Goal: Transaction & Acquisition: Purchase product/service

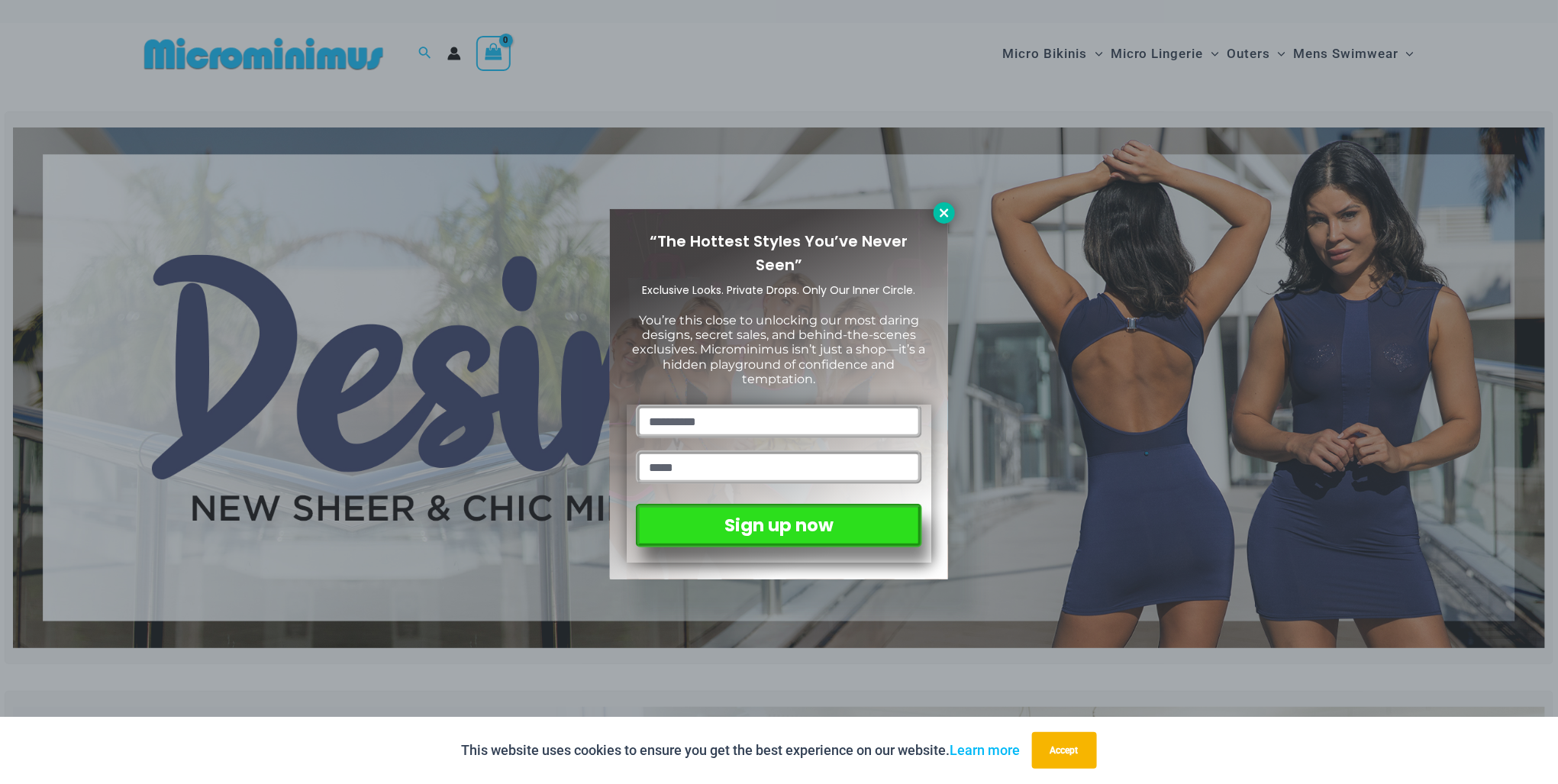
click at [942, 217] on icon at bounding box center [944, 213] width 14 height 14
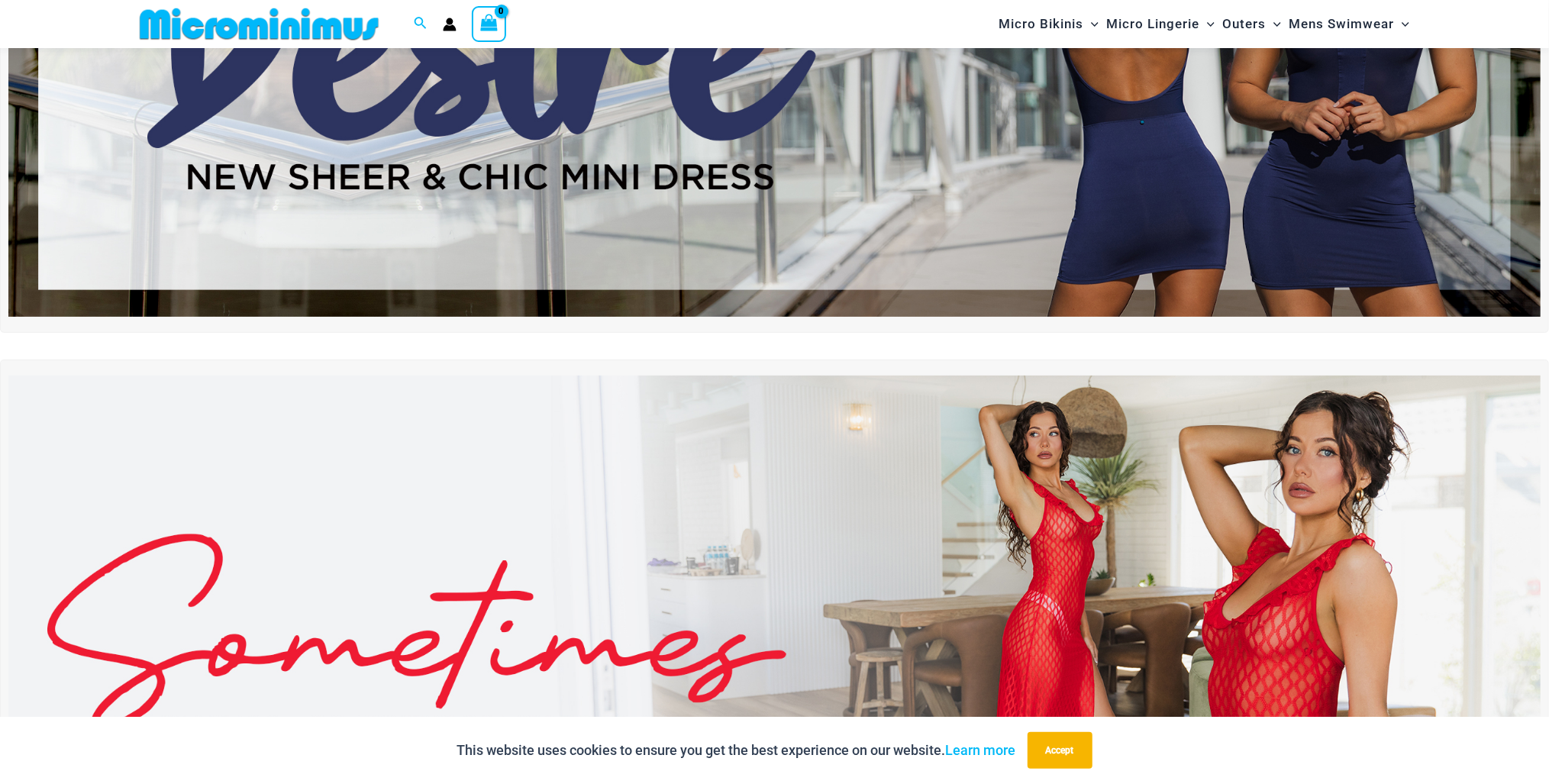
scroll to position [596, 0]
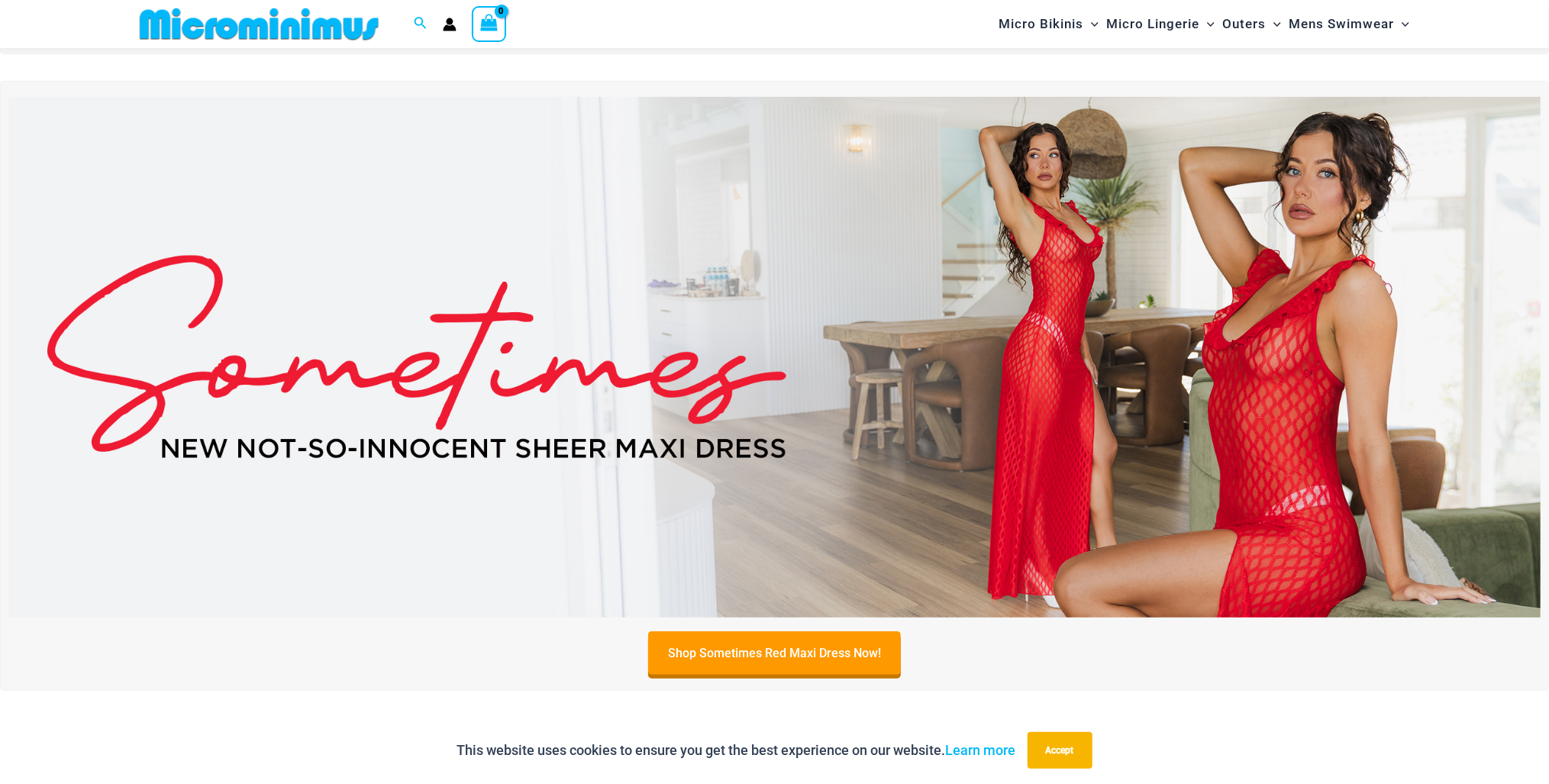
click at [1216, 342] on img at bounding box center [774, 357] width 1532 height 521
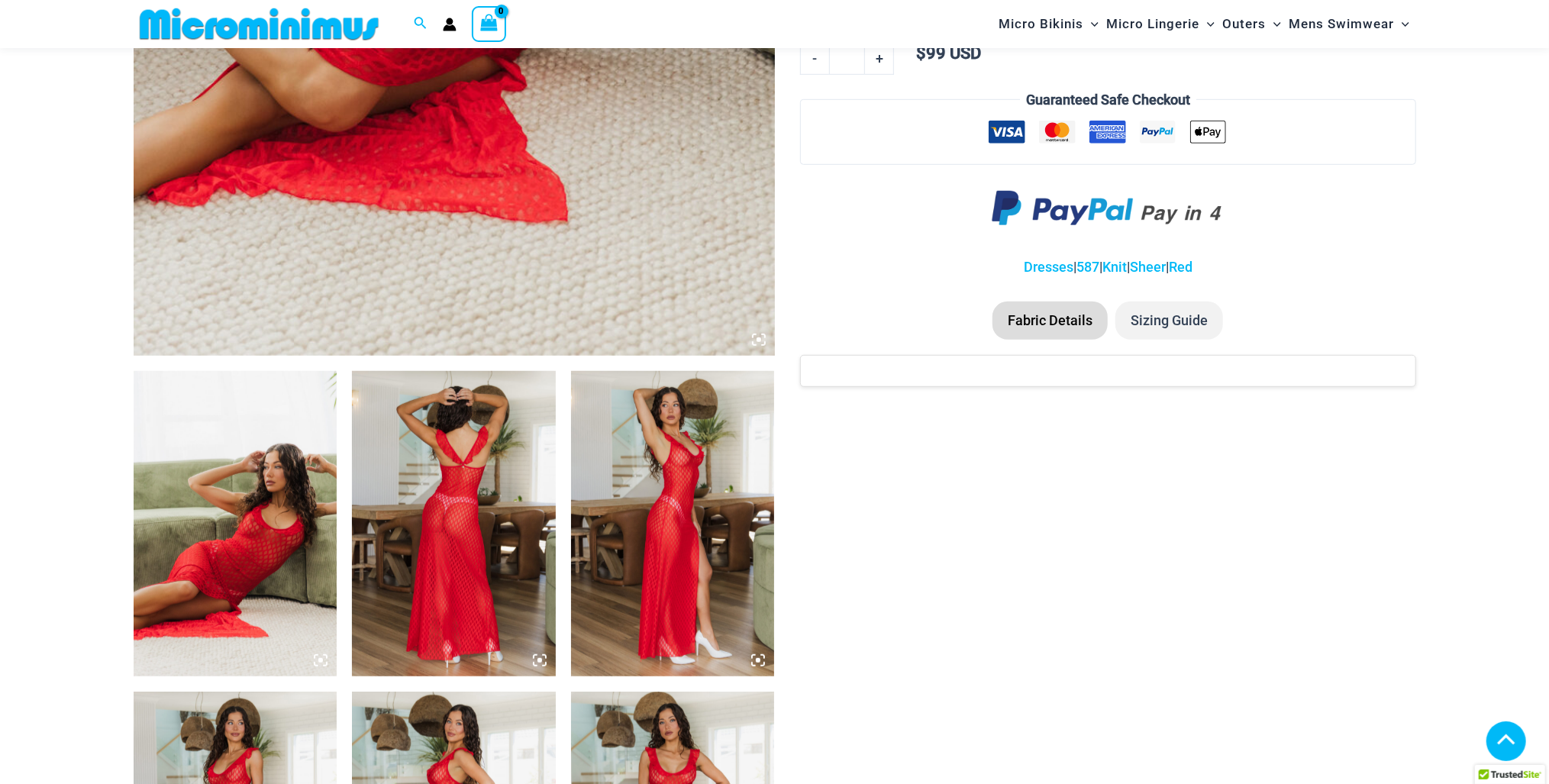
scroll to position [781, 0]
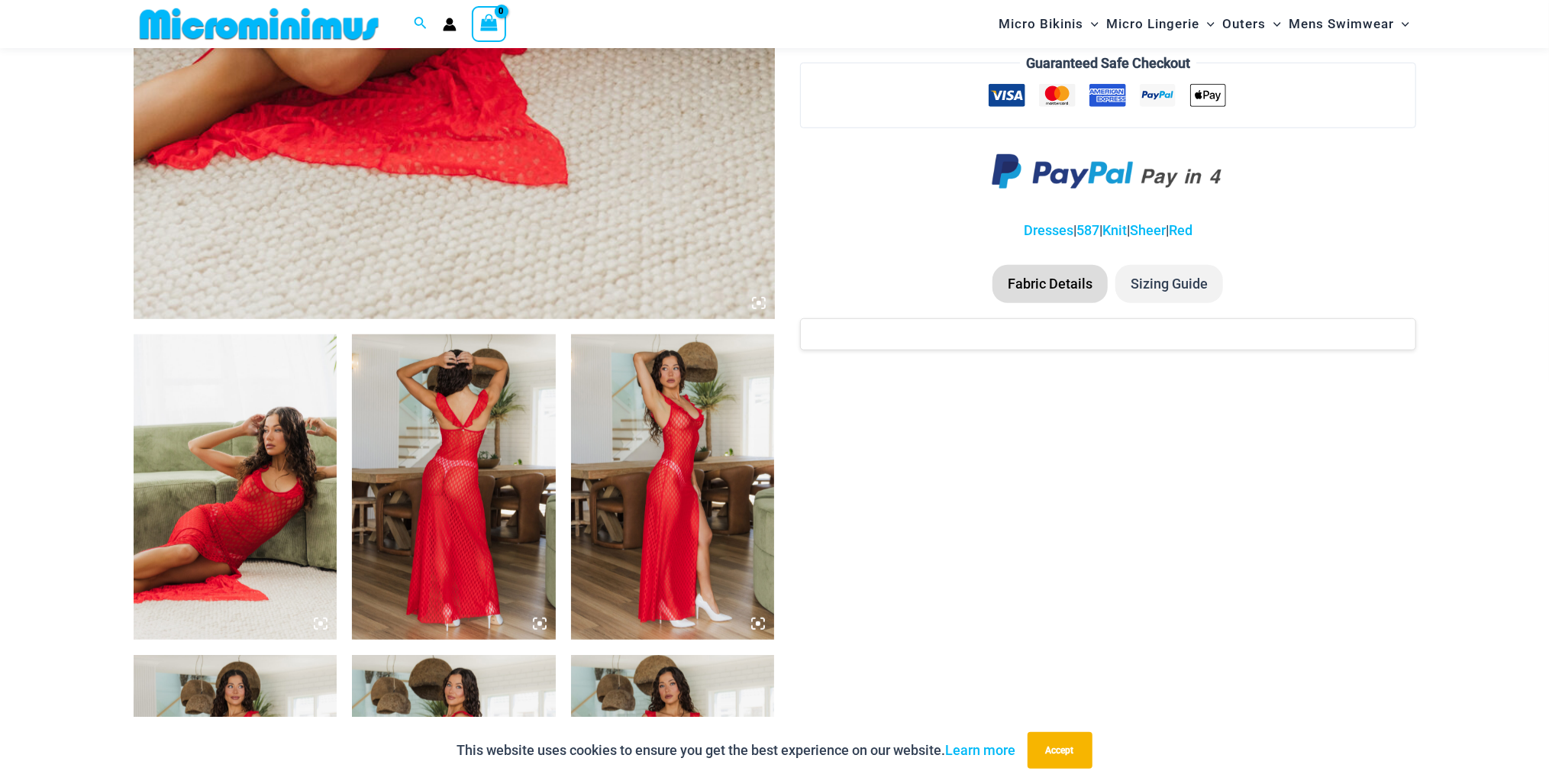
click at [258, 553] on img at bounding box center [235, 487] width 204 height 305
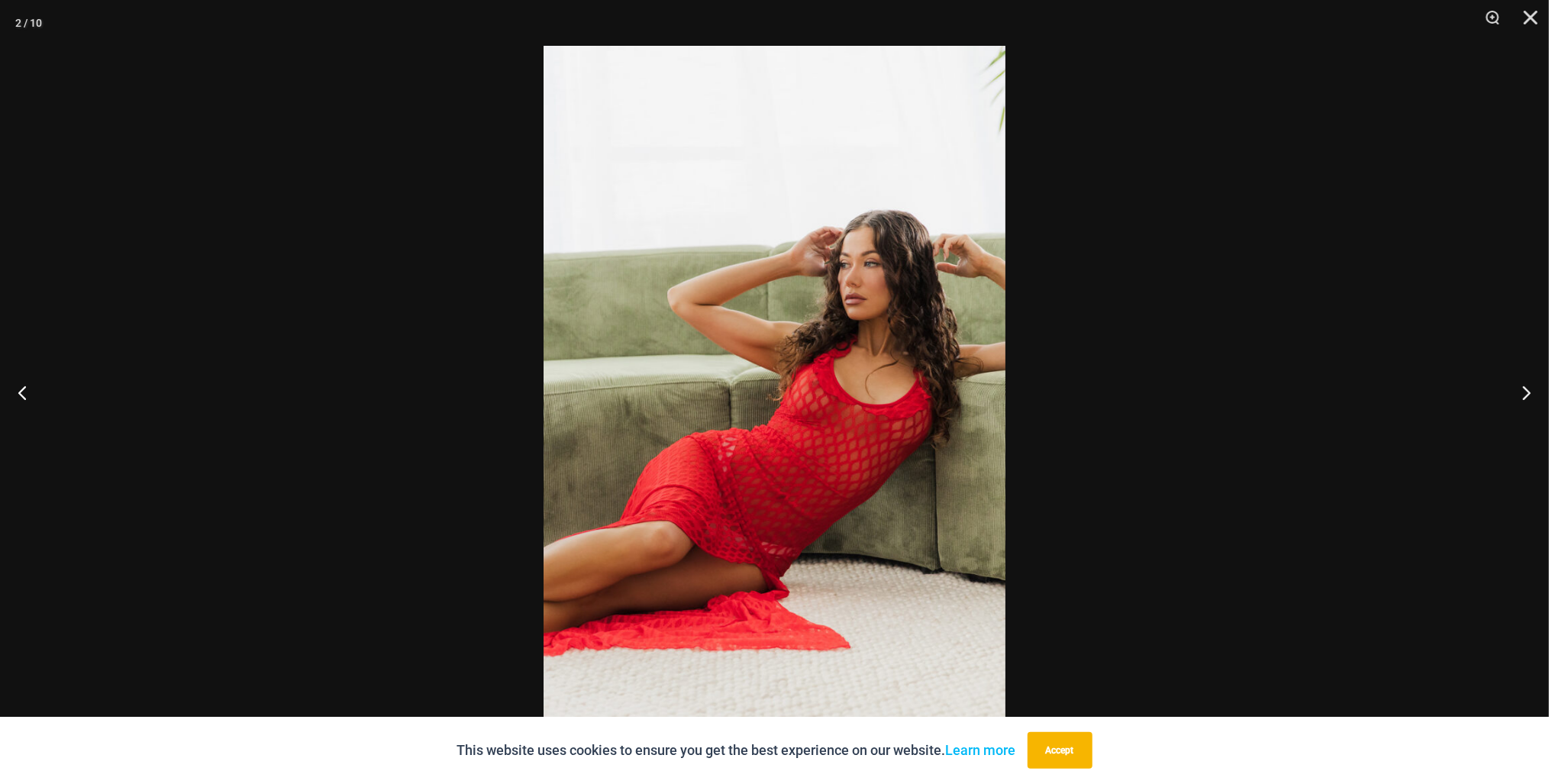
click at [876, 402] on img at bounding box center [774, 392] width 461 height 692
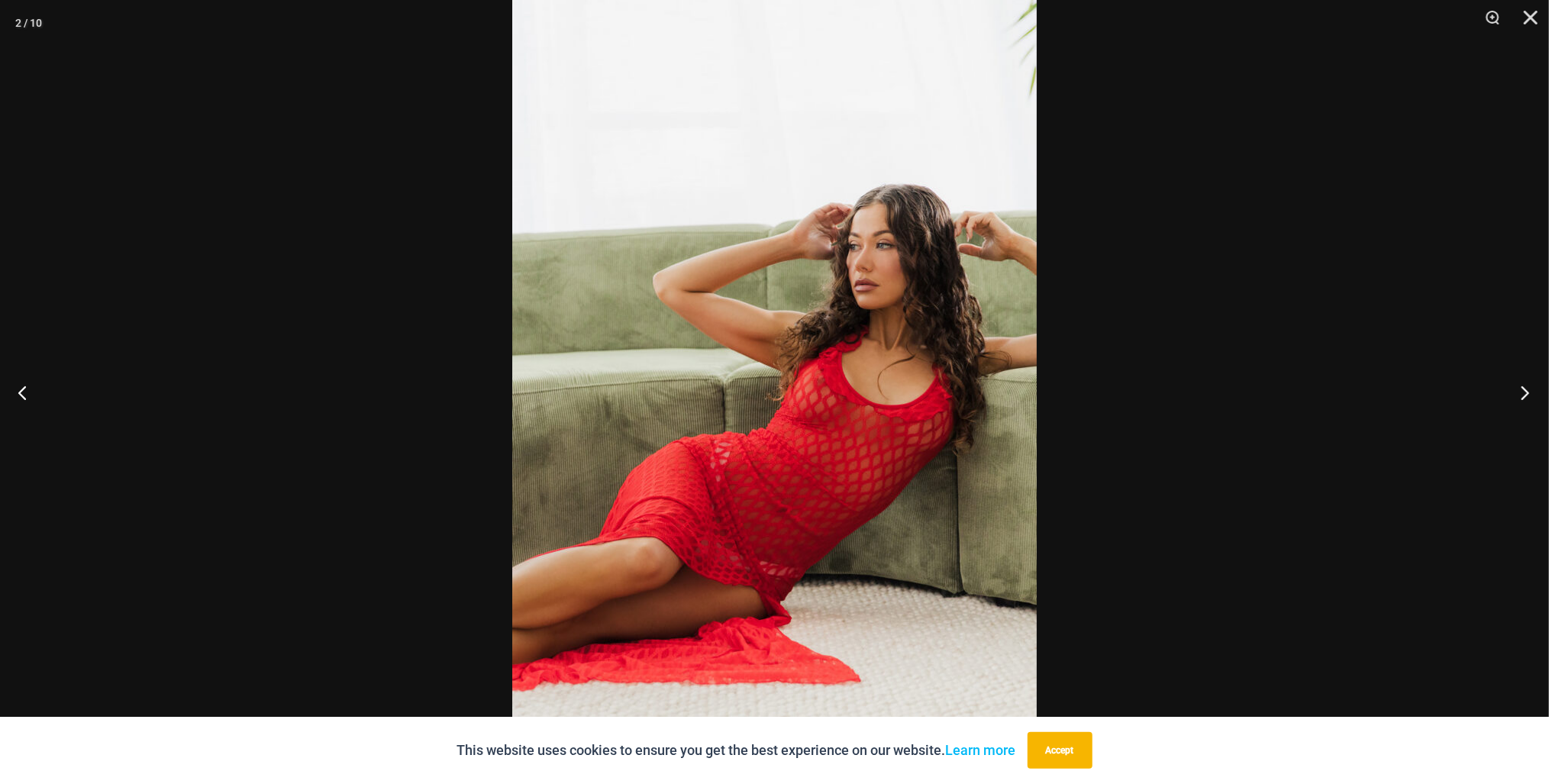
click at [1524, 387] on button "Next" at bounding box center [1520, 392] width 58 height 76
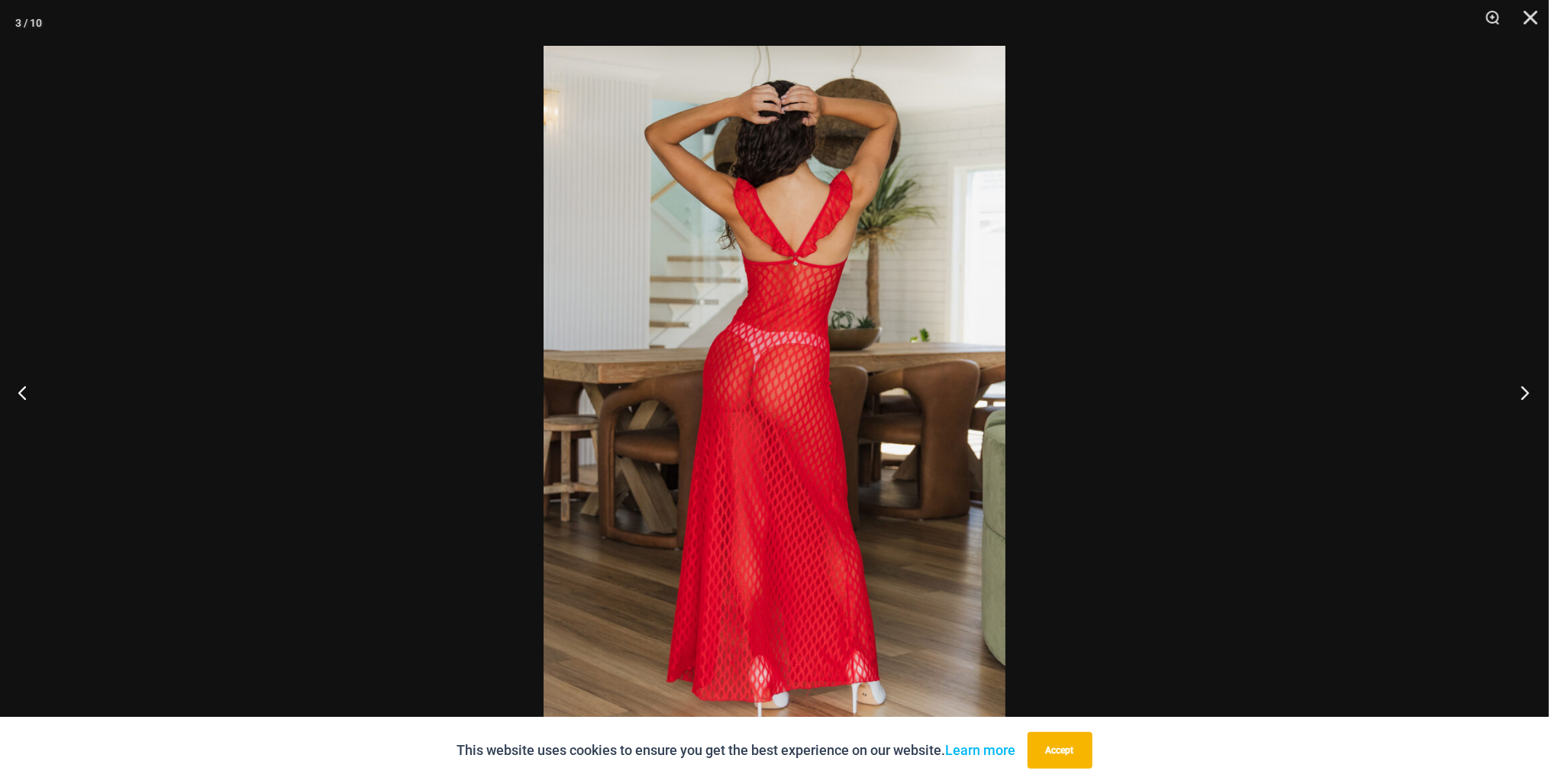
click at [1524, 387] on button "Next" at bounding box center [1520, 392] width 58 height 76
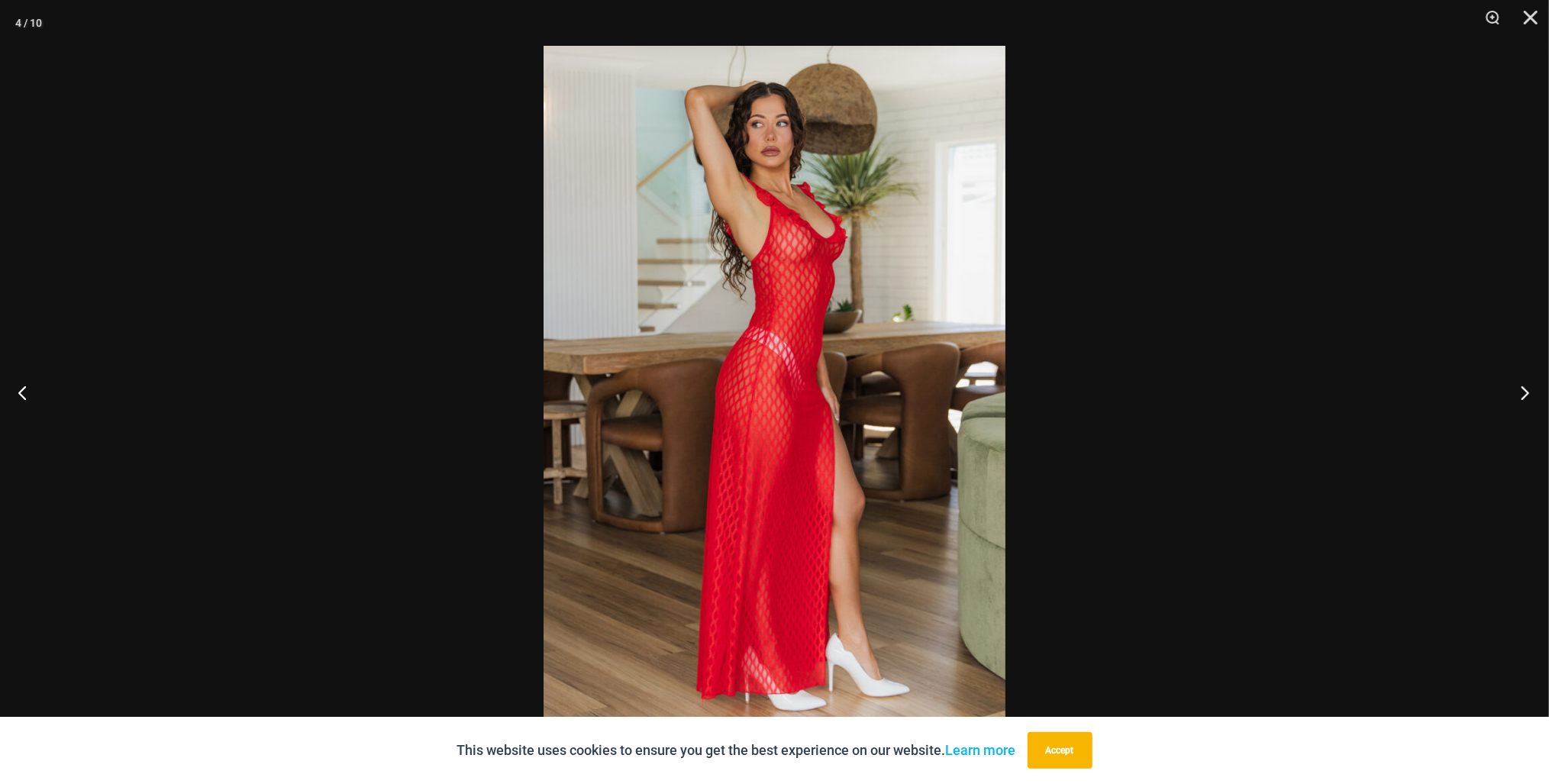
click at [1524, 387] on button "Next" at bounding box center [1520, 392] width 58 height 76
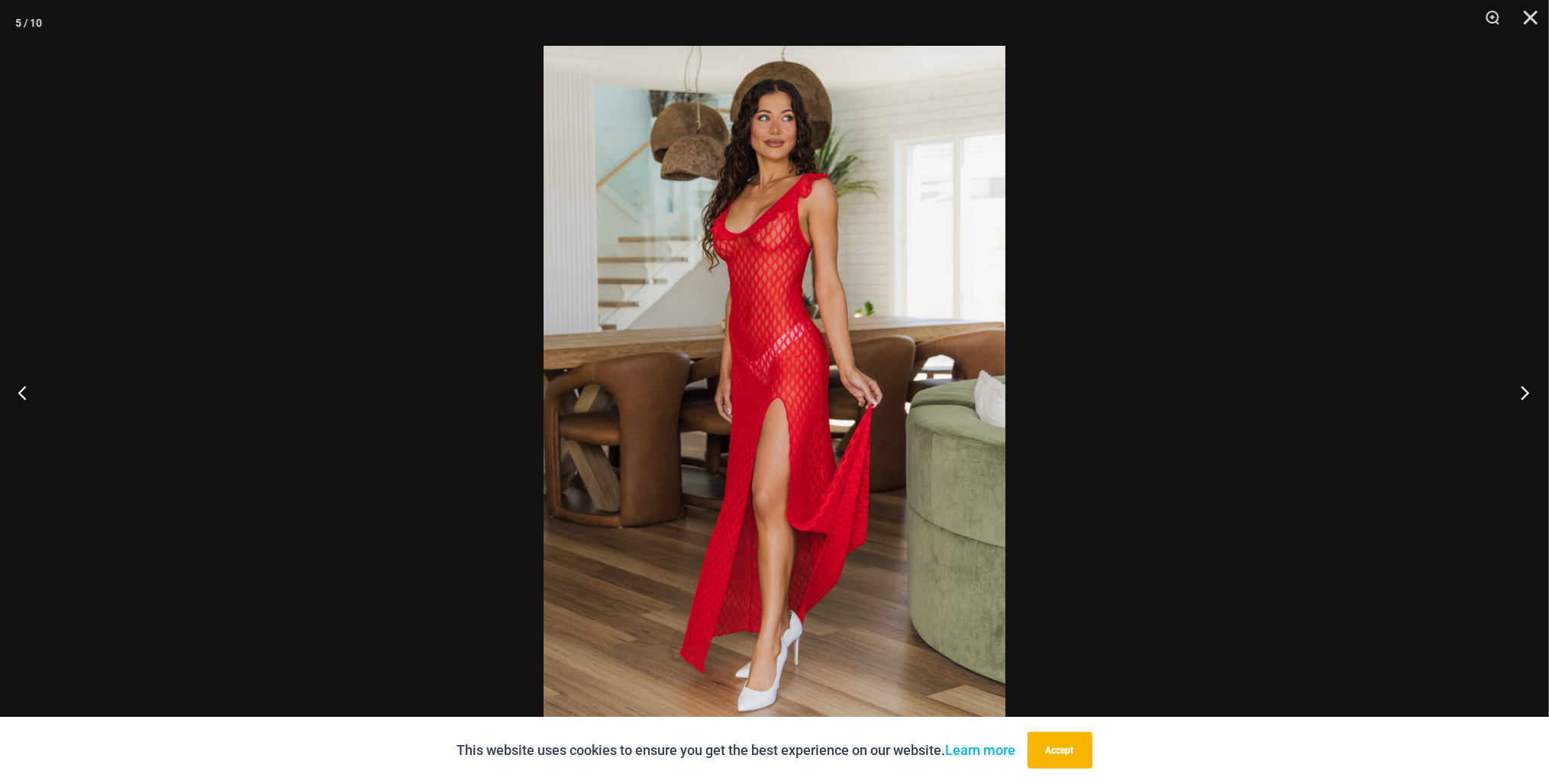
click at [1524, 387] on button "Next" at bounding box center [1520, 392] width 58 height 76
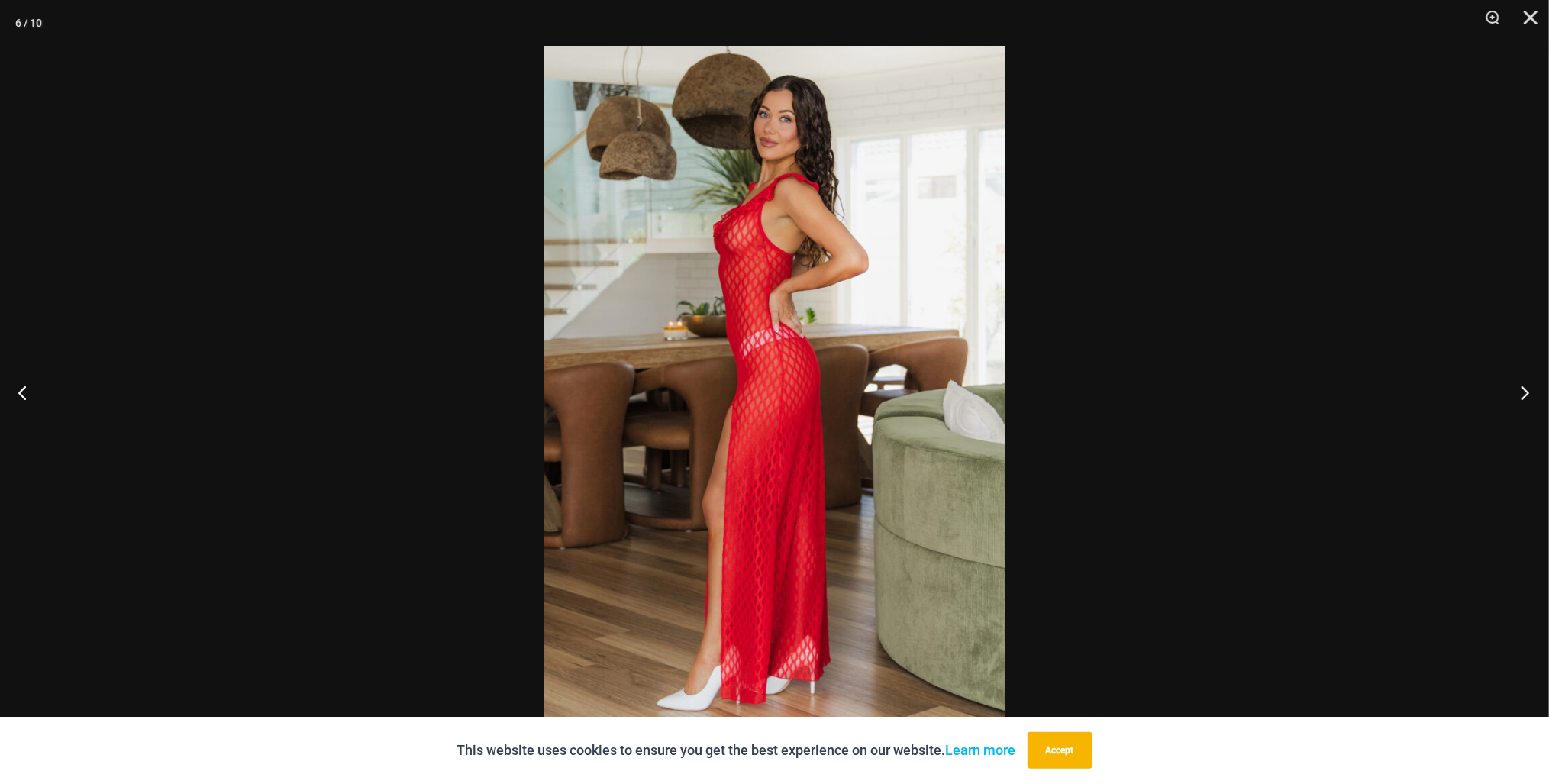
click at [1524, 387] on button "Next" at bounding box center [1520, 392] width 58 height 76
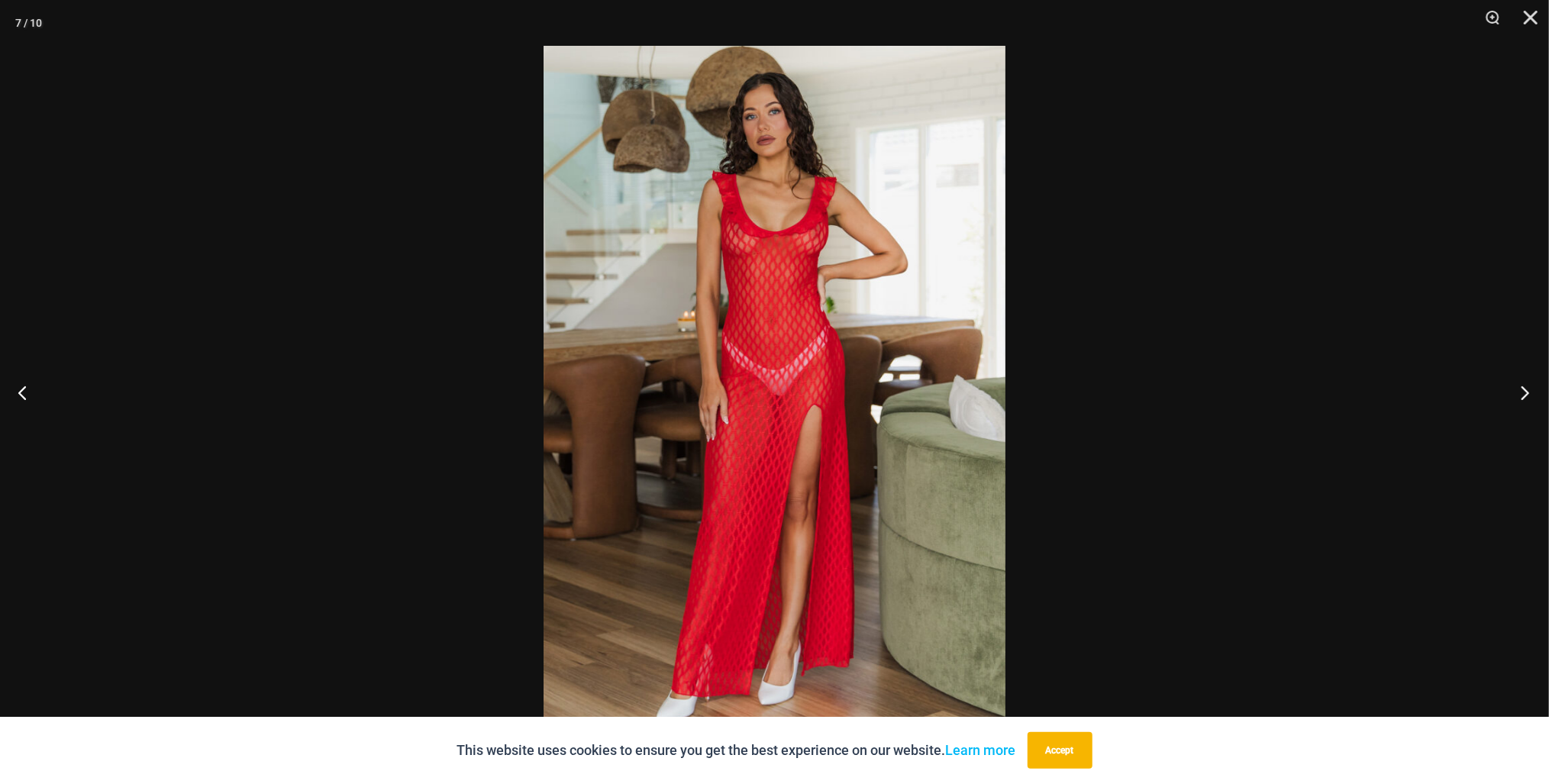
click at [1524, 387] on button "Next" at bounding box center [1520, 392] width 58 height 76
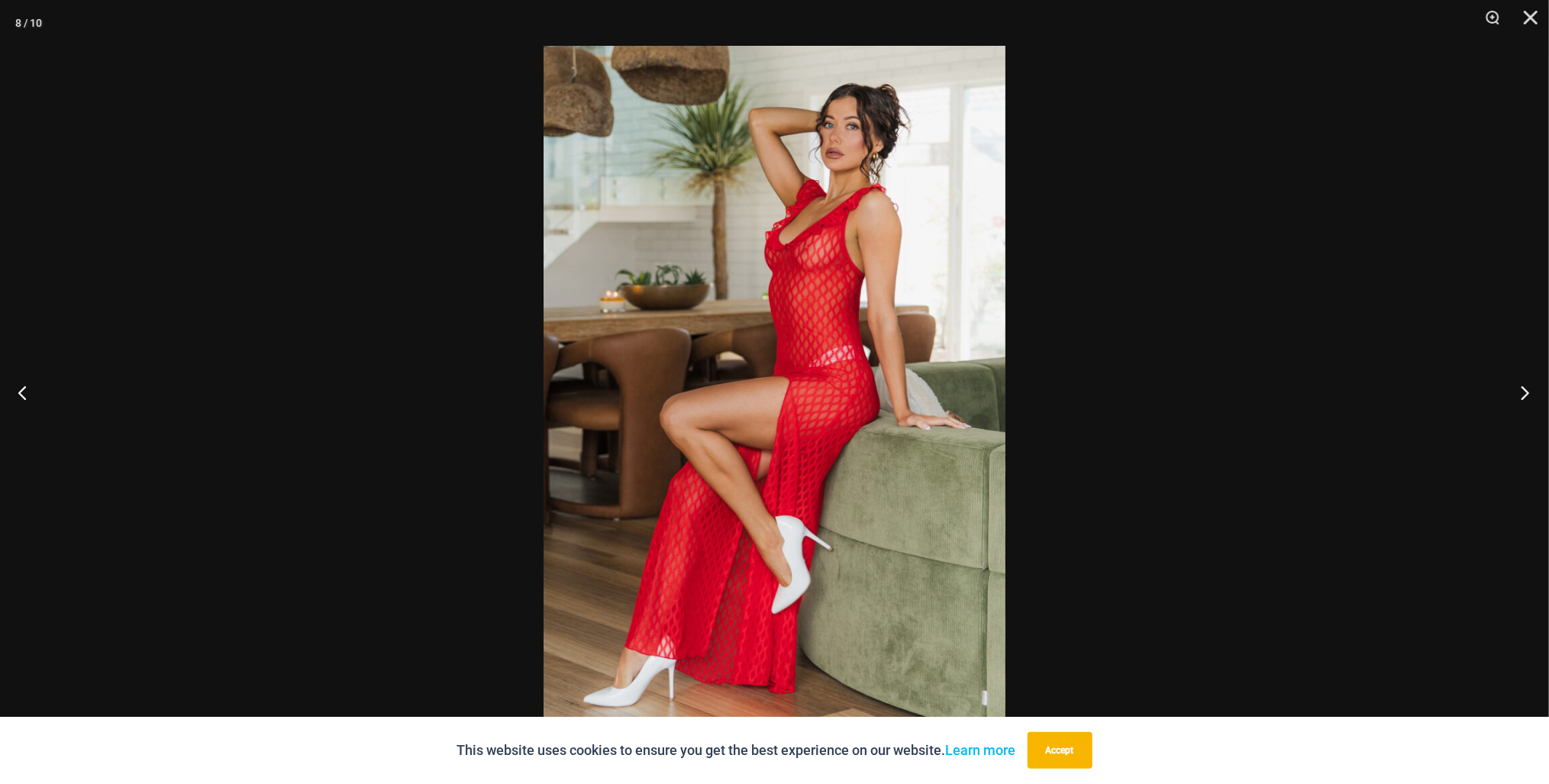
click at [1524, 387] on button "Next" at bounding box center [1520, 392] width 58 height 76
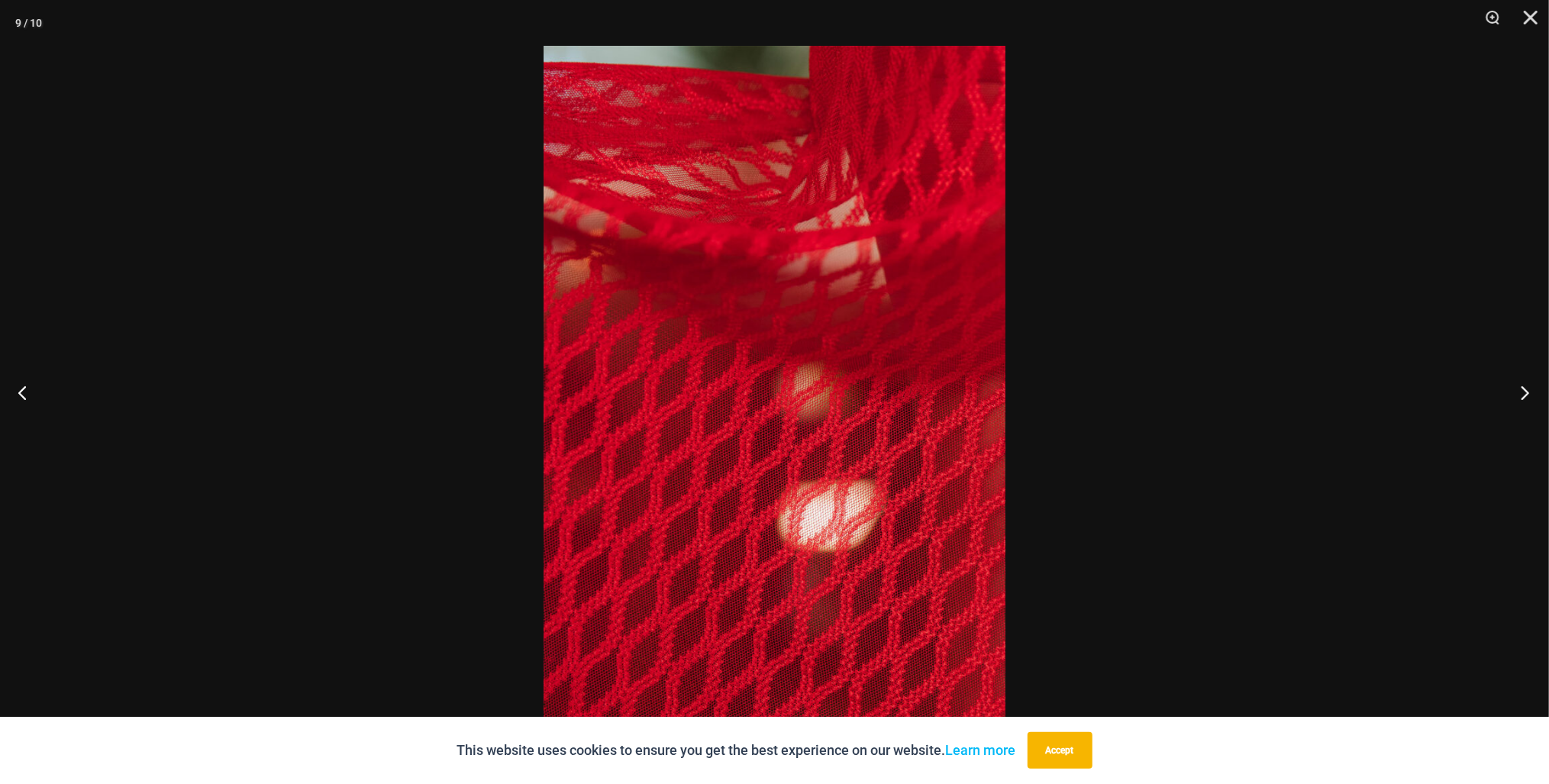
click at [1524, 387] on button "Next" at bounding box center [1520, 392] width 58 height 76
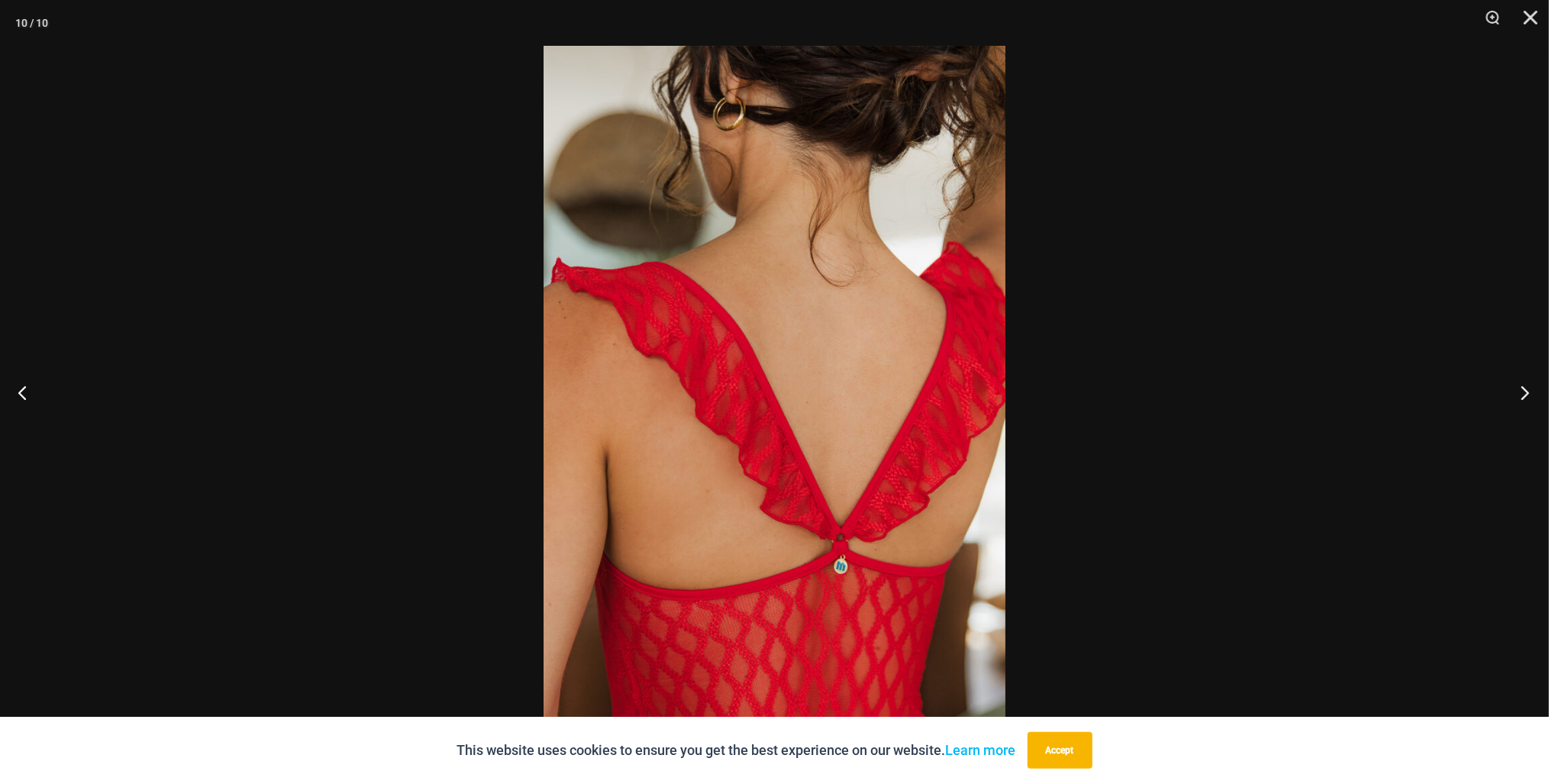
click at [1524, 387] on button "Next" at bounding box center [1520, 392] width 58 height 76
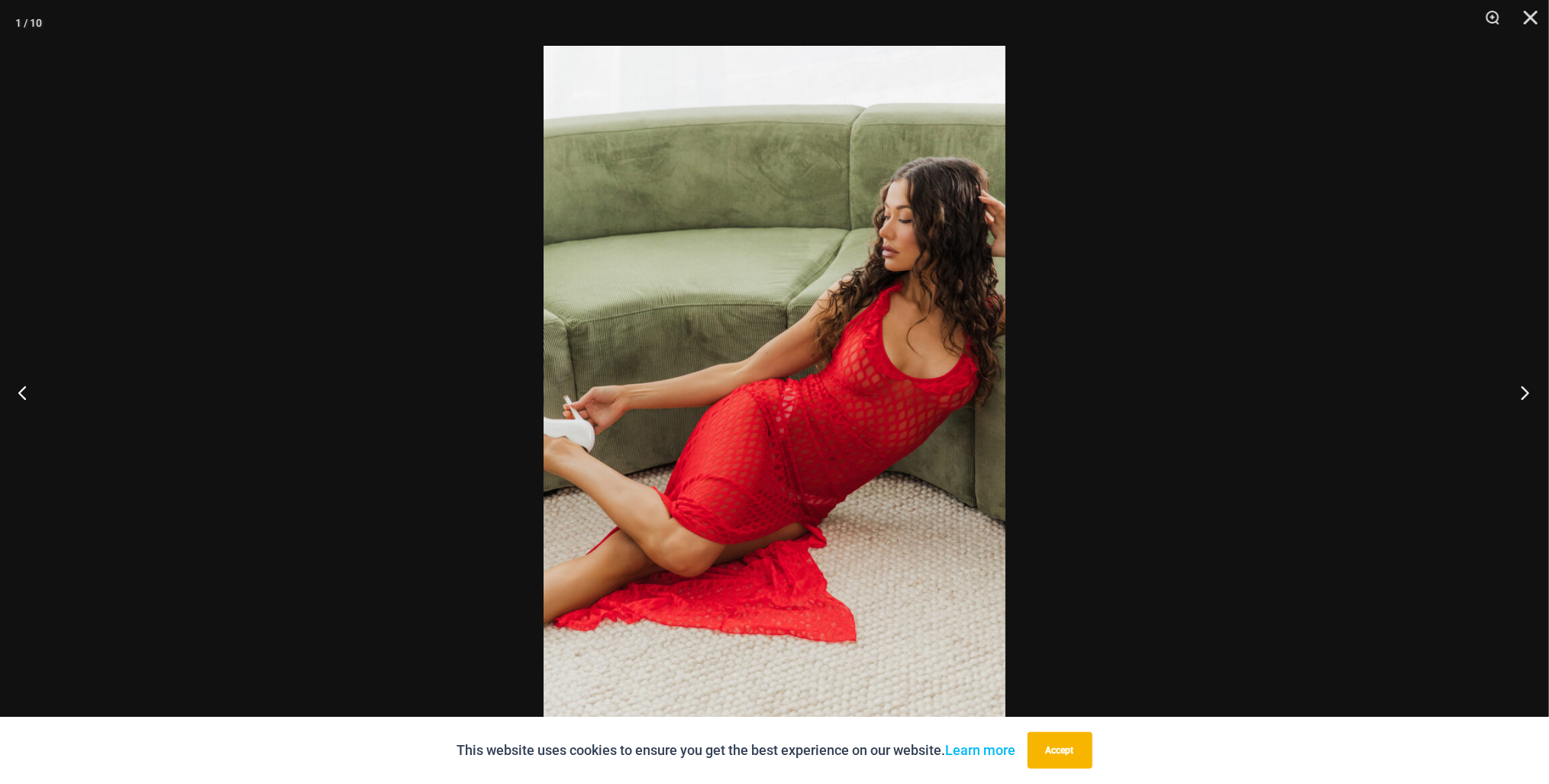
click at [1524, 387] on button "Next" at bounding box center [1520, 392] width 58 height 76
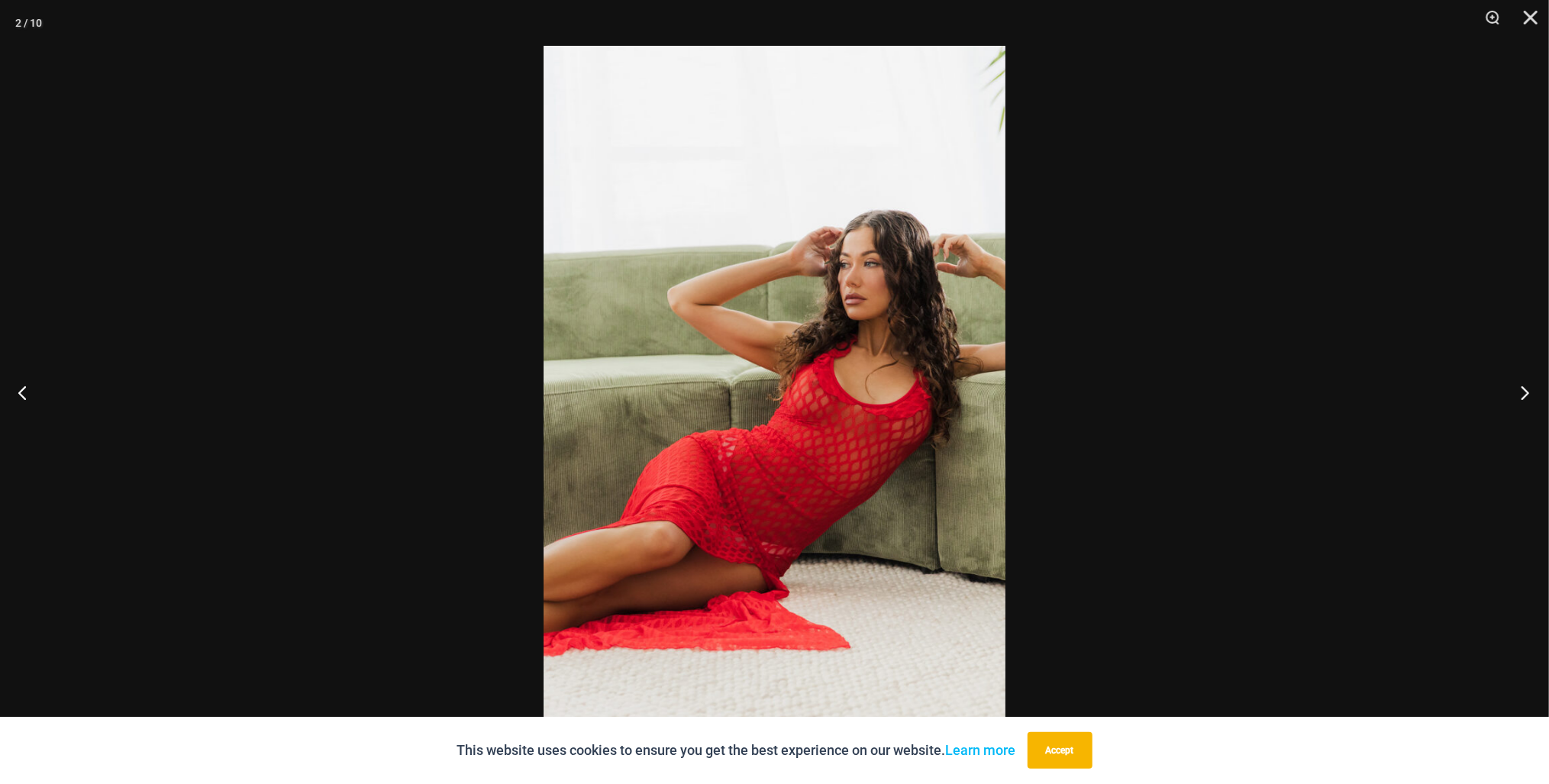
click at [1524, 387] on button "Next" at bounding box center [1520, 392] width 58 height 76
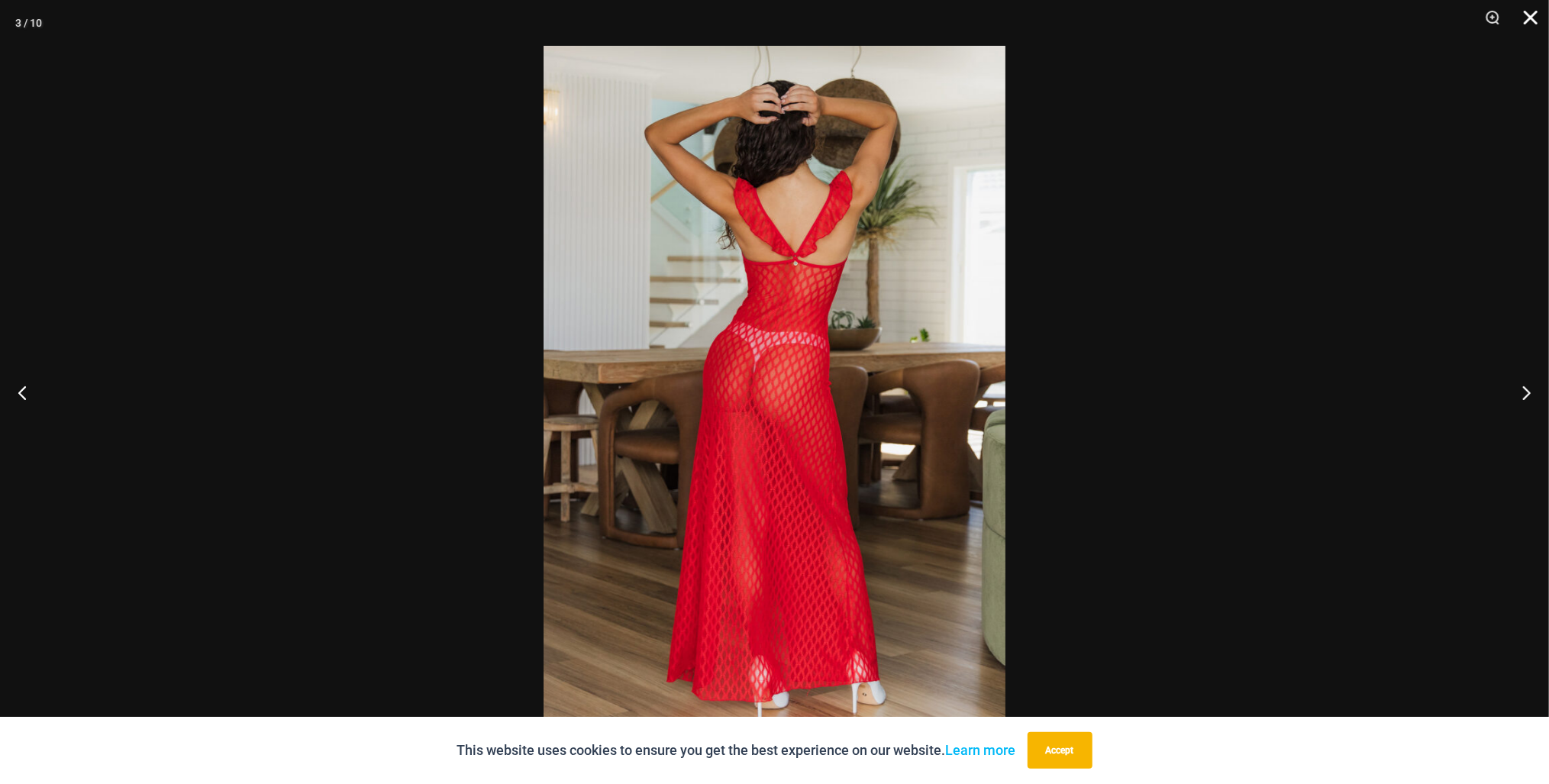
click at [1529, 23] on button "Close" at bounding box center [1525, 22] width 38 height 46
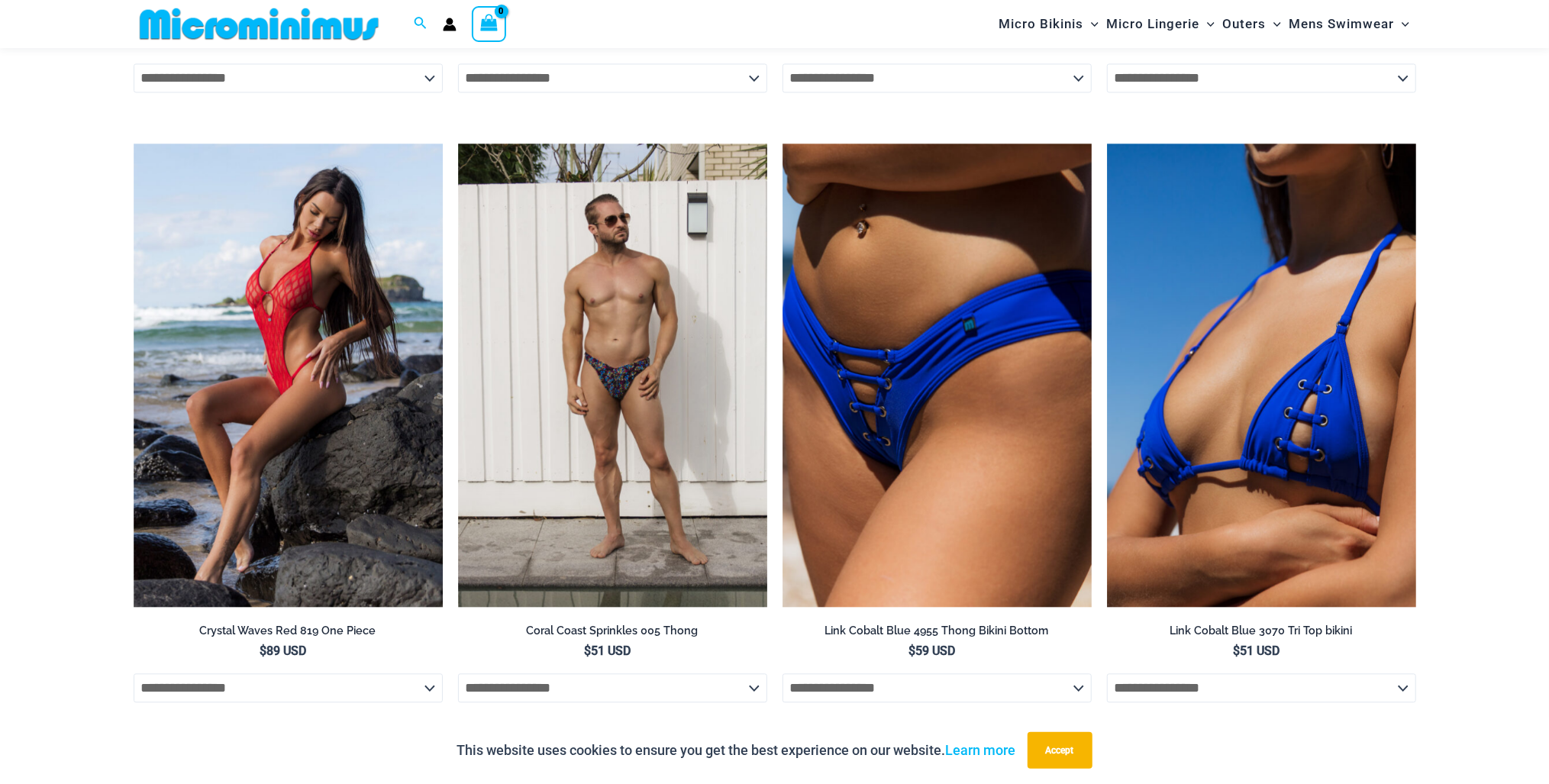
scroll to position [2612, 0]
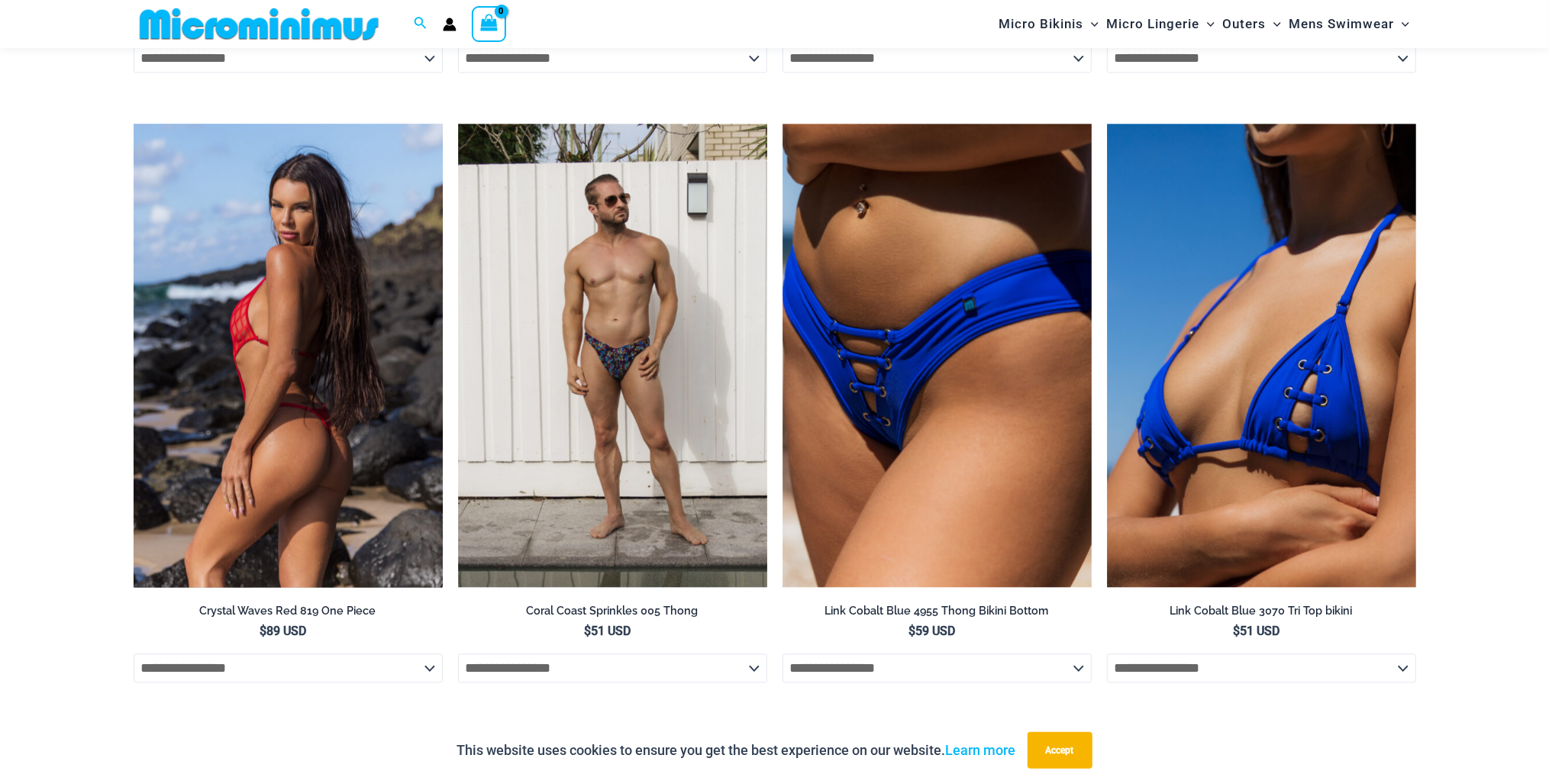
click at [358, 342] on img at bounding box center [288, 356] width 309 height 464
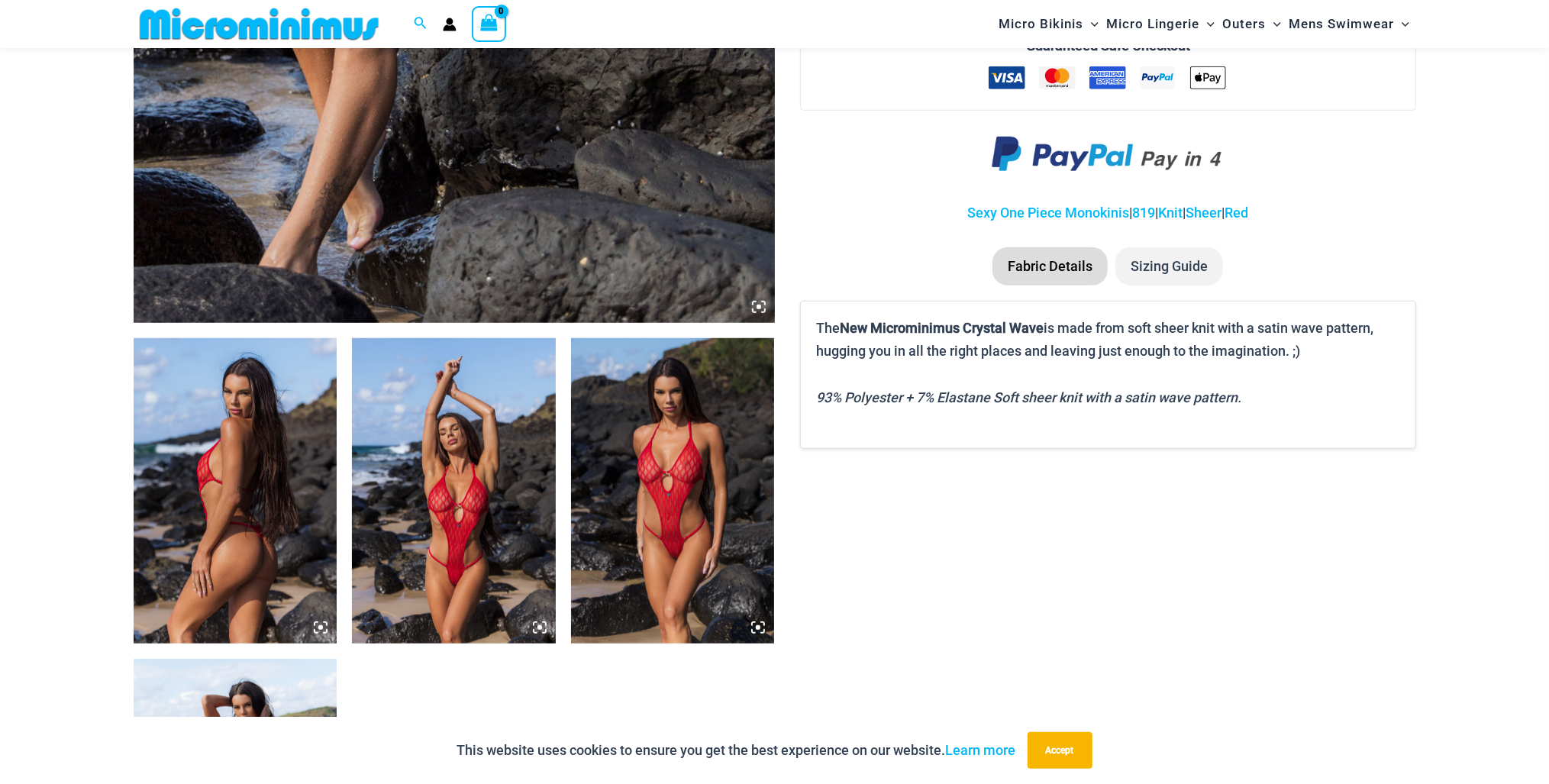
scroll to position [781, 0]
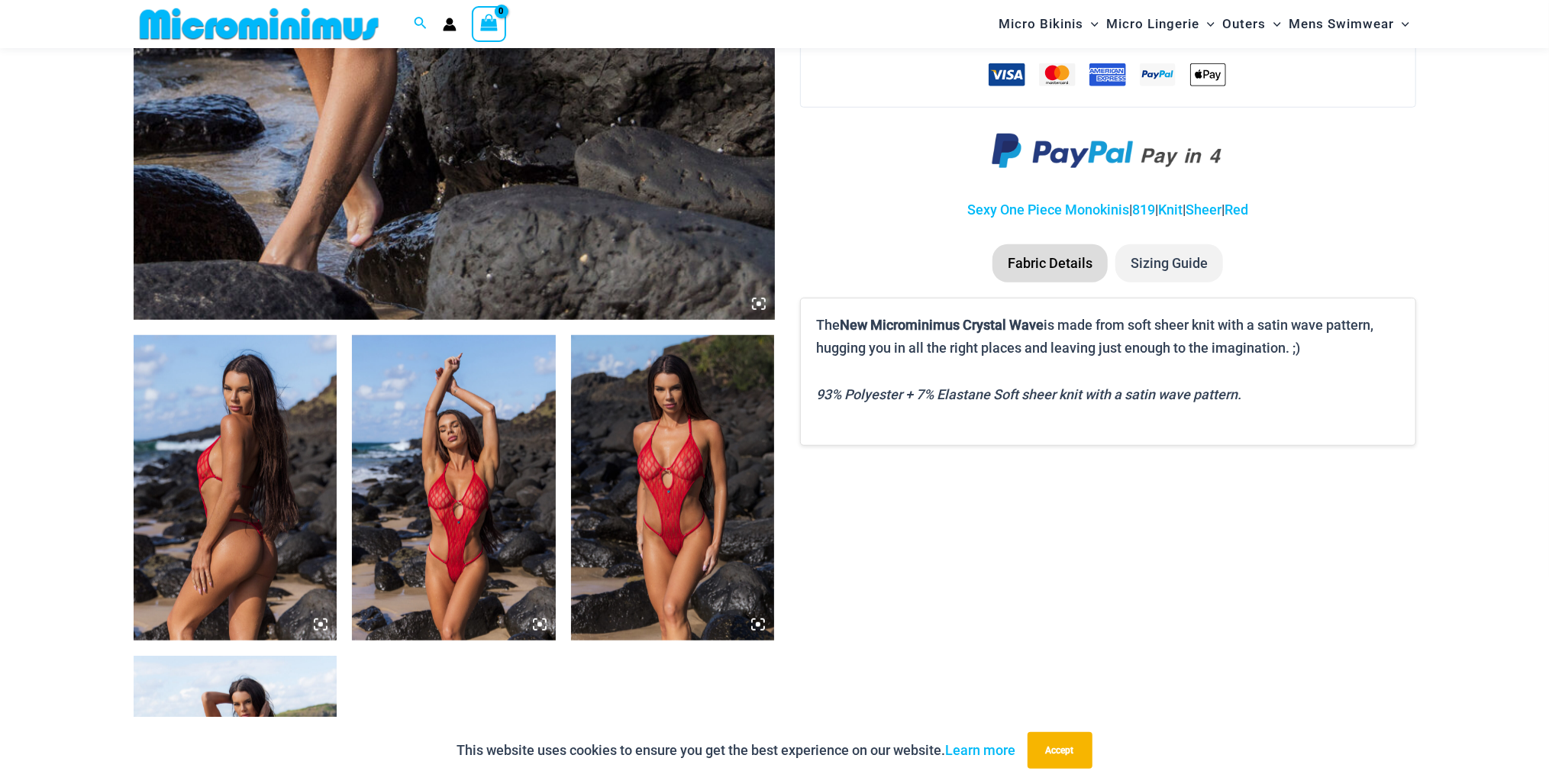
click at [435, 501] on img at bounding box center [454, 488] width 204 height 305
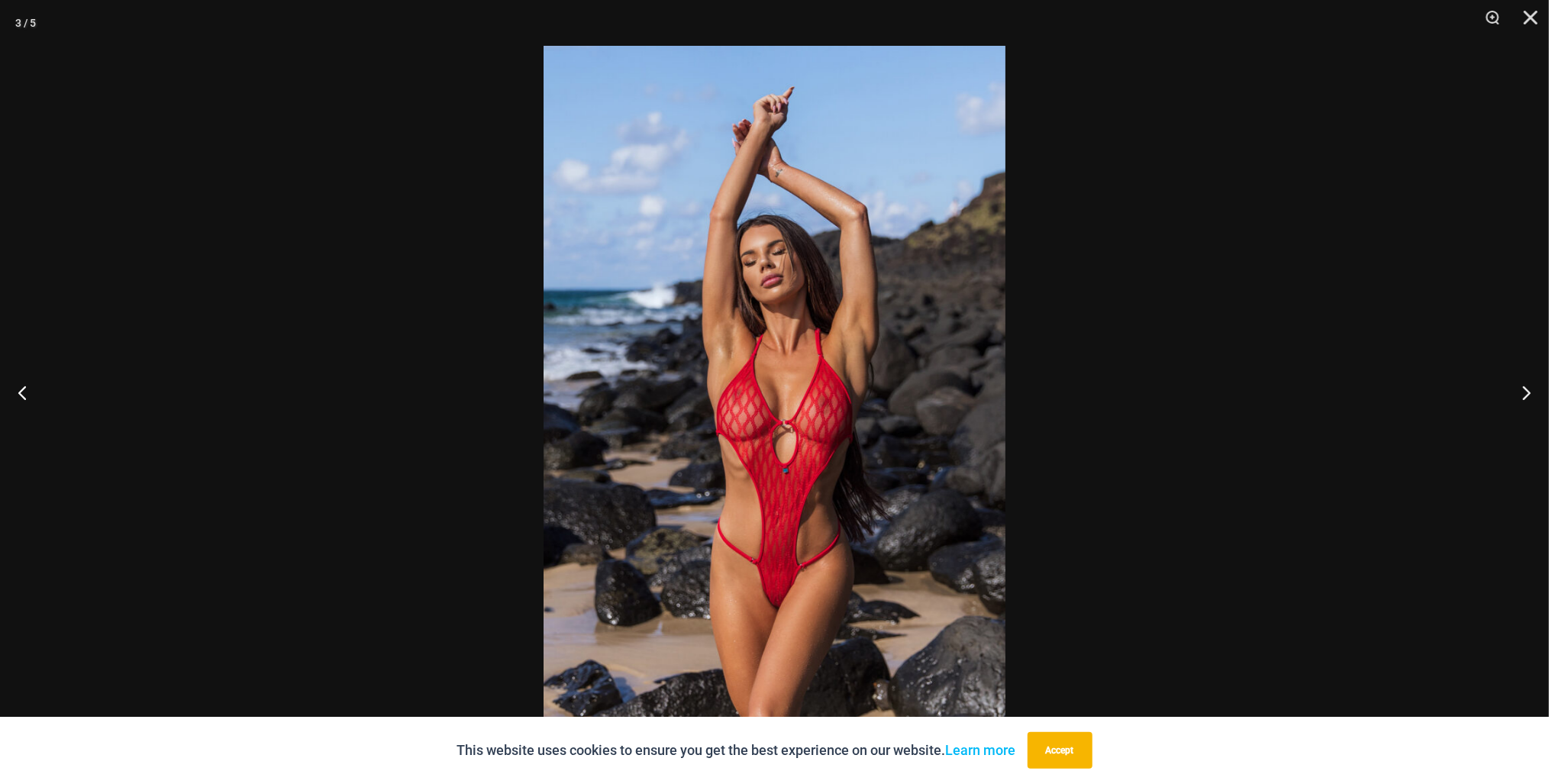
click at [886, 398] on img at bounding box center [774, 392] width 461 height 692
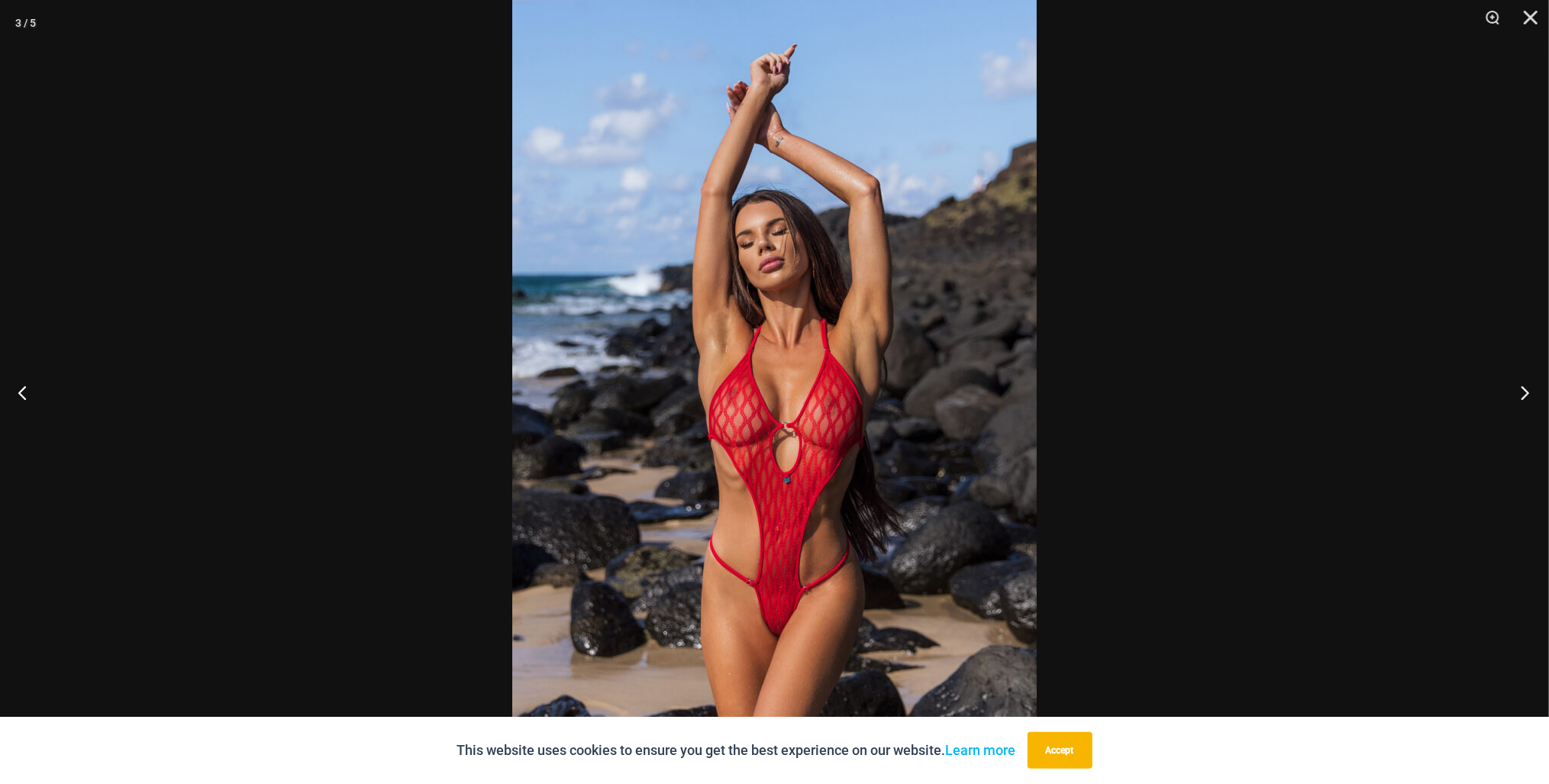
click at [1532, 388] on button "Next" at bounding box center [1520, 392] width 58 height 76
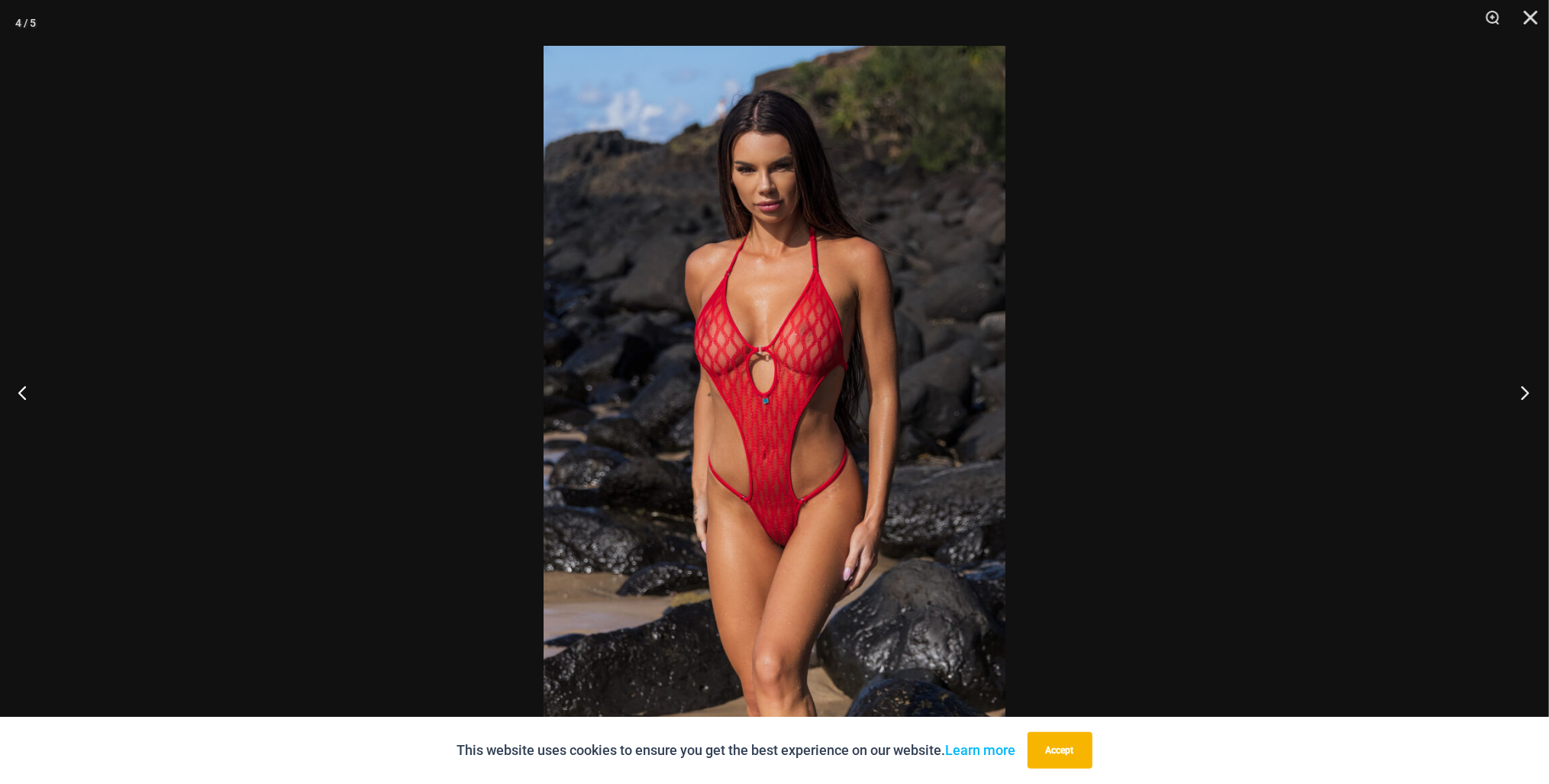
click at [1529, 388] on button "Next" at bounding box center [1520, 392] width 58 height 76
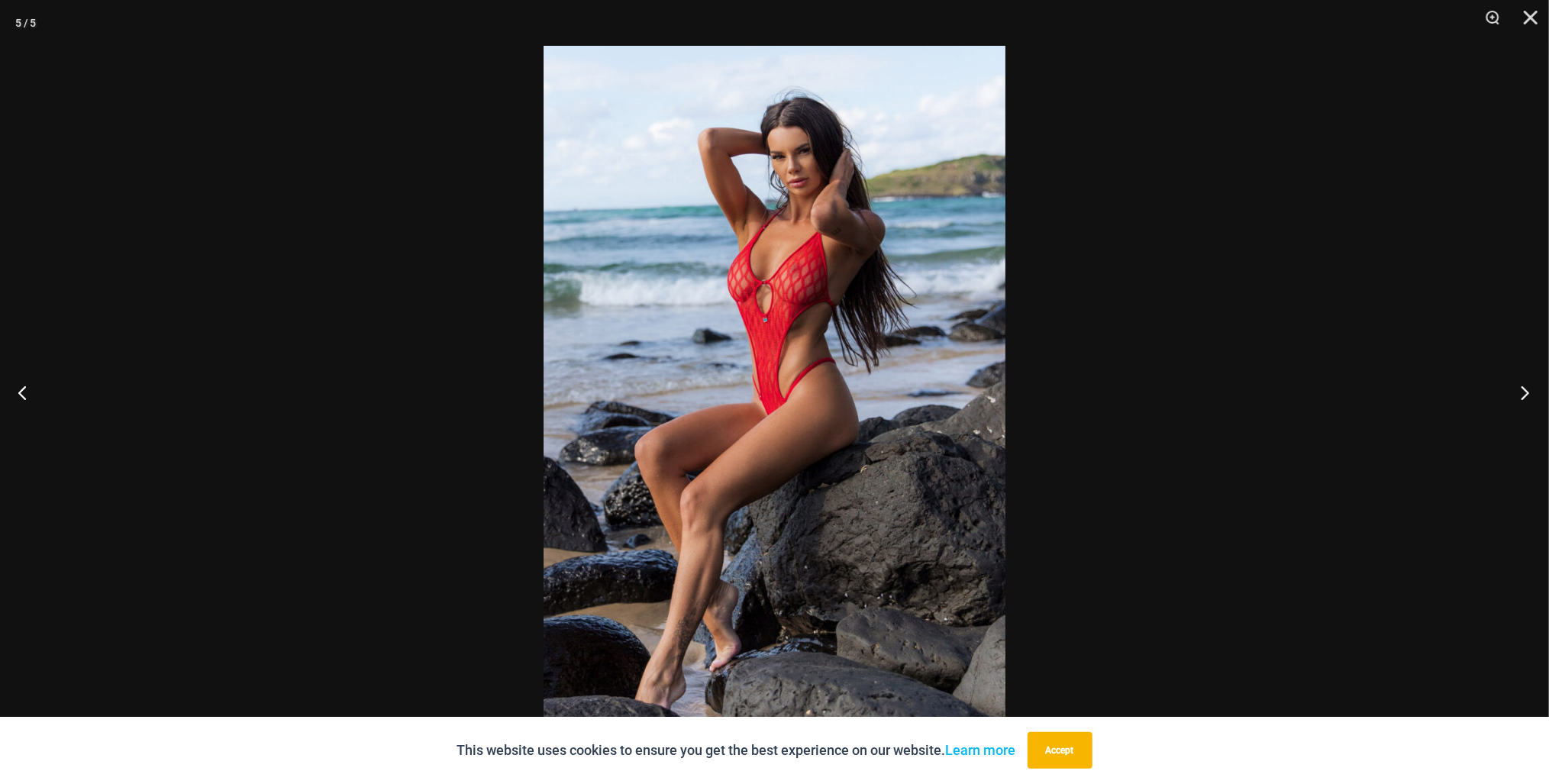
click at [1529, 388] on button "Next" at bounding box center [1520, 392] width 58 height 76
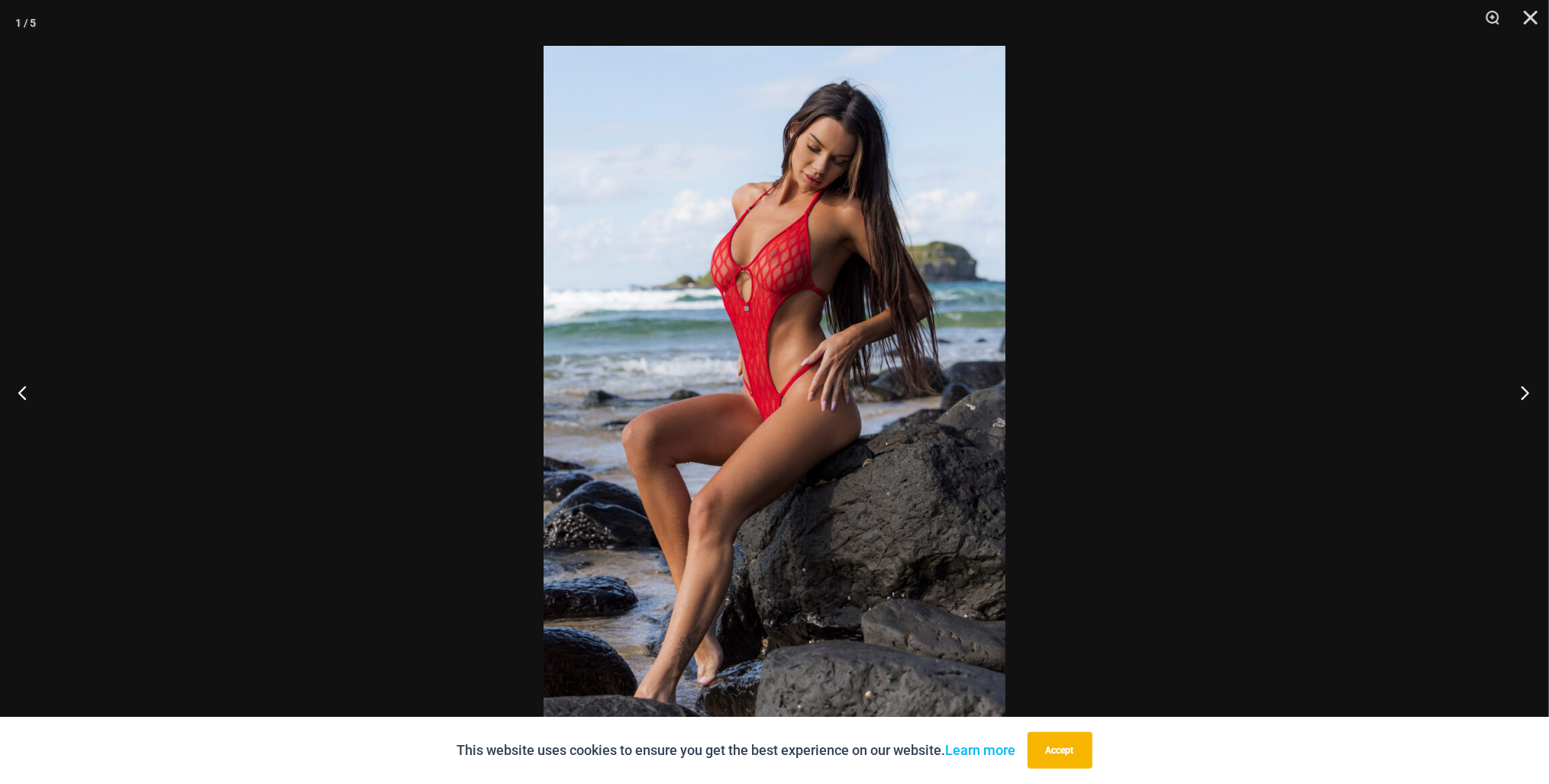
click at [1529, 388] on button "Next" at bounding box center [1520, 392] width 58 height 76
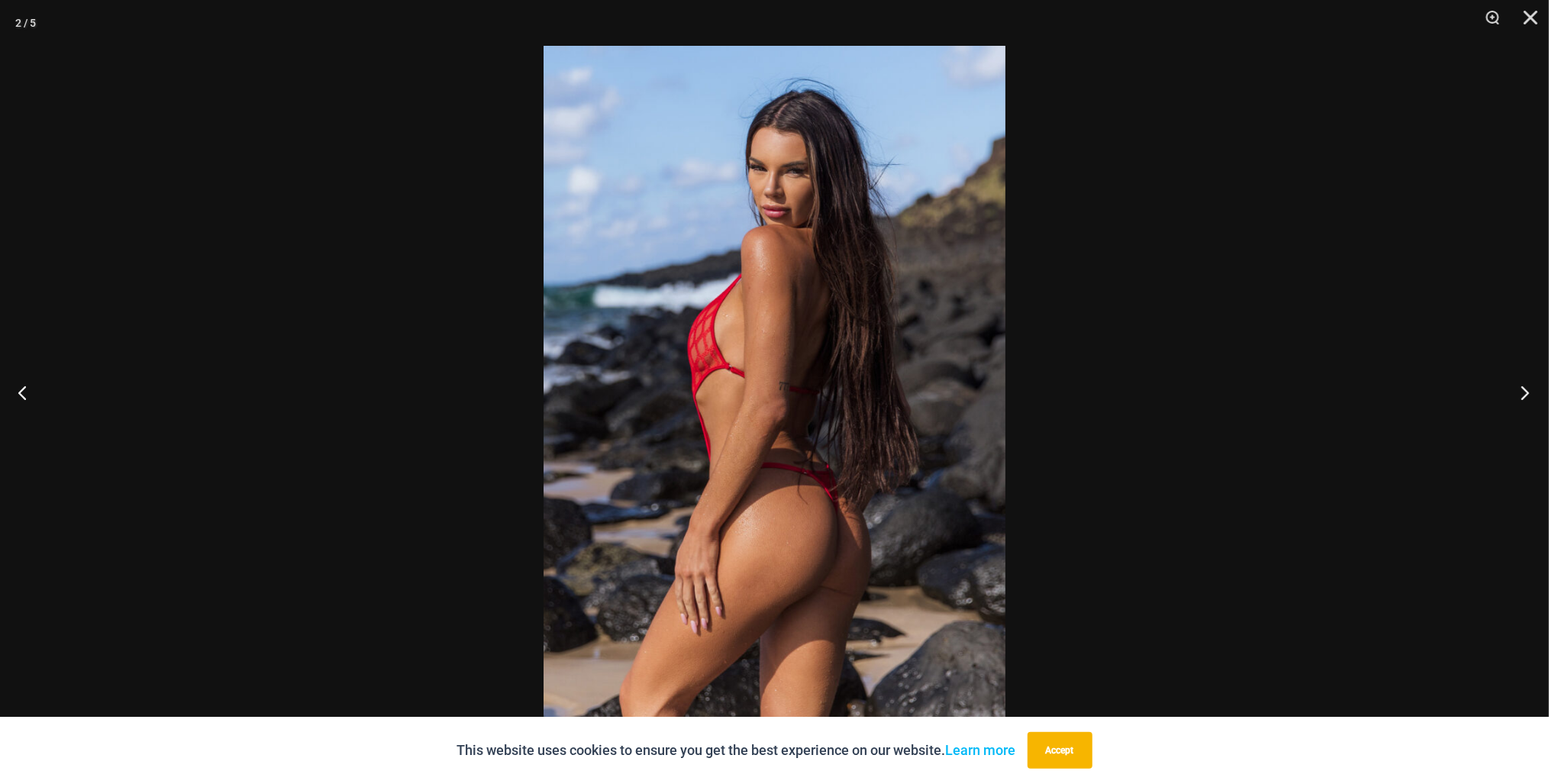
click at [1529, 388] on button "Next" at bounding box center [1520, 392] width 58 height 76
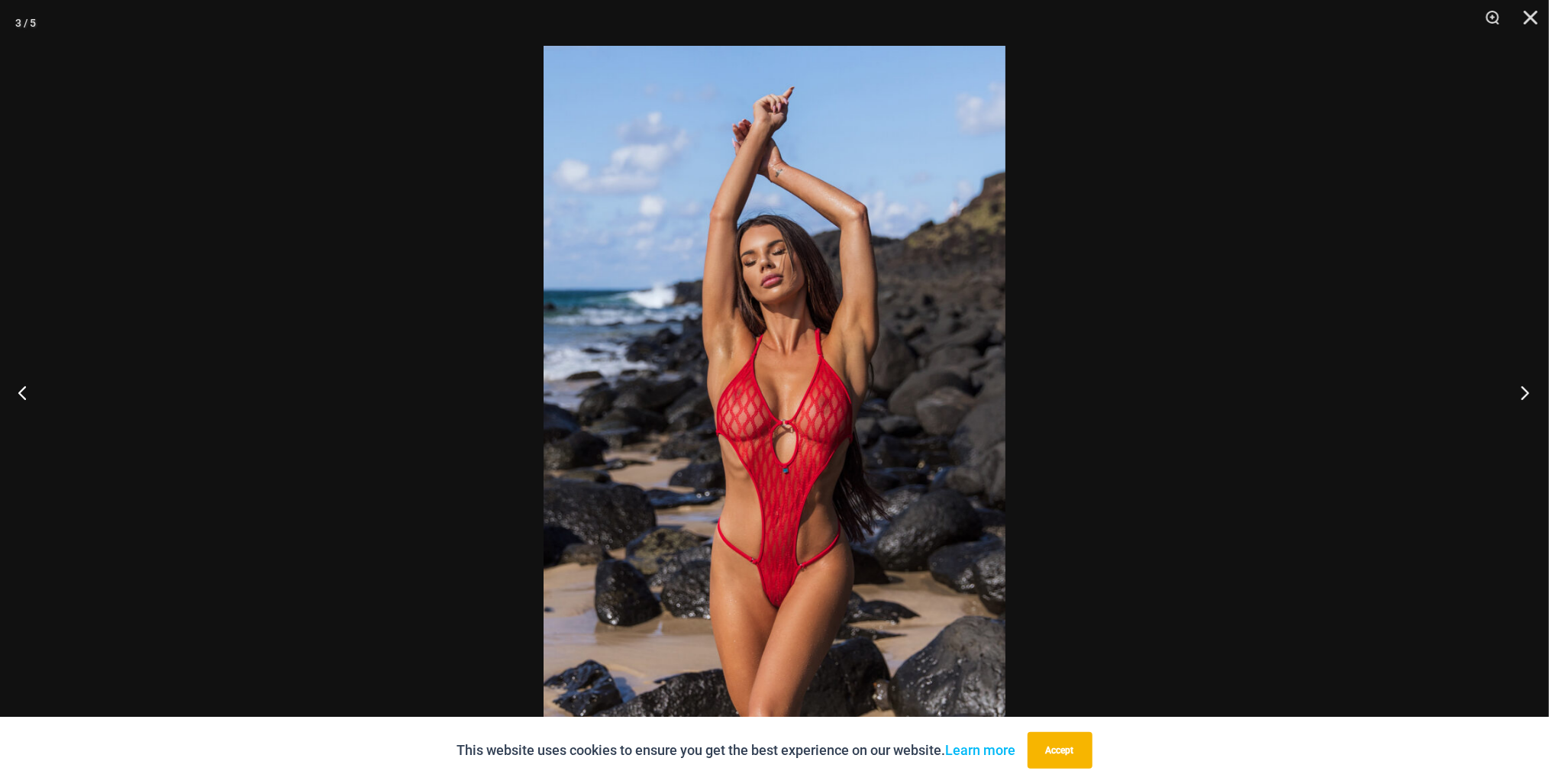
click at [1529, 388] on button "Next" at bounding box center [1520, 392] width 58 height 76
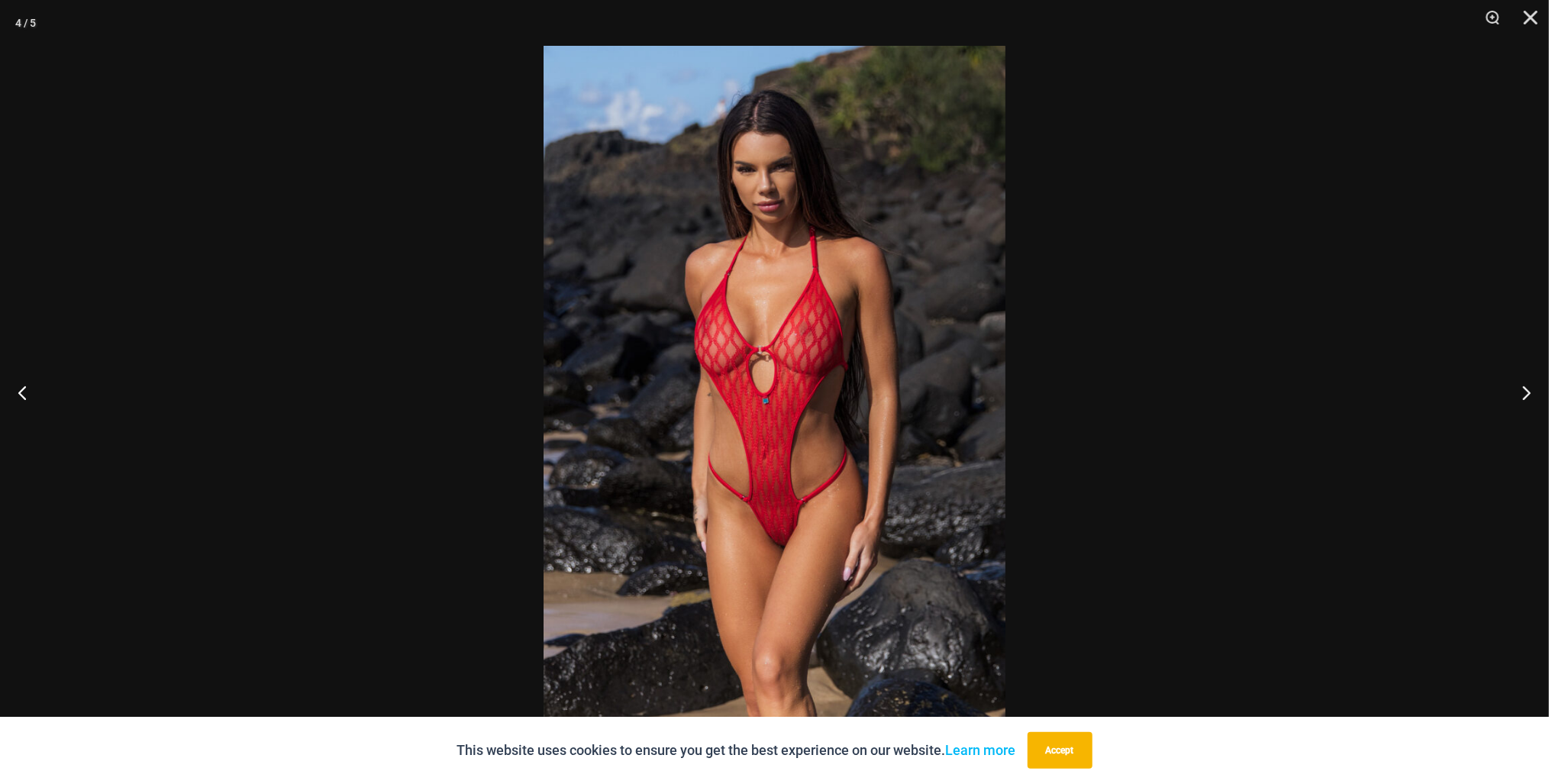
click at [1277, 428] on div at bounding box center [774, 392] width 1549 height 784
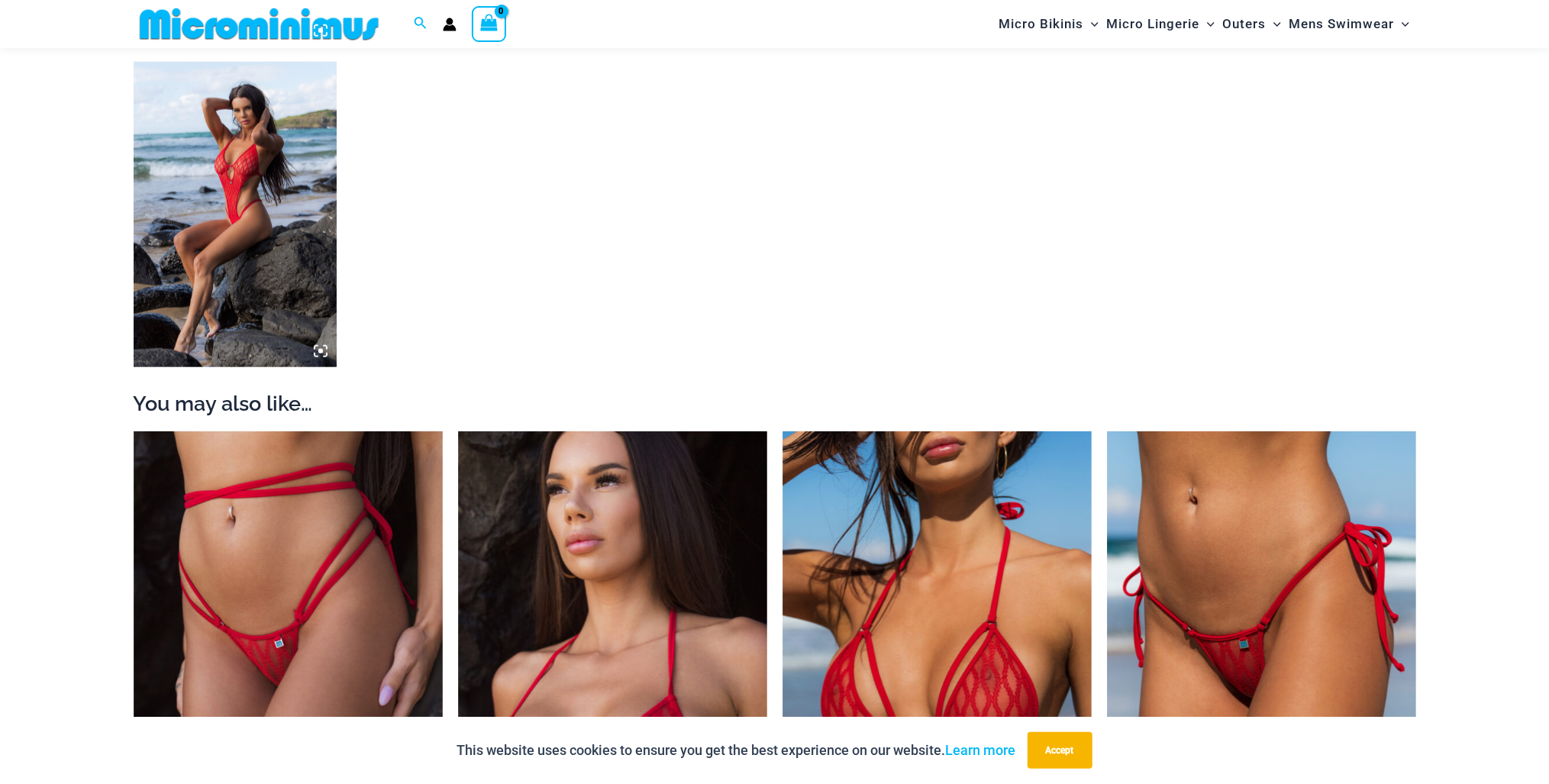
scroll to position [1574, 0]
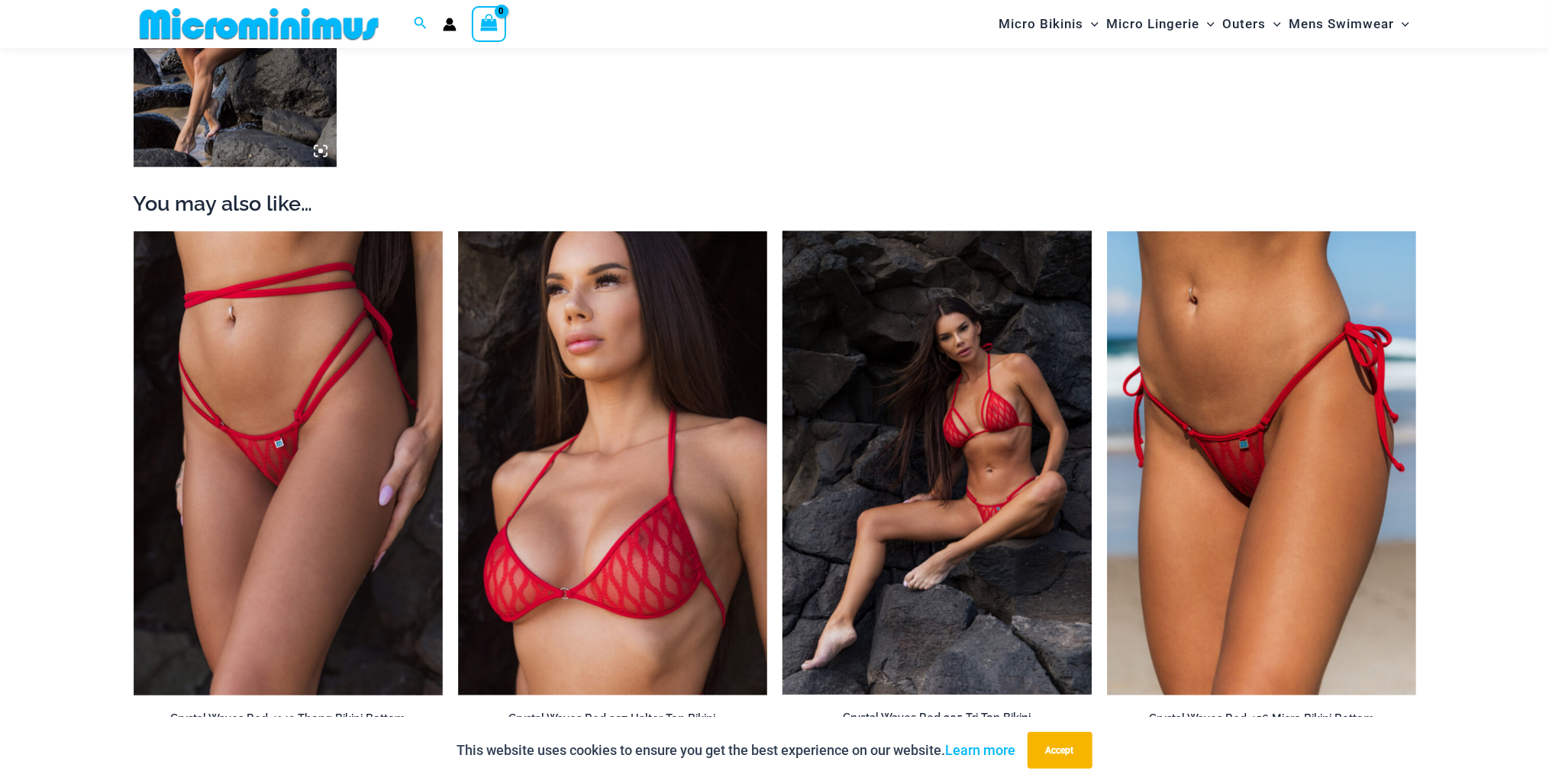
click at [968, 410] on img at bounding box center [936, 462] width 309 height 462
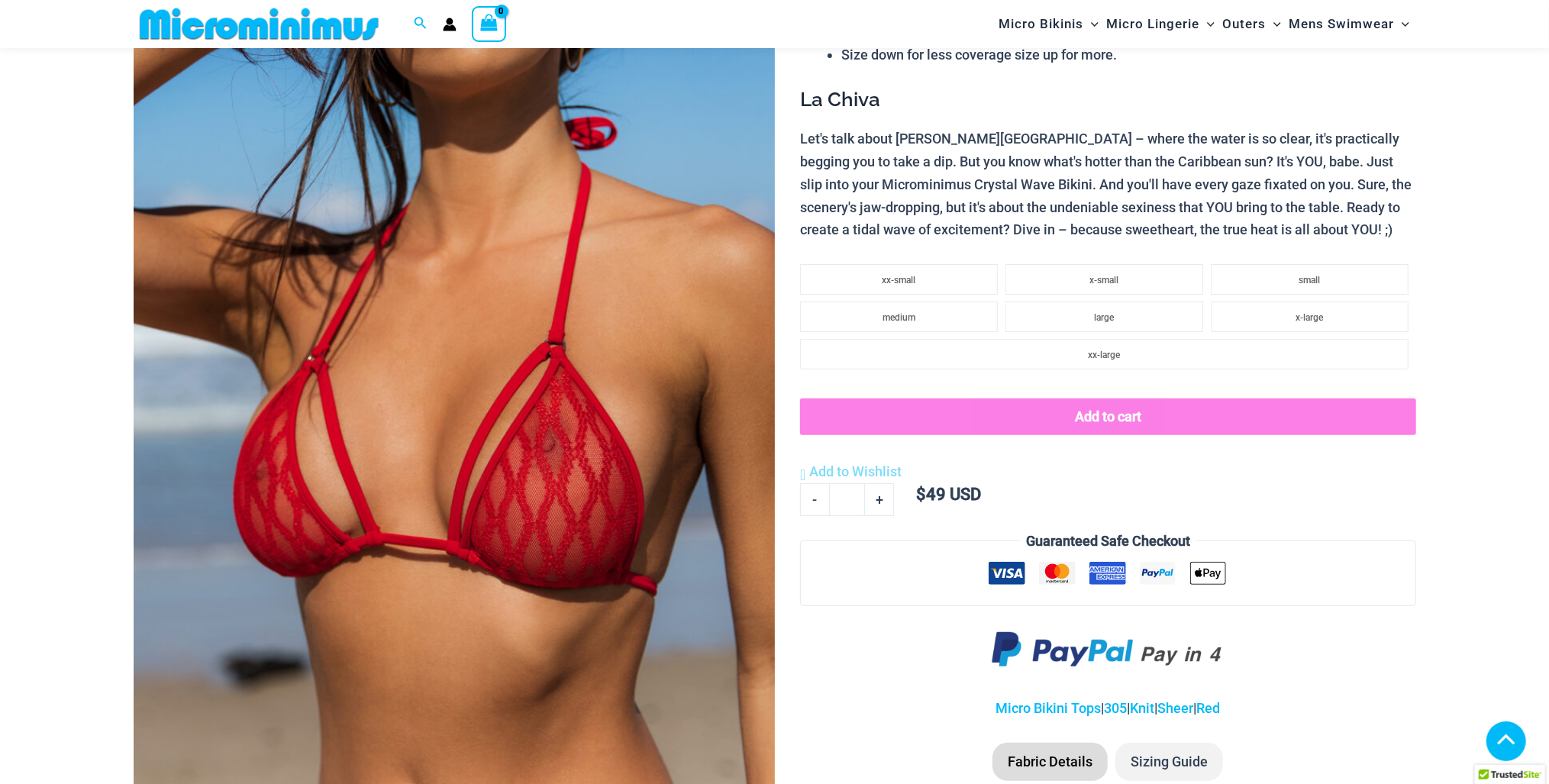
click at [549, 448] on img at bounding box center [454, 375] width 641 height 961
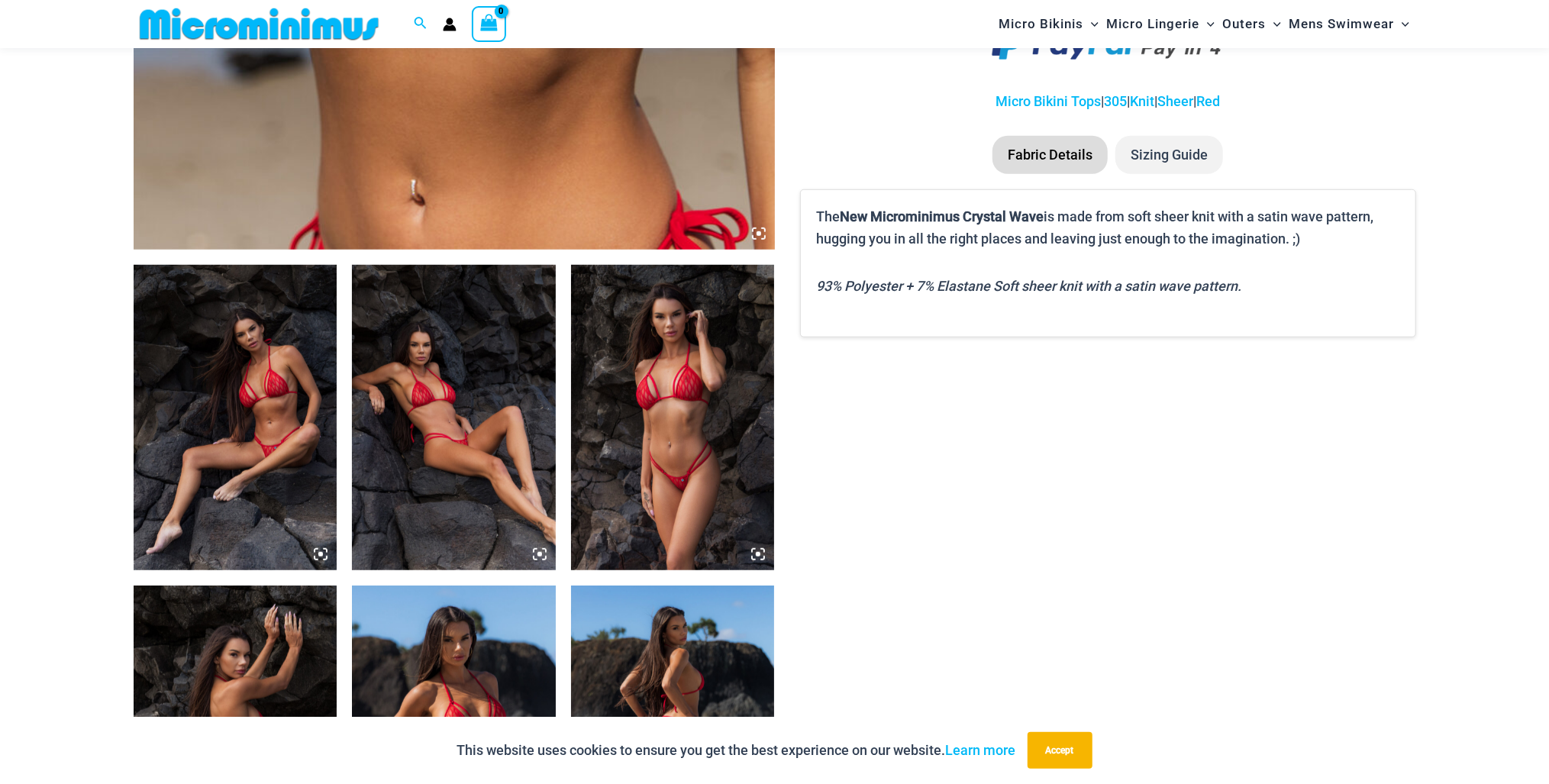
scroll to position [854, 0]
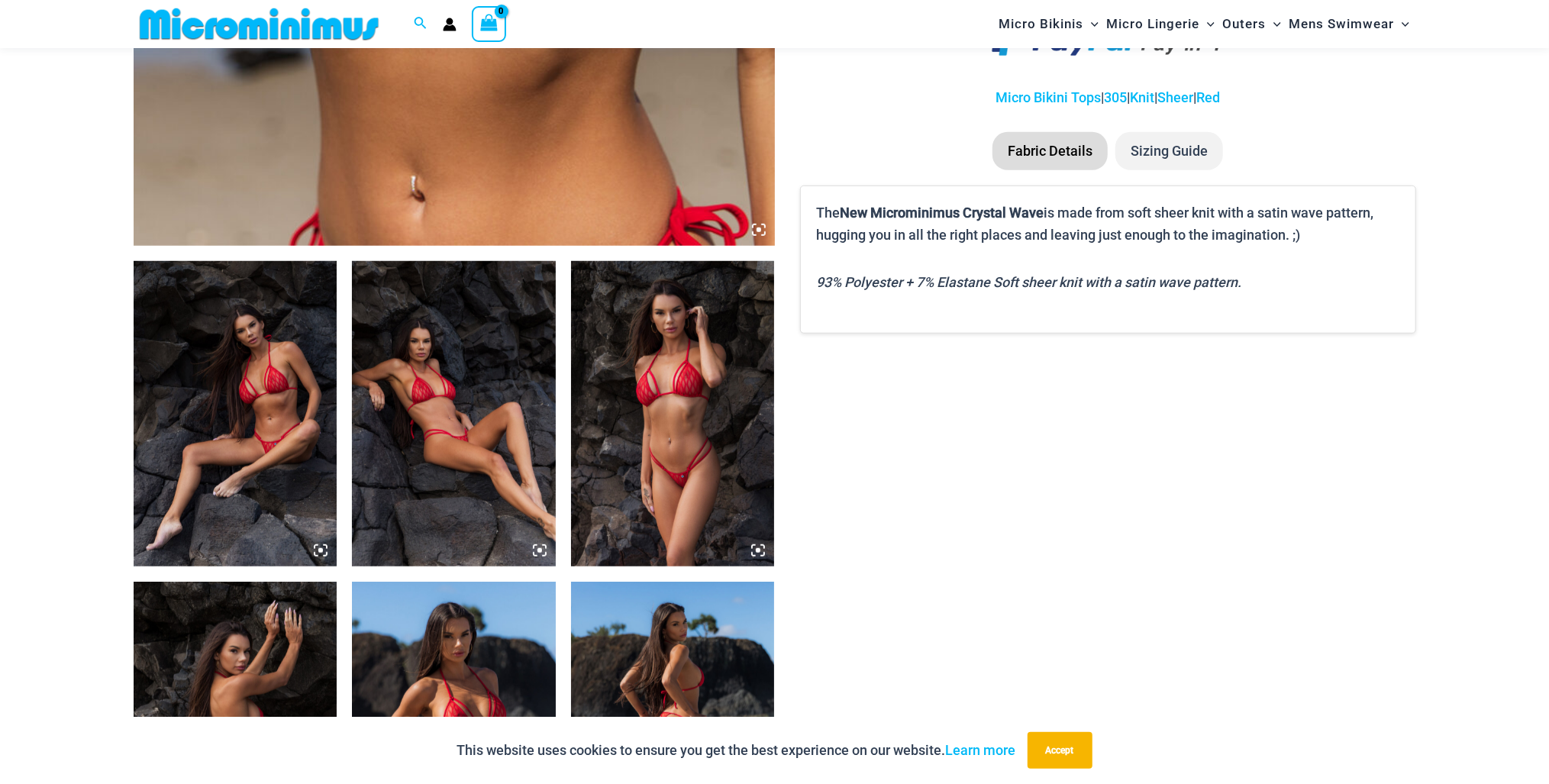
click at [271, 471] on img at bounding box center [235, 413] width 204 height 305
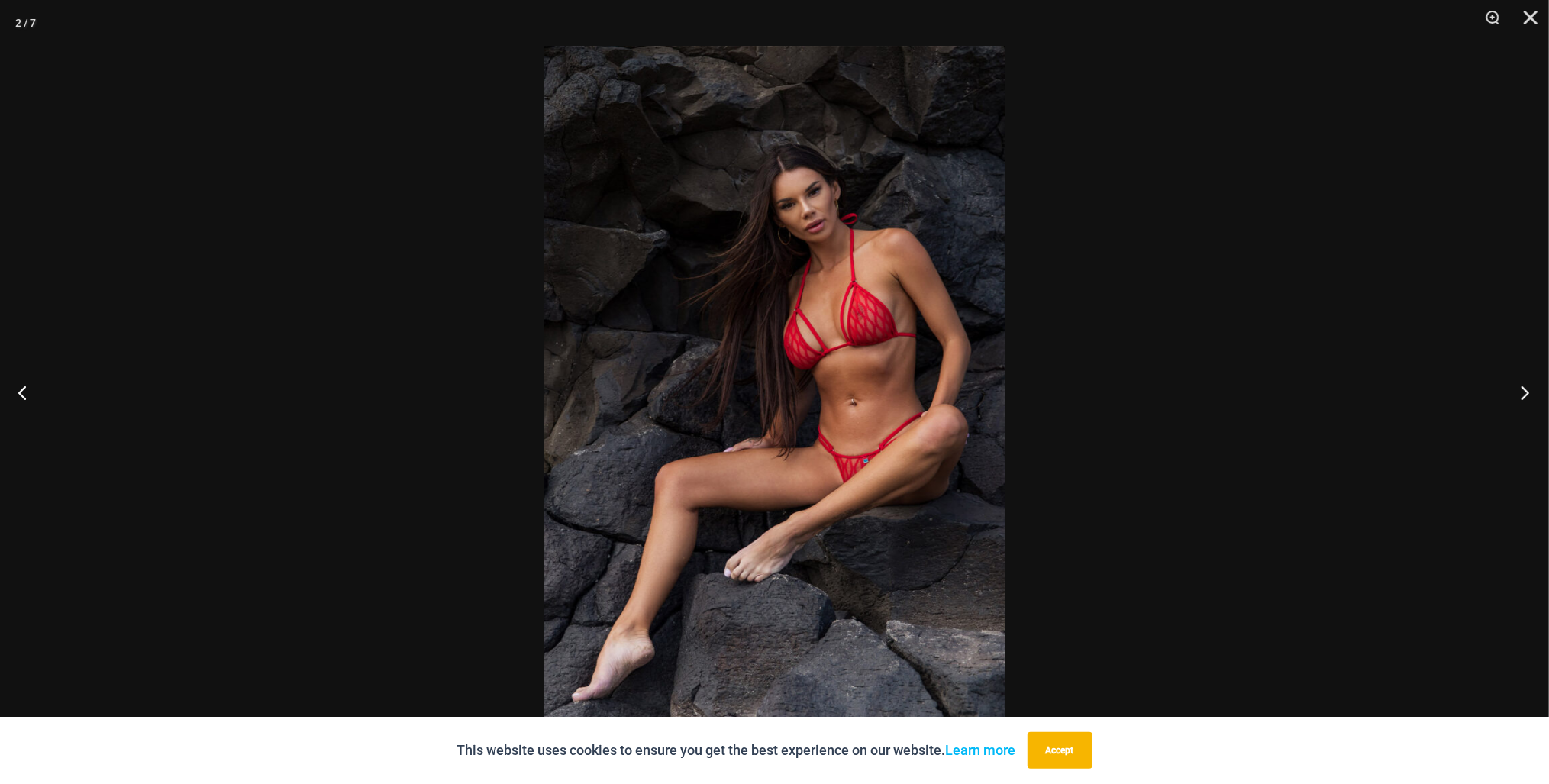
click at [1525, 383] on button "Next" at bounding box center [1520, 392] width 58 height 76
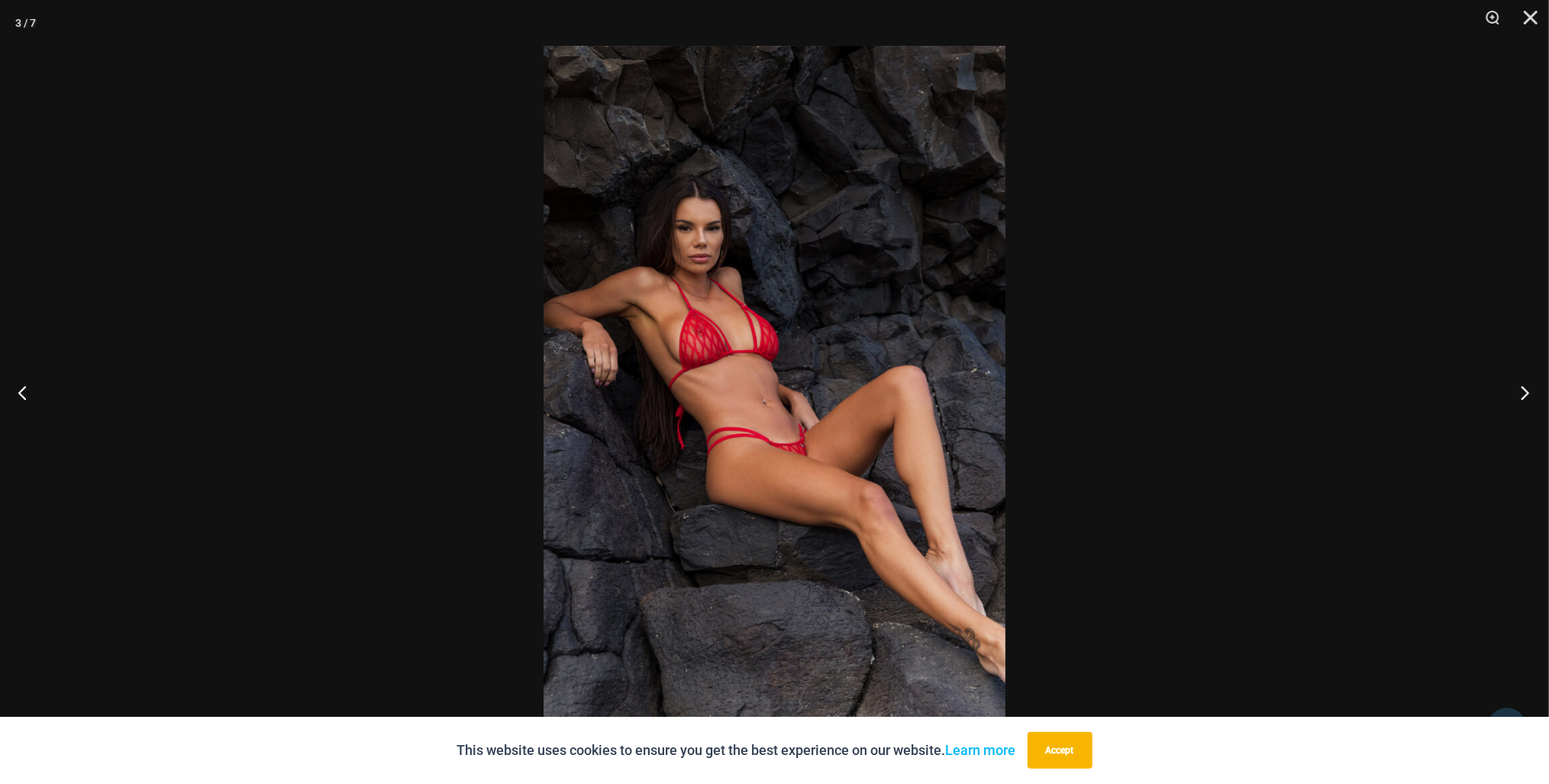
click at [1525, 383] on button "Next" at bounding box center [1520, 392] width 58 height 76
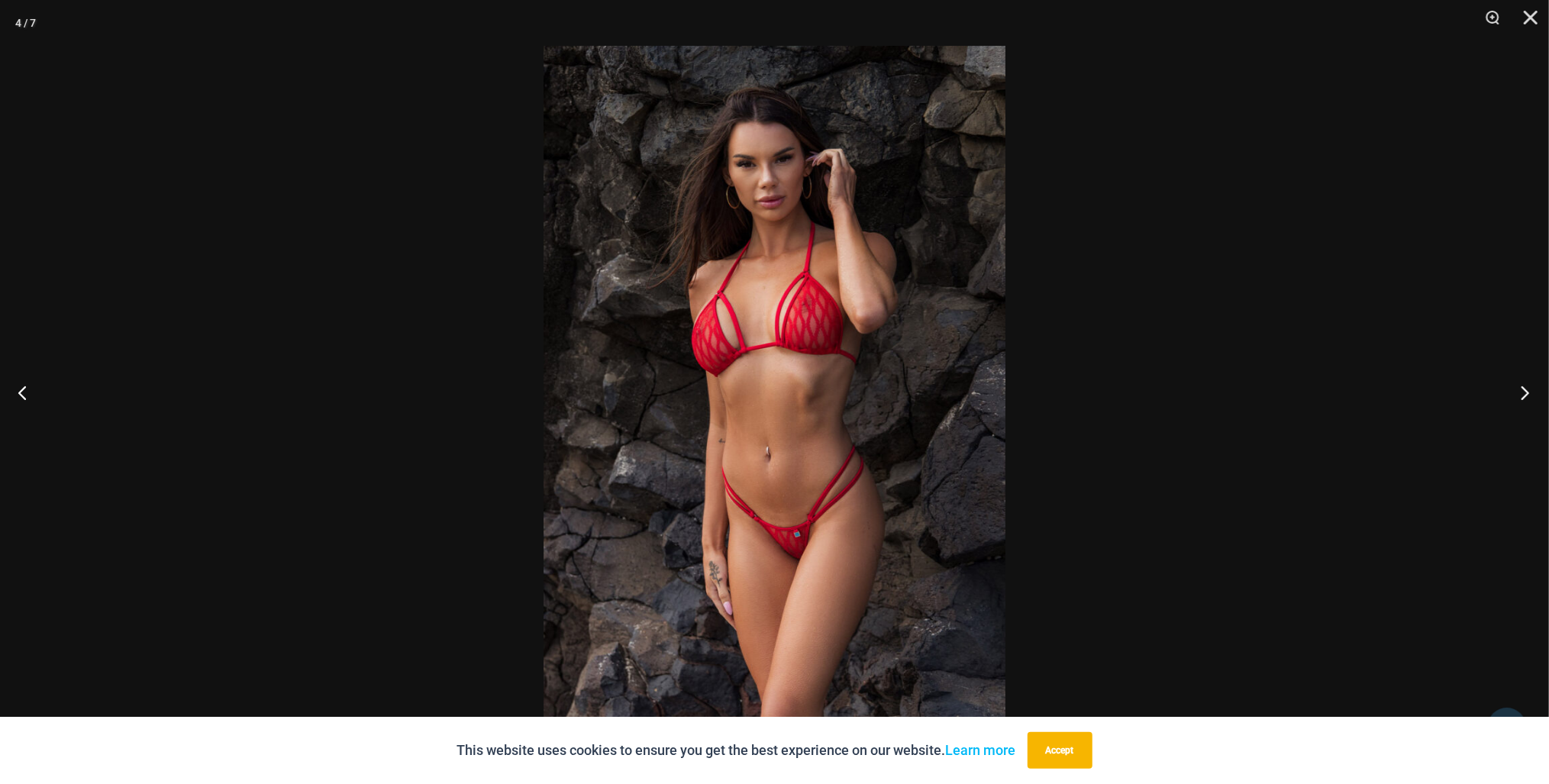
click at [1525, 383] on button "Next" at bounding box center [1520, 392] width 58 height 76
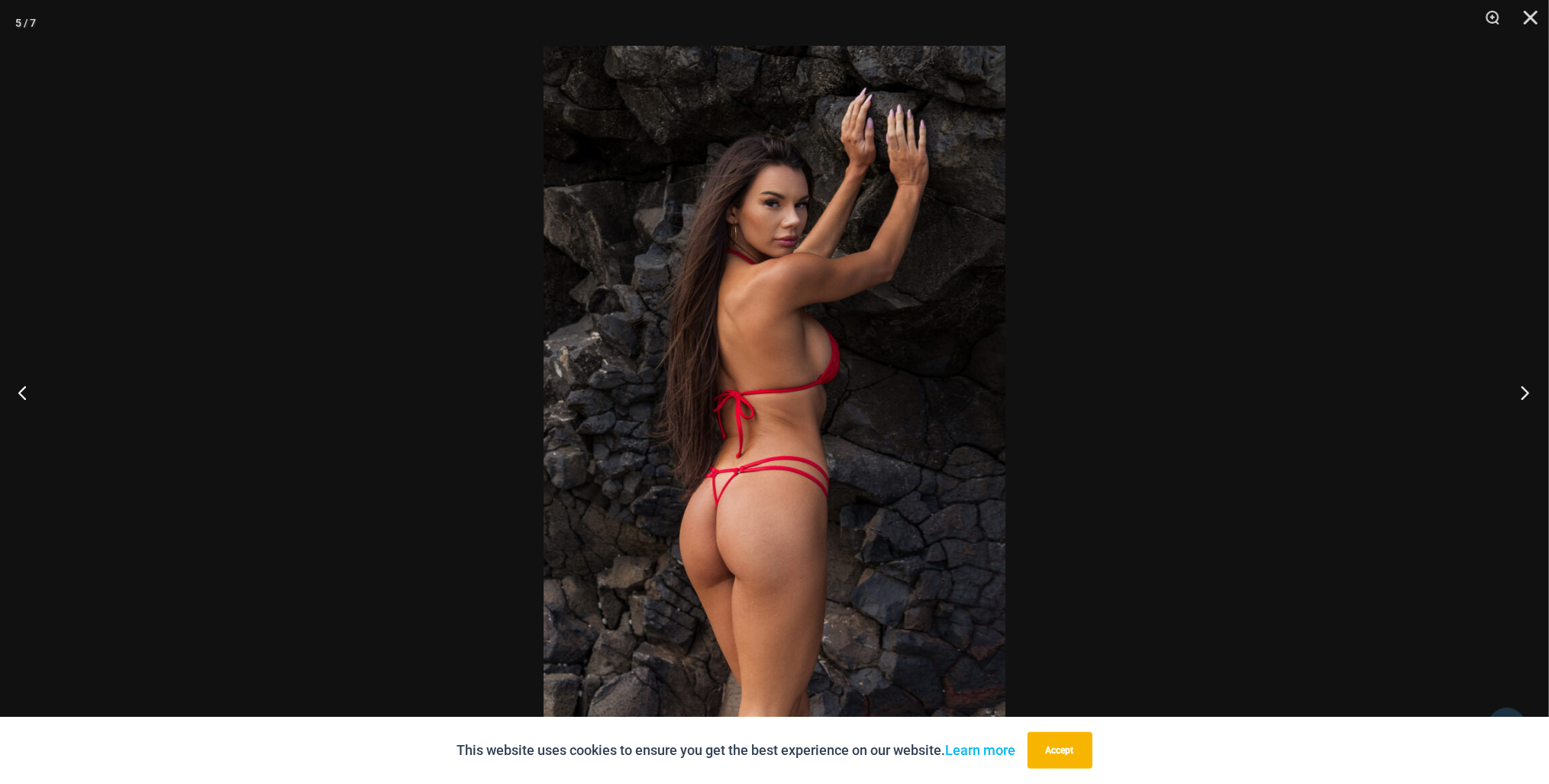
click at [1525, 383] on button "Next" at bounding box center [1520, 392] width 58 height 76
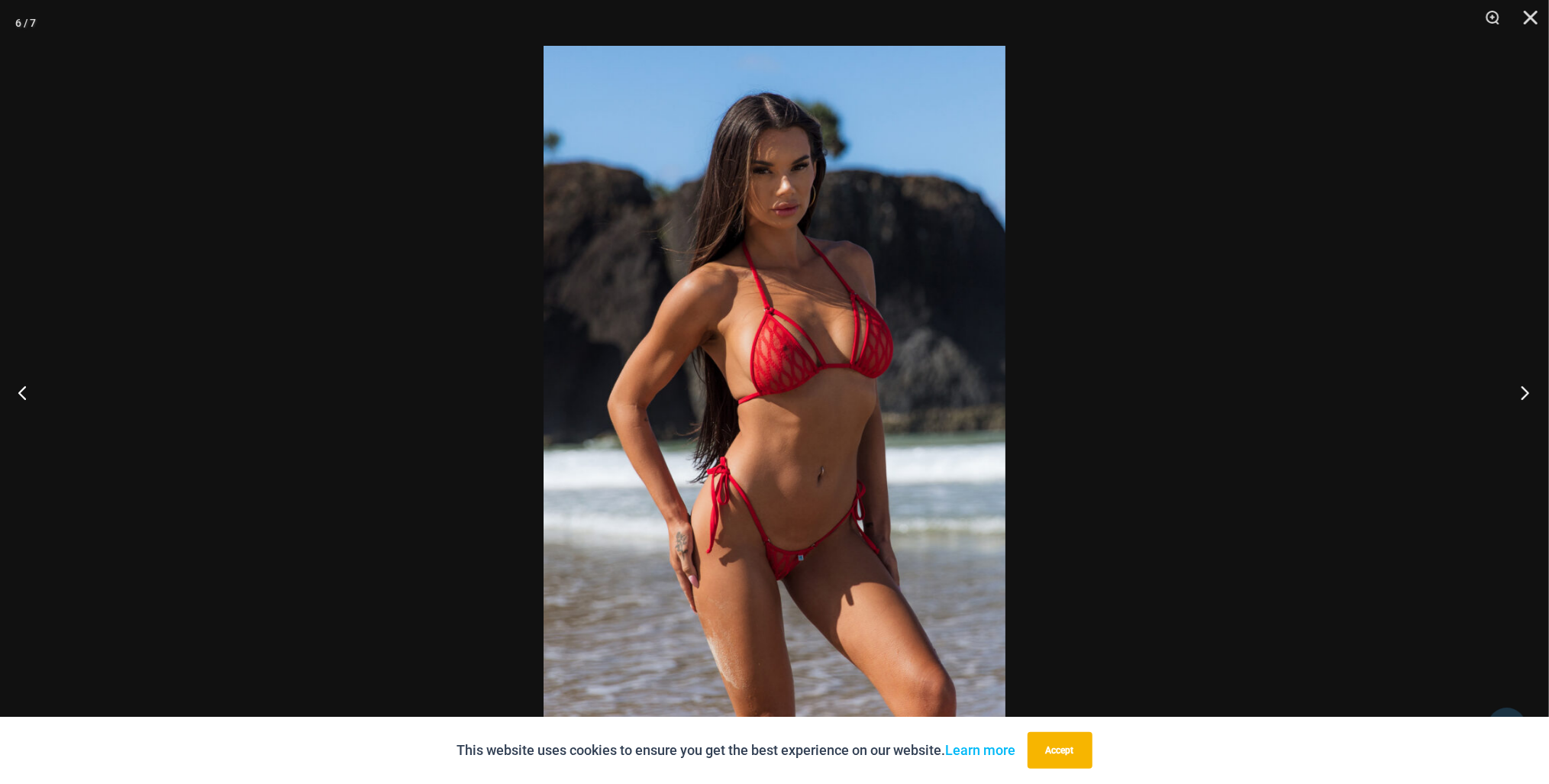
click at [1525, 383] on button "Next" at bounding box center [1520, 392] width 58 height 76
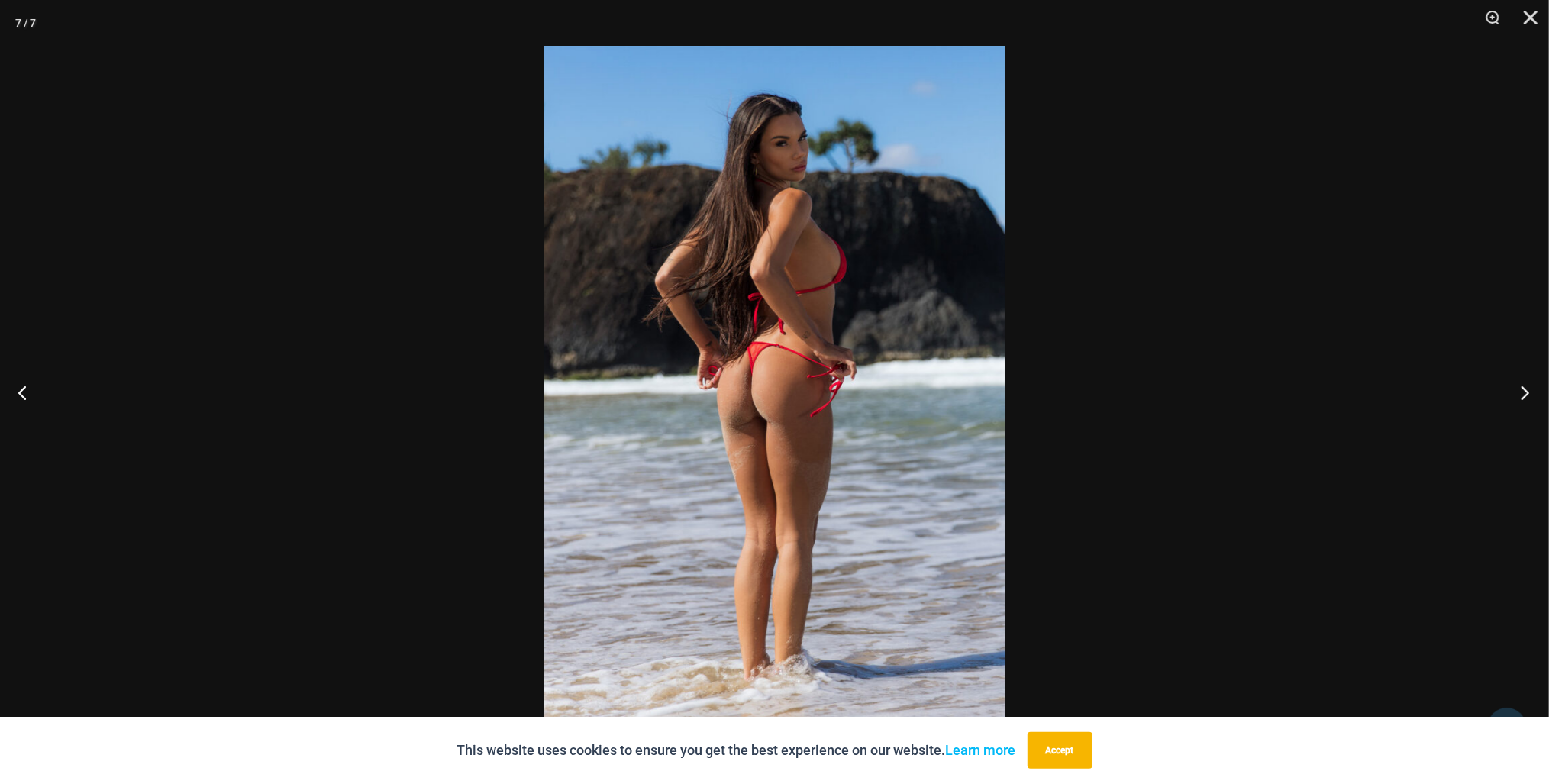
click at [1525, 383] on button "Next" at bounding box center [1520, 392] width 58 height 76
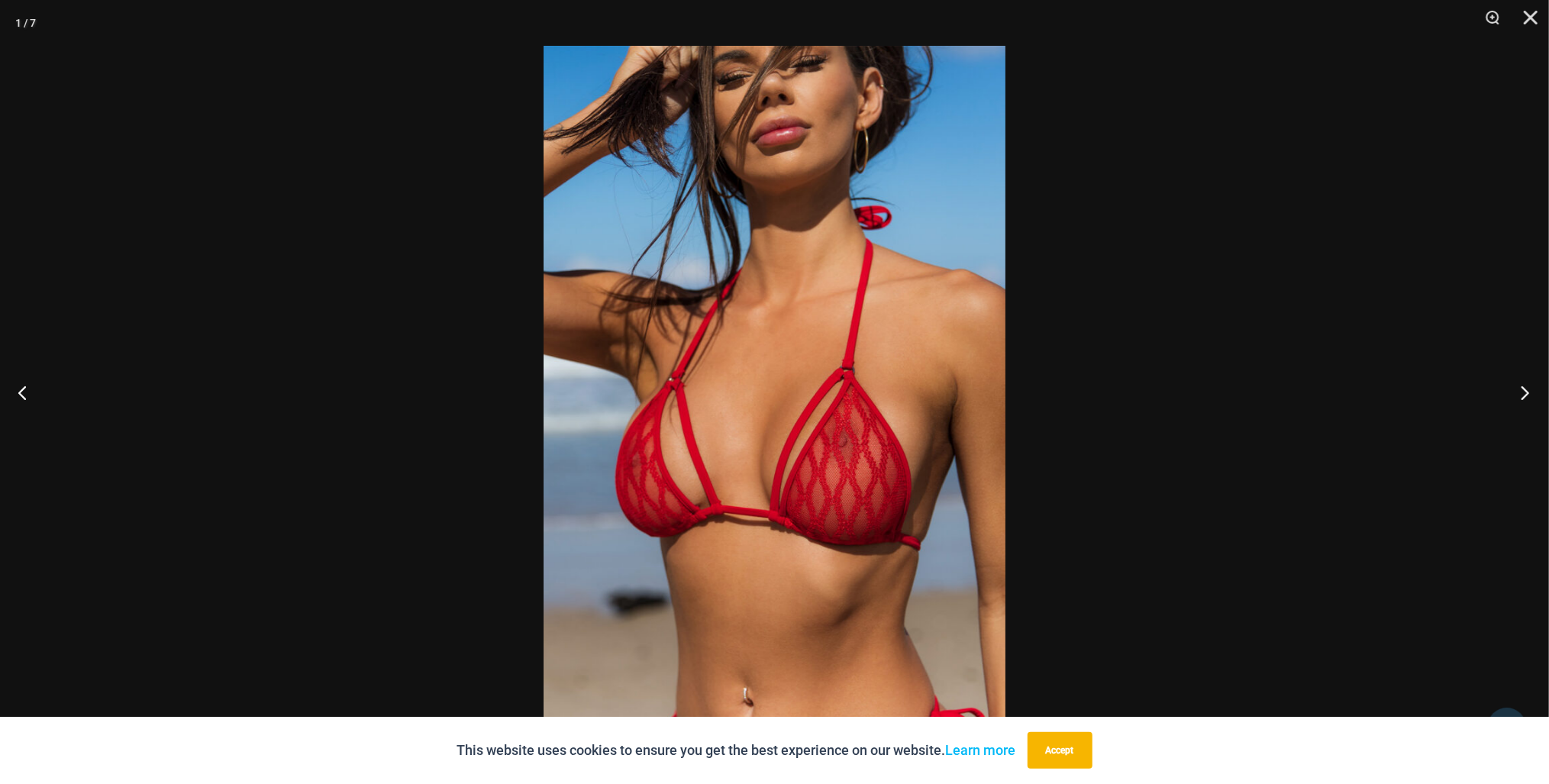
click at [1525, 383] on button "Next" at bounding box center [1520, 392] width 58 height 76
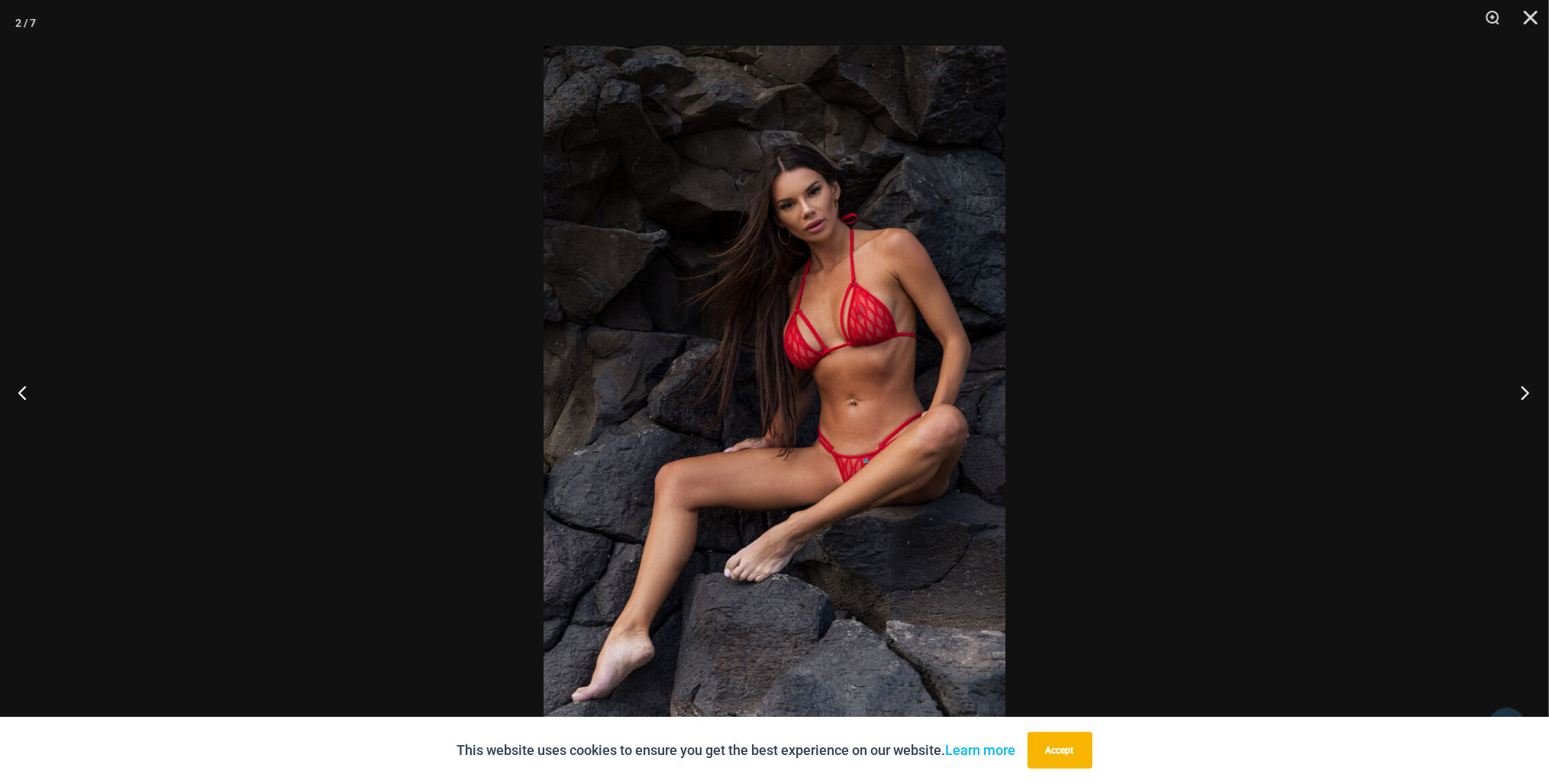
click at [1525, 383] on button "Next" at bounding box center [1520, 392] width 58 height 76
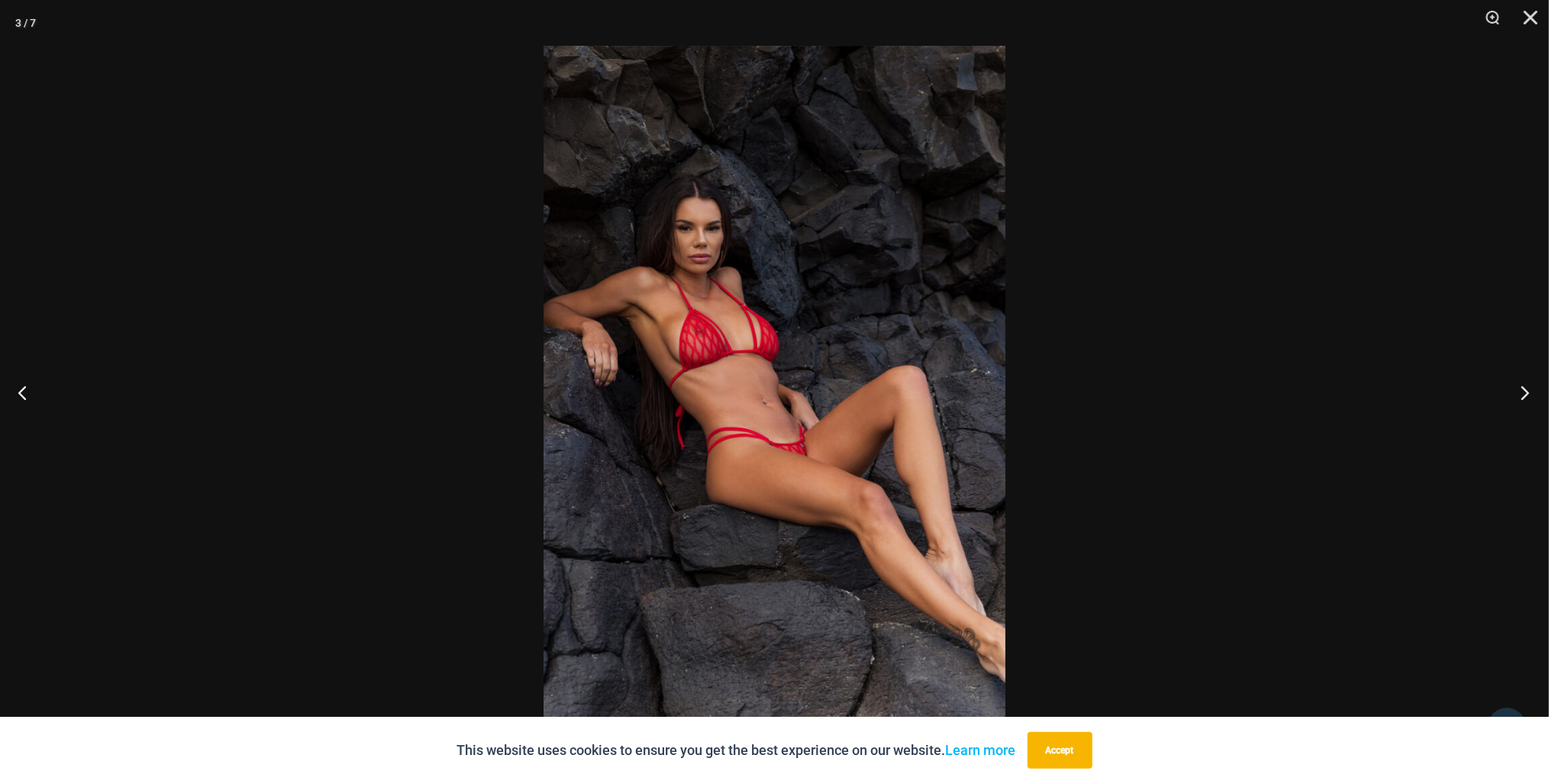
click at [1525, 383] on button "Next" at bounding box center [1520, 392] width 58 height 76
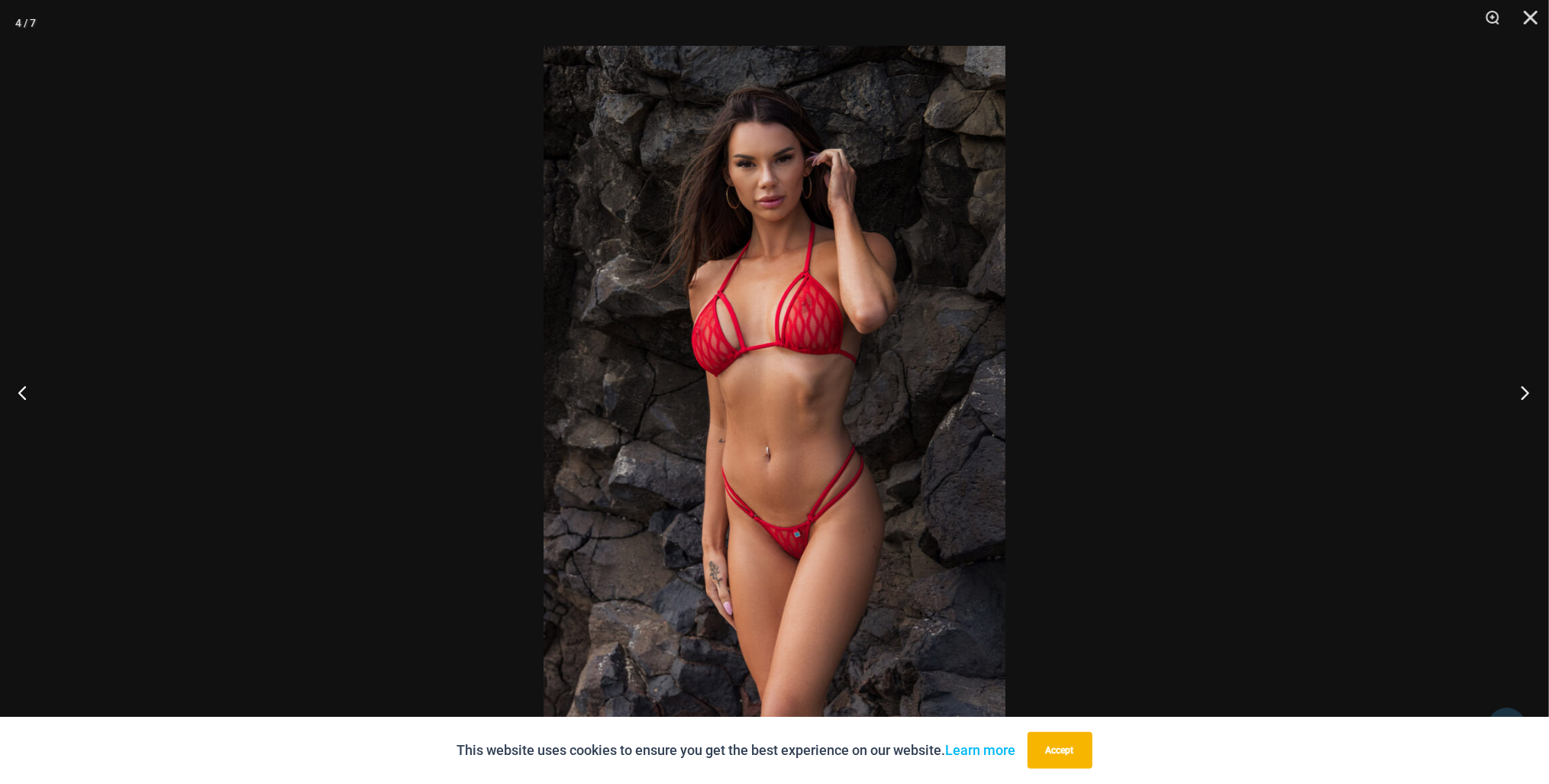
click at [1525, 383] on button "Next" at bounding box center [1520, 392] width 58 height 76
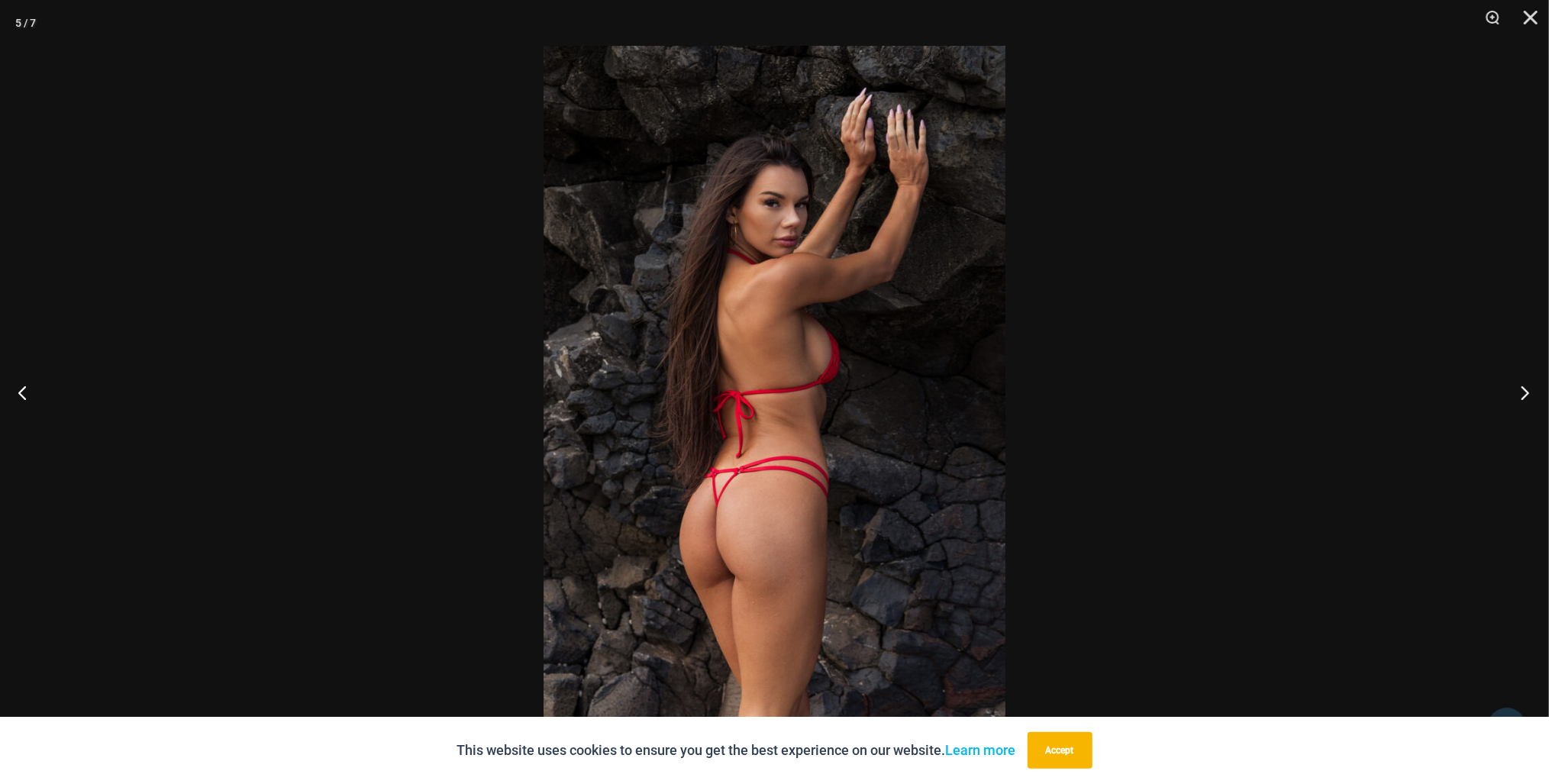
click at [1525, 383] on button "Next" at bounding box center [1520, 392] width 58 height 76
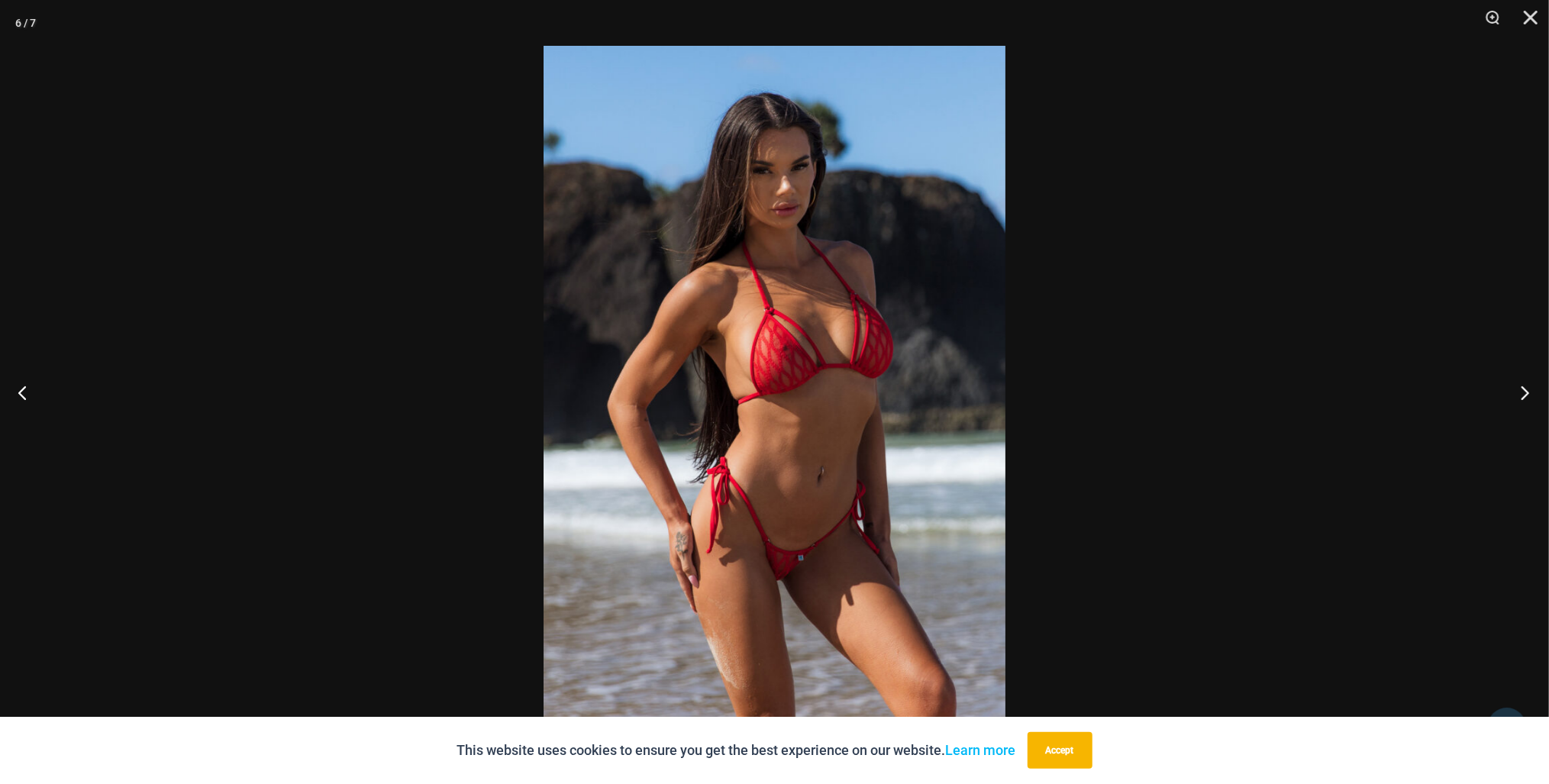
click at [1525, 383] on button "Next" at bounding box center [1520, 392] width 58 height 76
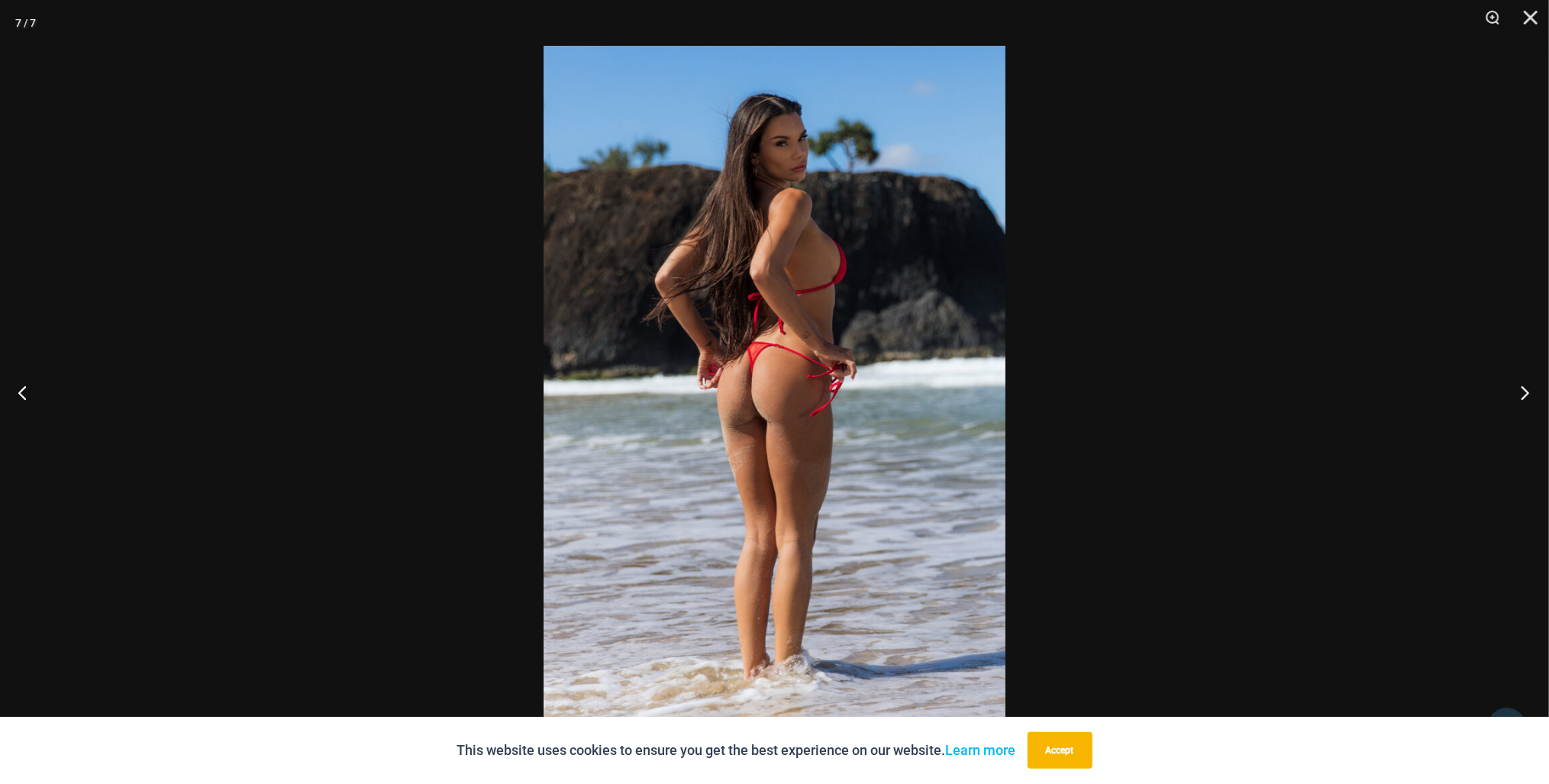
click at [1525, 383] on button "Next" at bounding box center [1520, 392] width 58 height 76
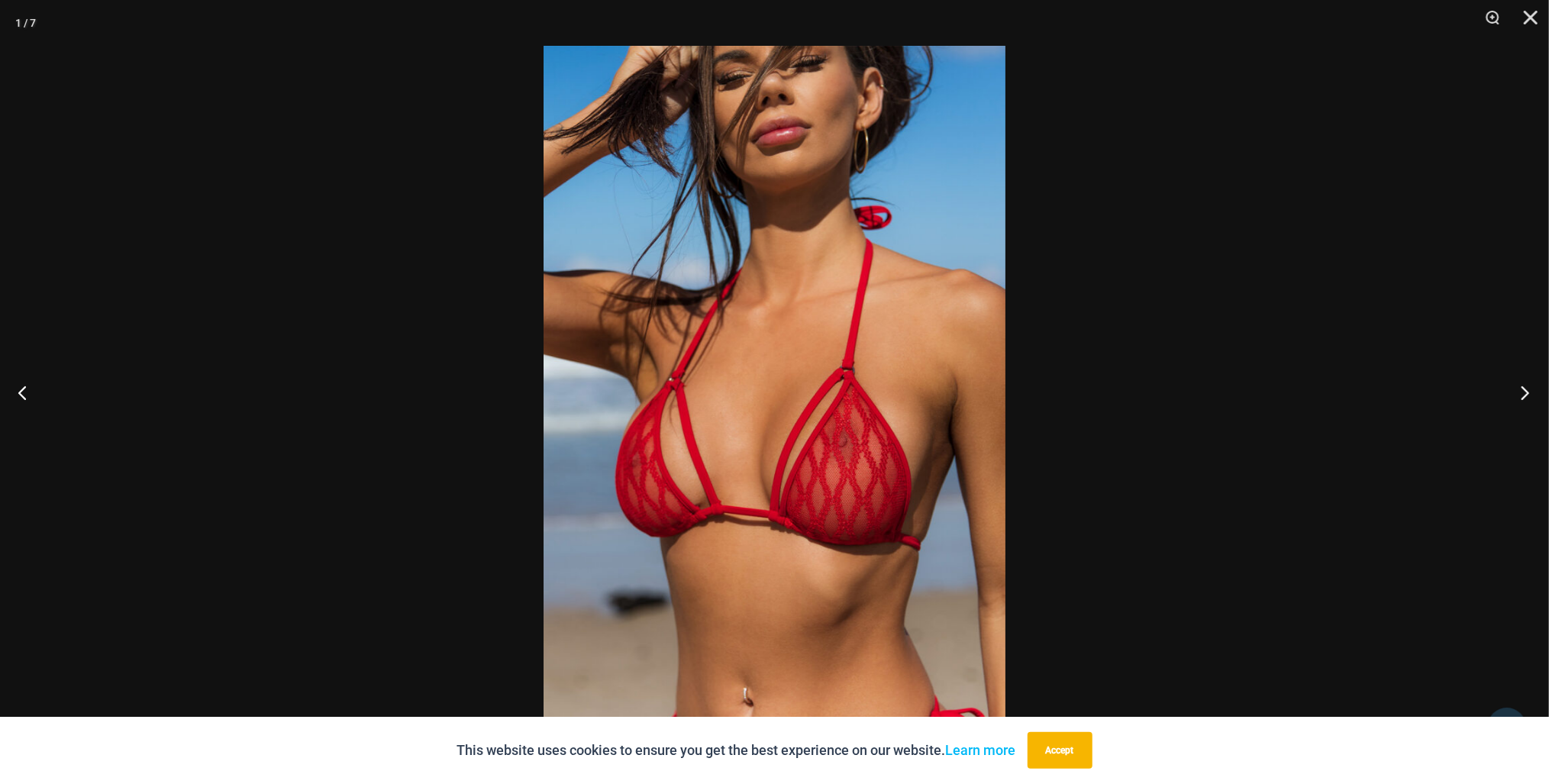
click at [1525, 383] on button "Next" at bounding box center [1520, 392] width 58 height 76
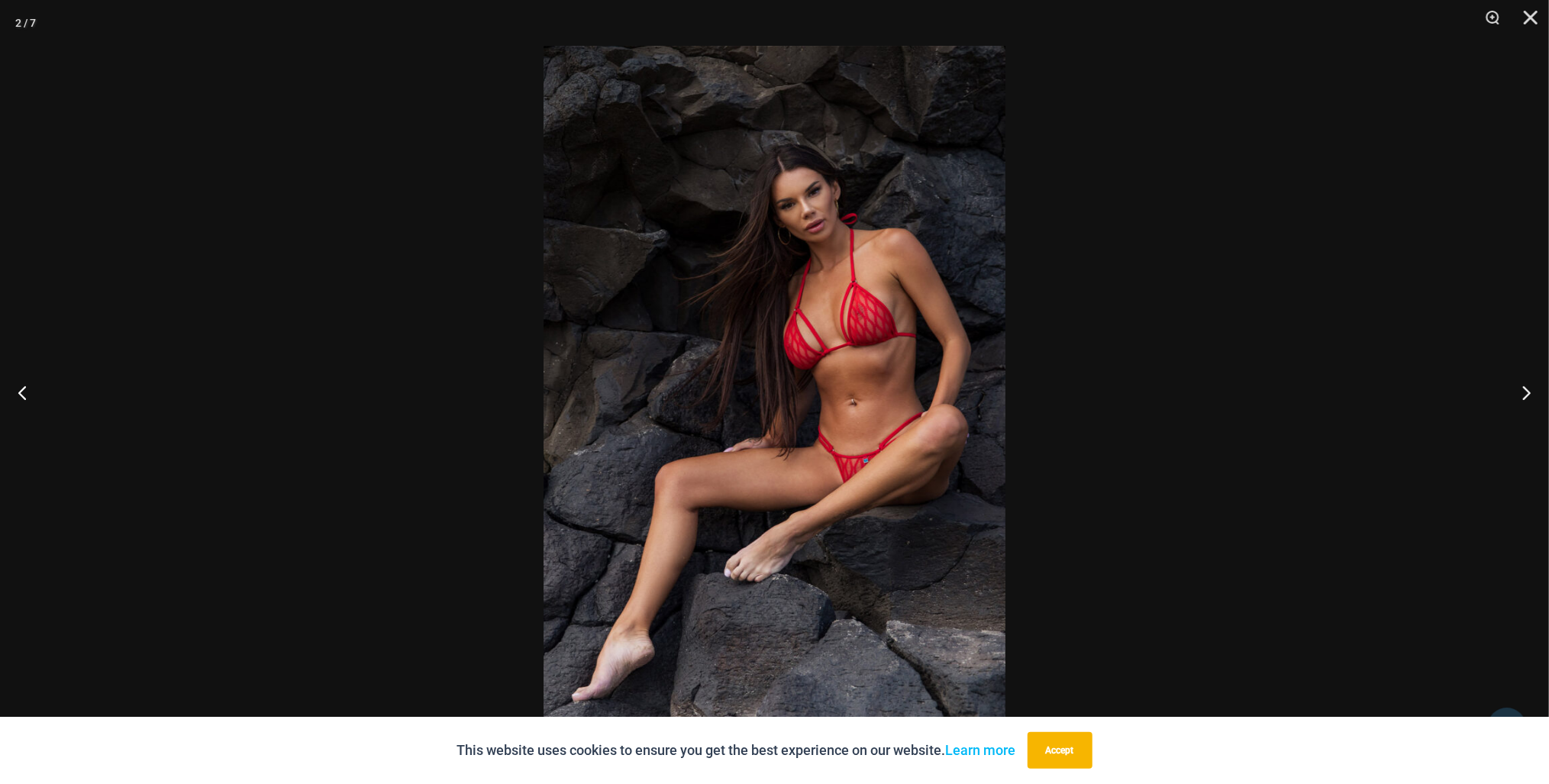
click at [1319, 421] on div at bounding box center [774, 392] width 1549 height 784
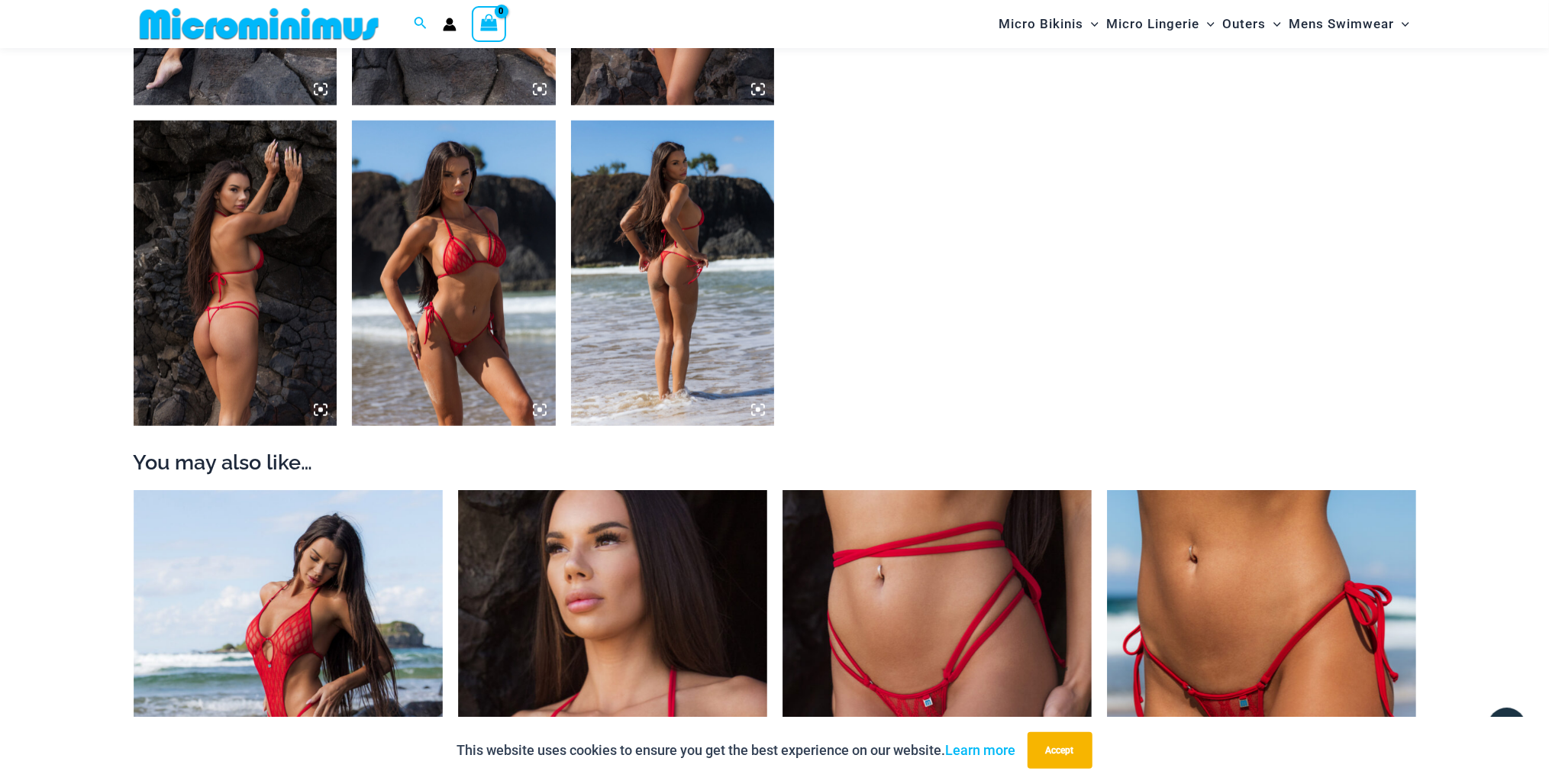
scroll to position [1588, 0]
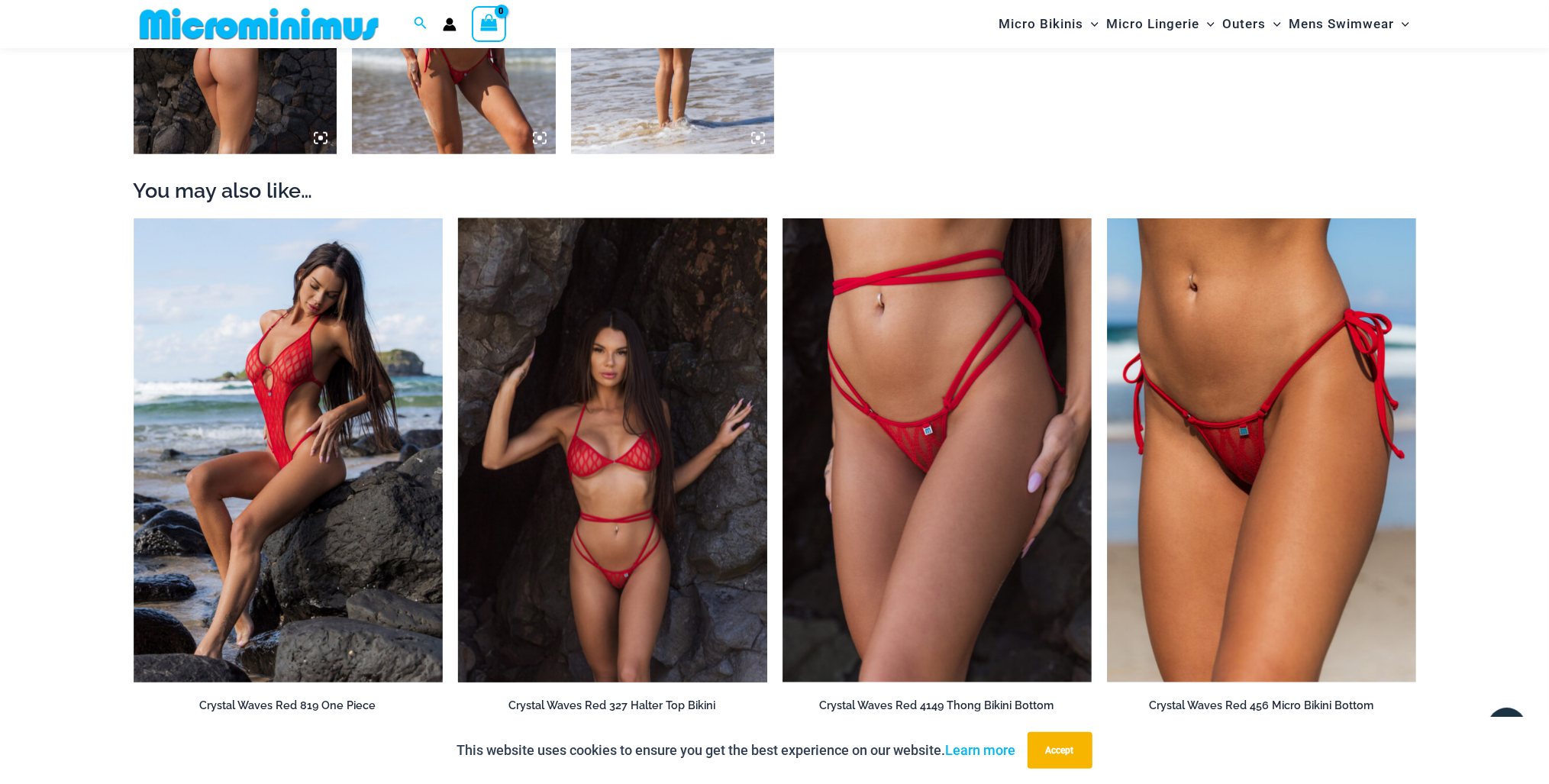
click at [563, 459] on img at bounding box center [613, 451] width 309 height 464
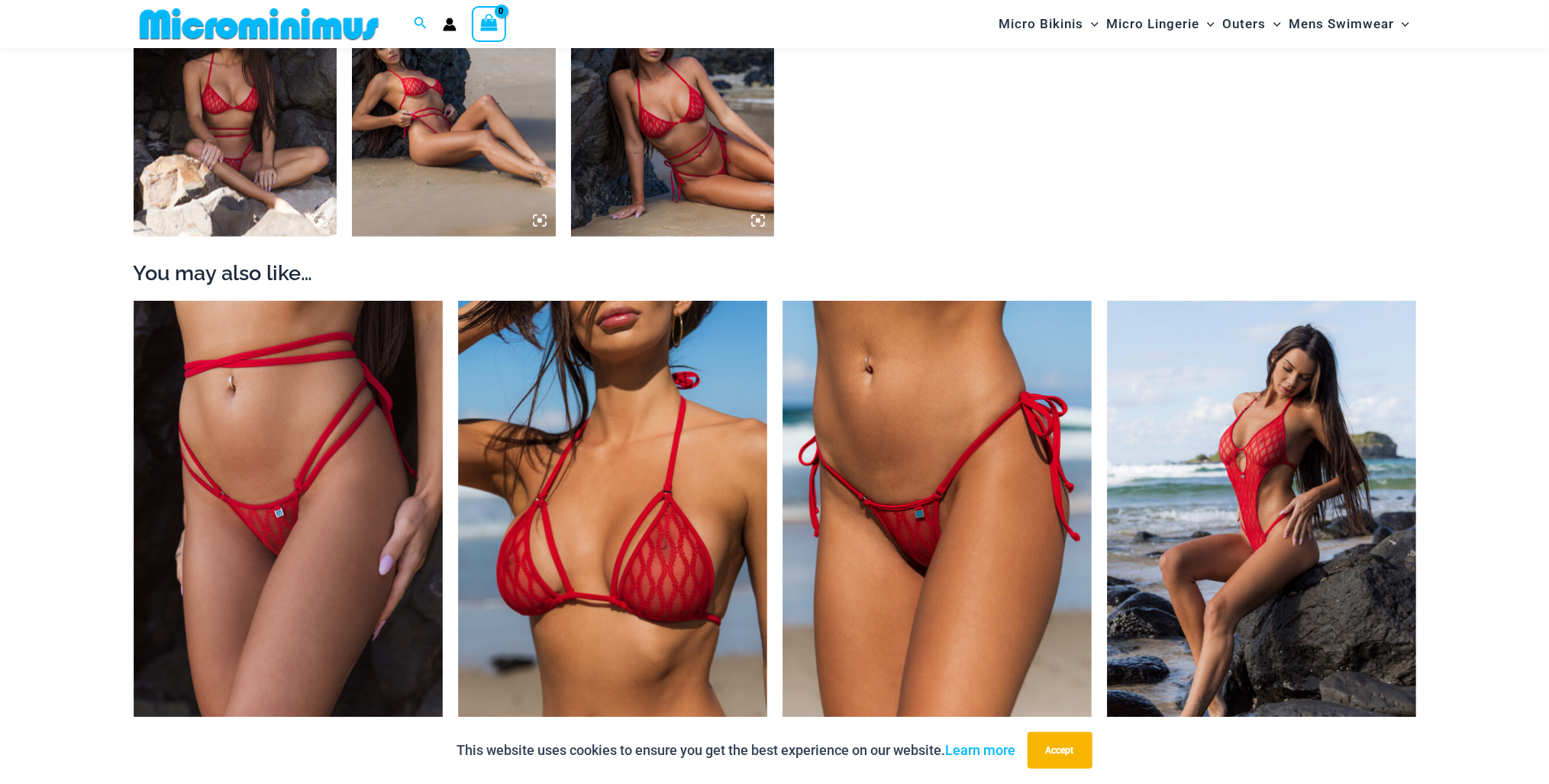
scroll to position [1573, 0]
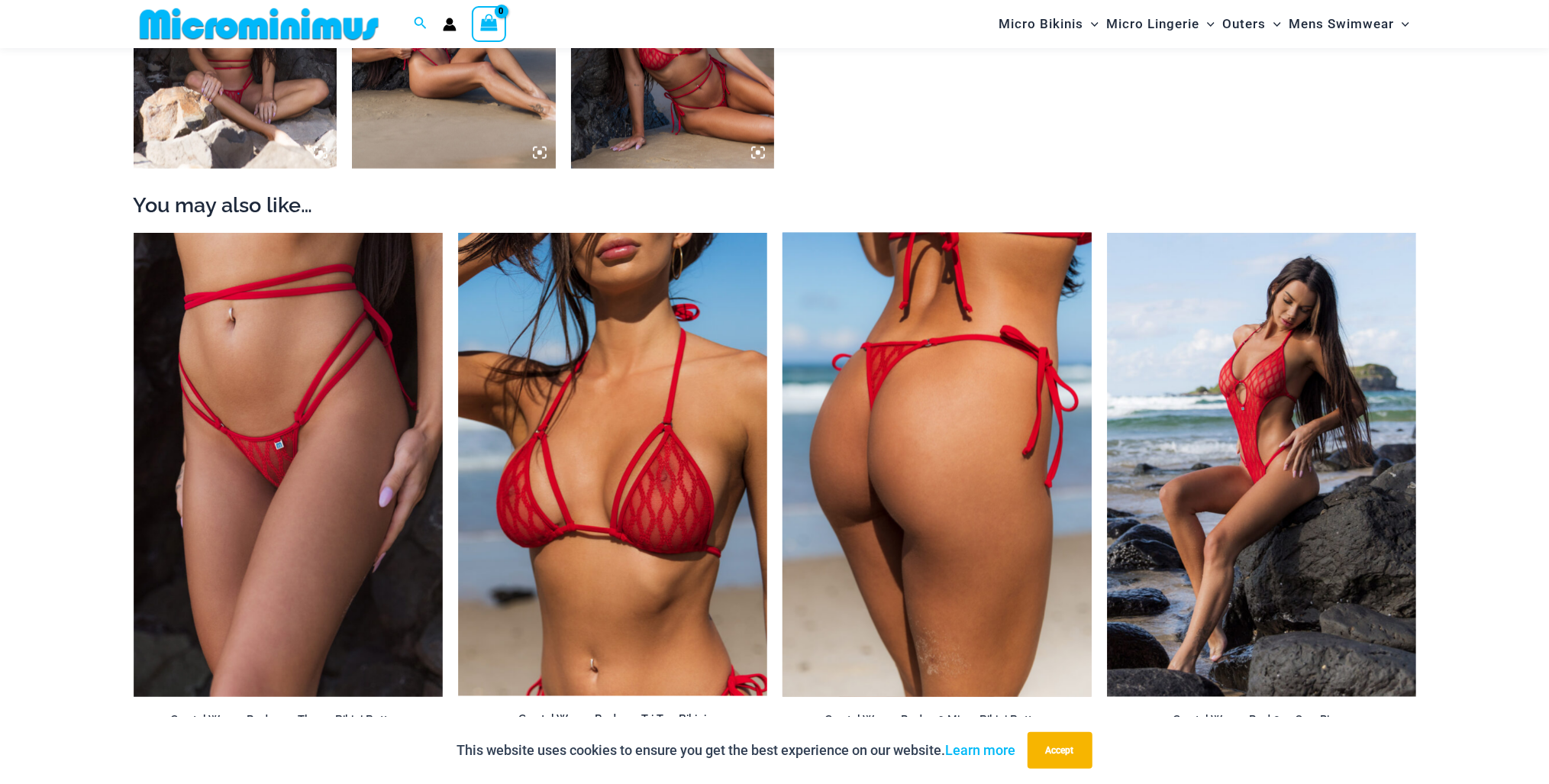
click at [991, 358] on img at bounding box center [936, 465] width 309 height 464
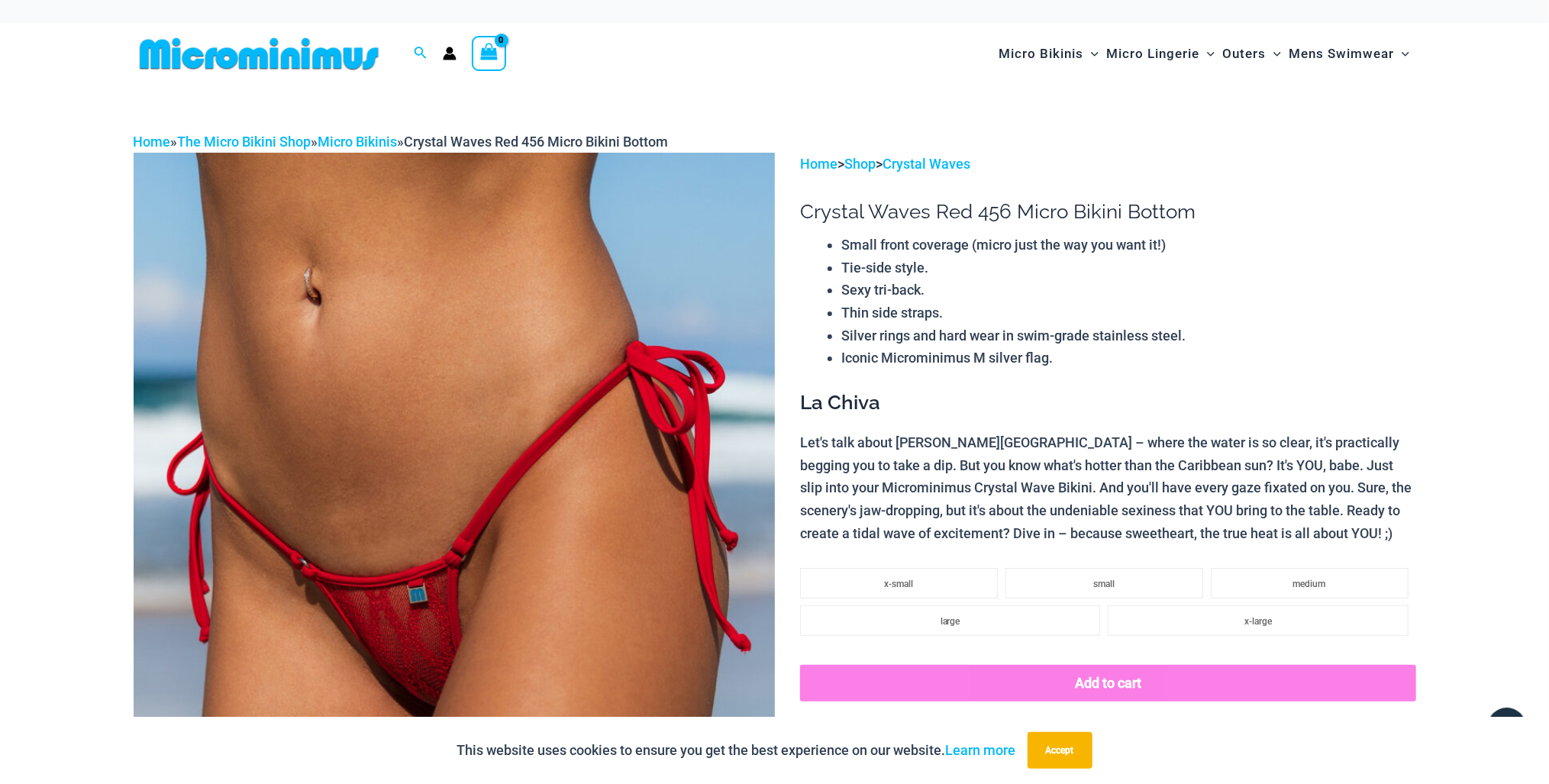
click at [332, 55] on img at bounding box center [258, 54] width 251 height 34
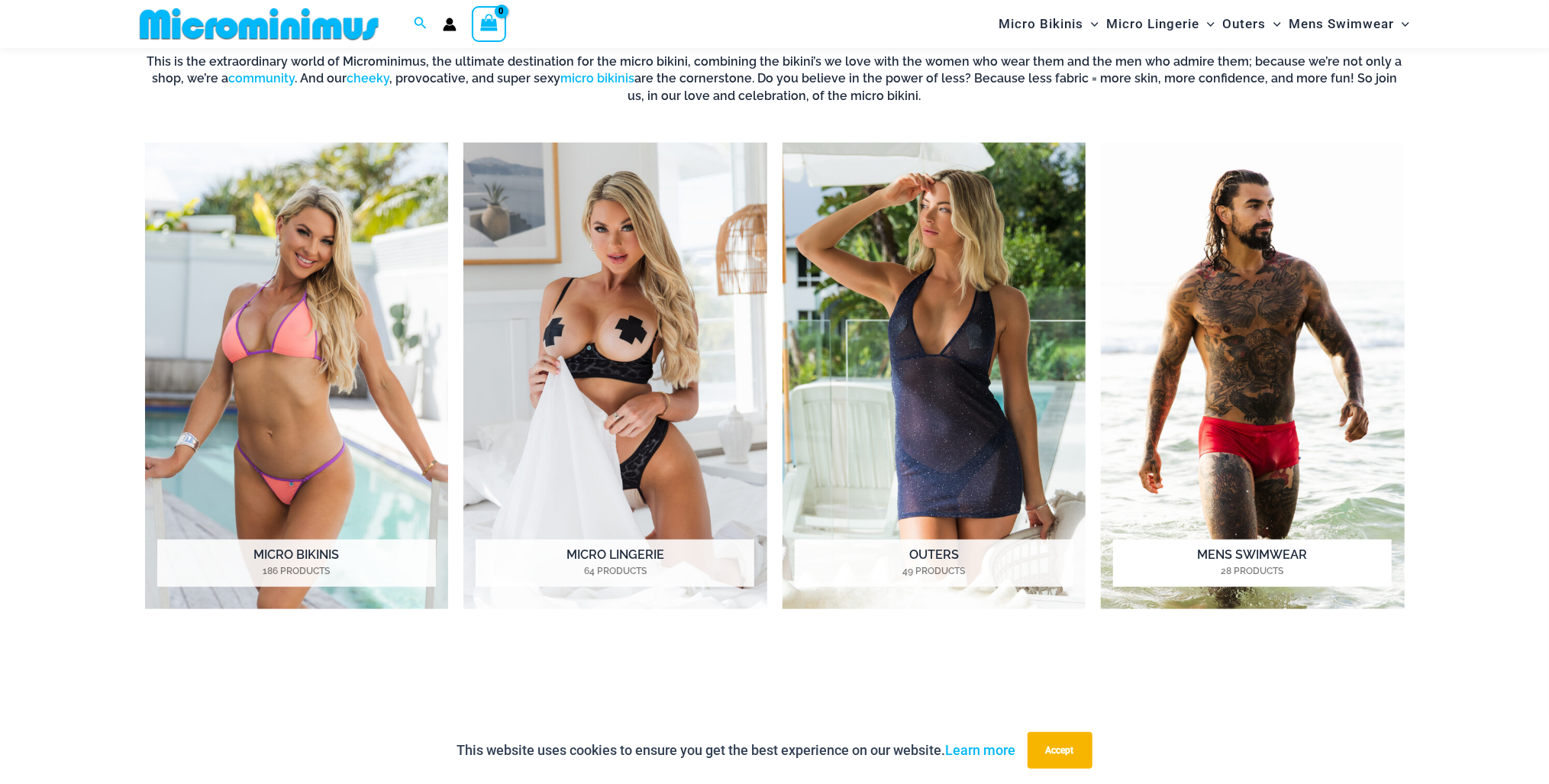
scroll to position [1390, 0]
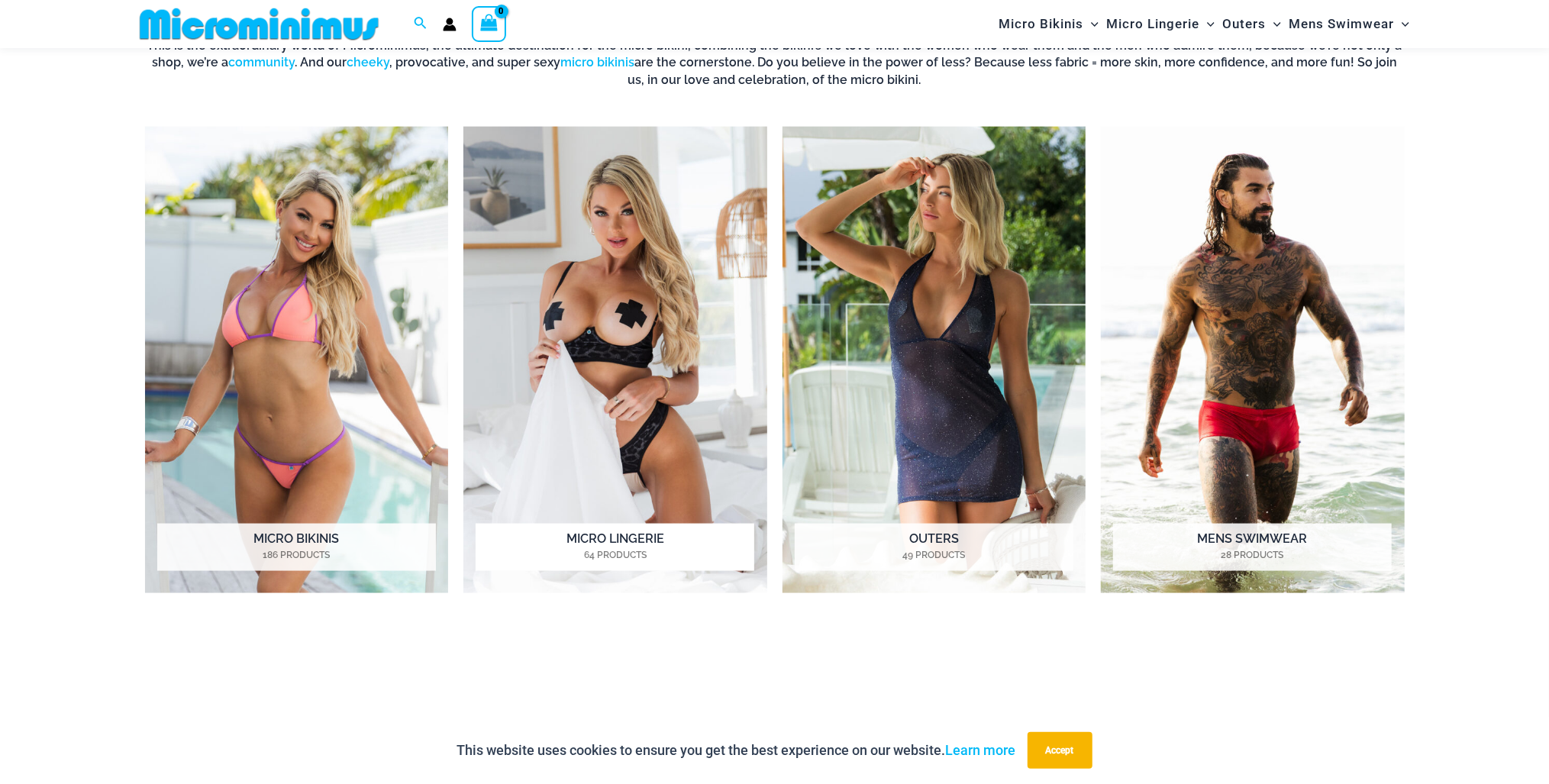
click at [575, 548] on mark "64 Products" at bounding box center [616, 555] width 279 height 14
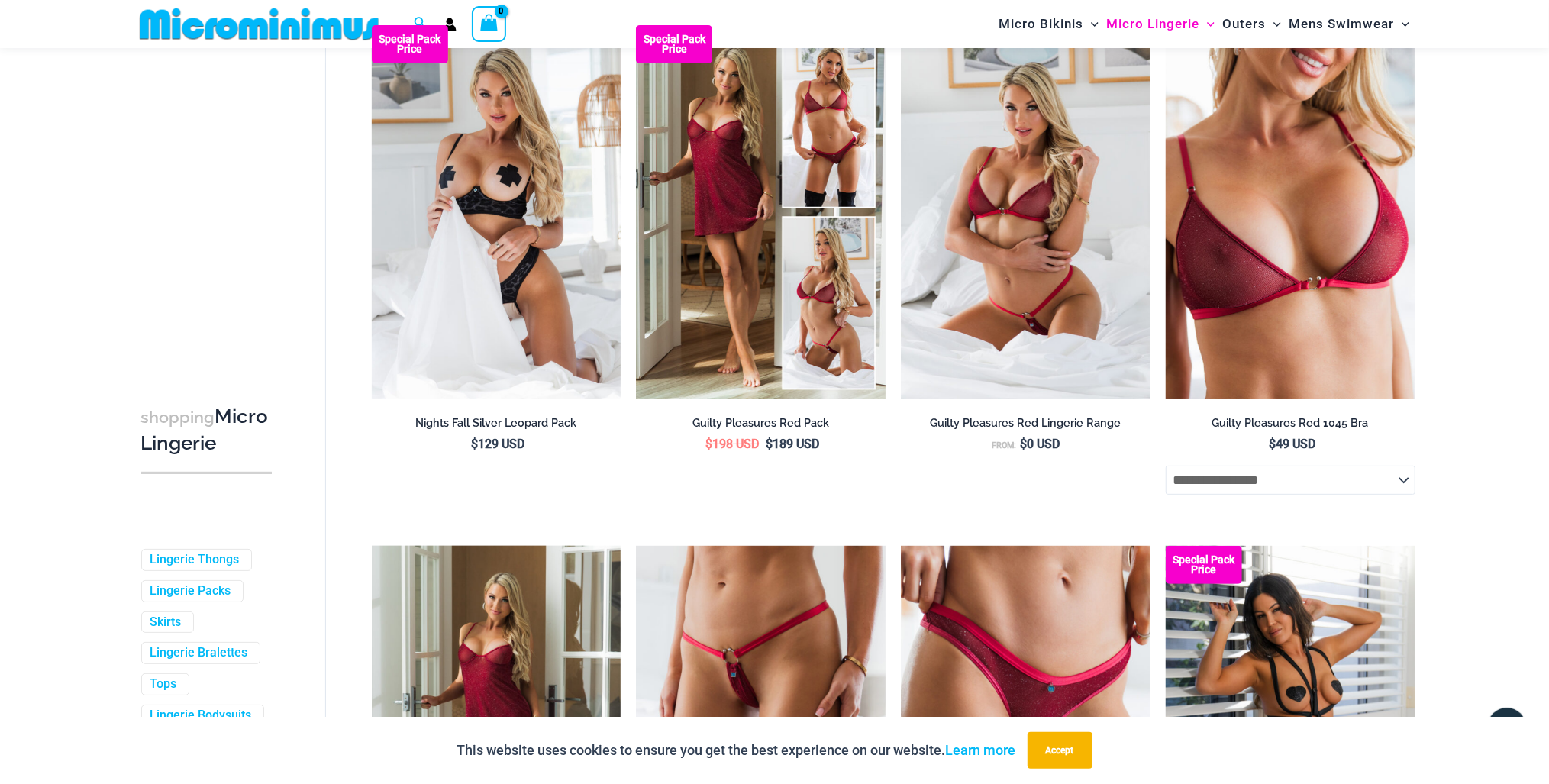
scroll to position [231, 0]
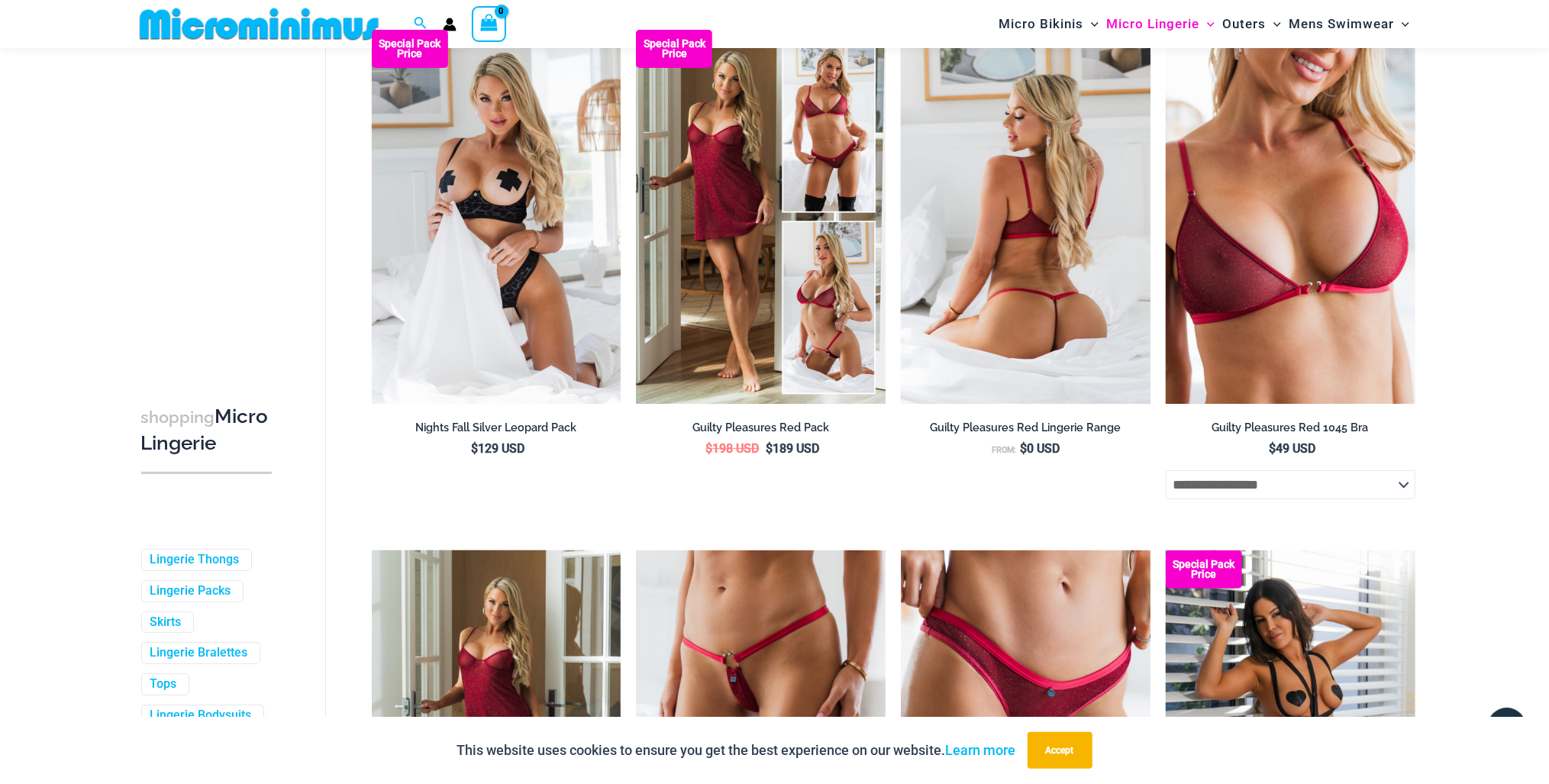
click at [1028, 195] on img at bounding box center [1025, 216] width 250 height 373
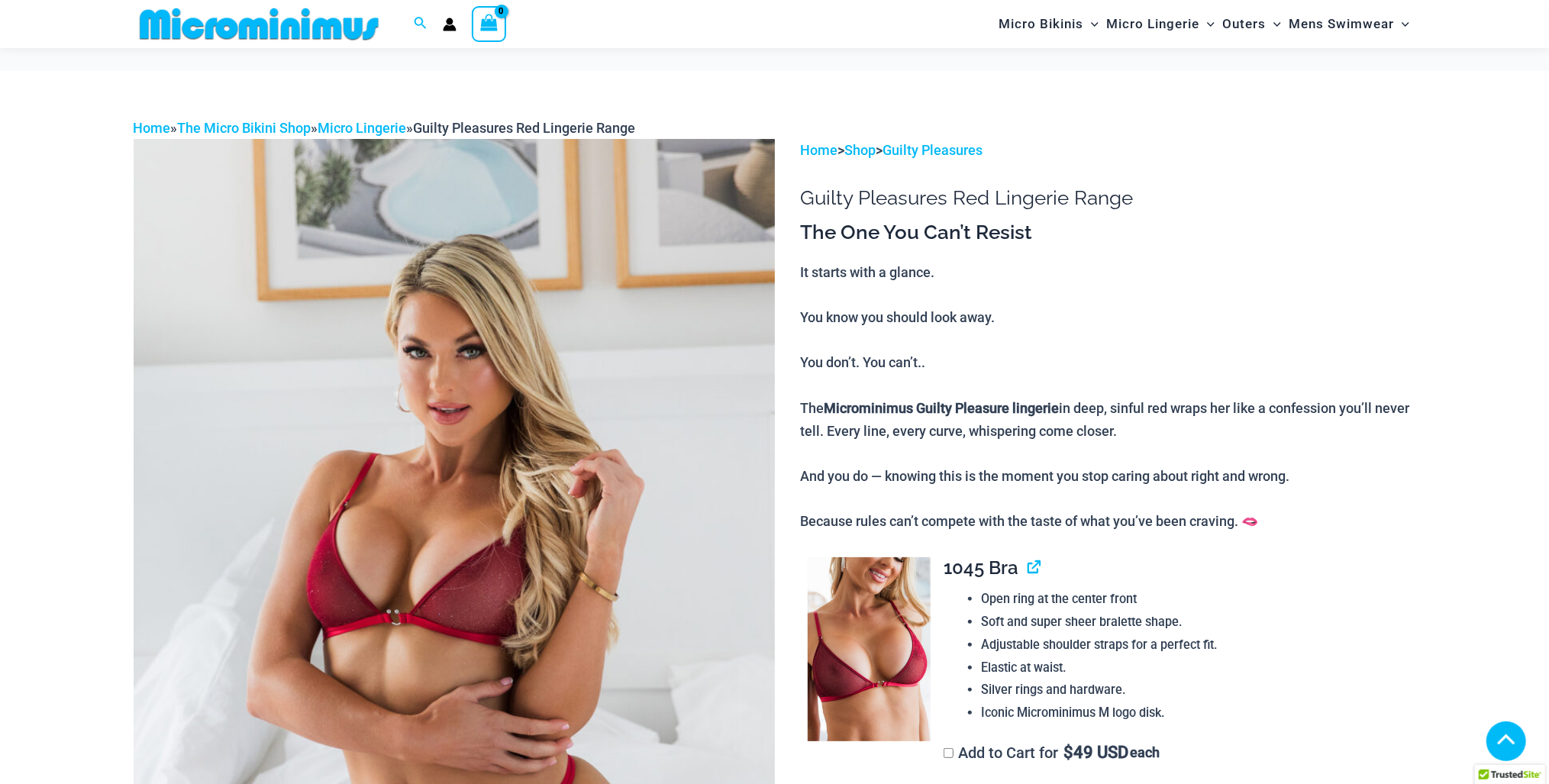
scroll to position [729, 0]
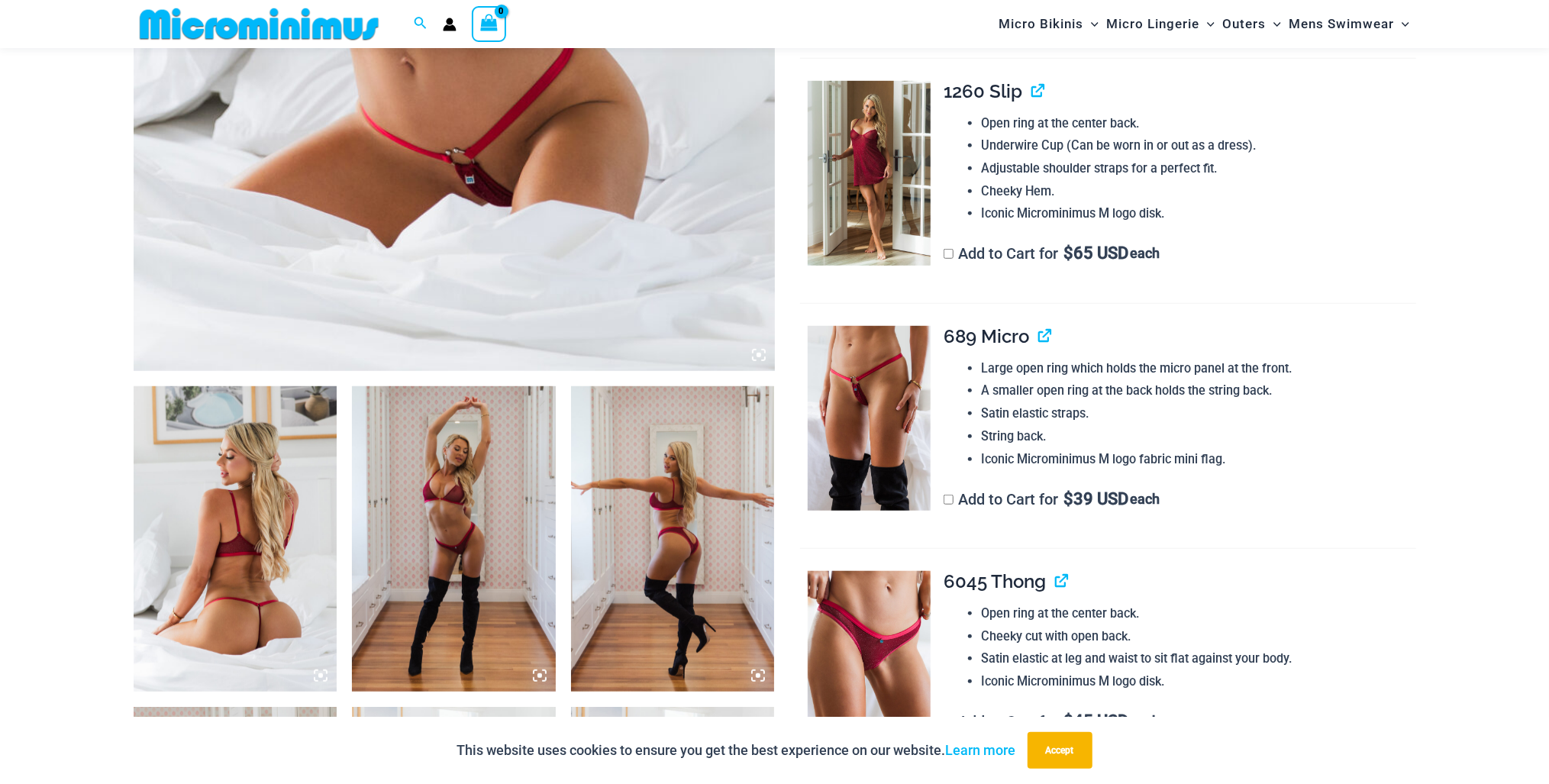
click at [281, 545] on img at bounding box center [235, 538] width 204 height 305
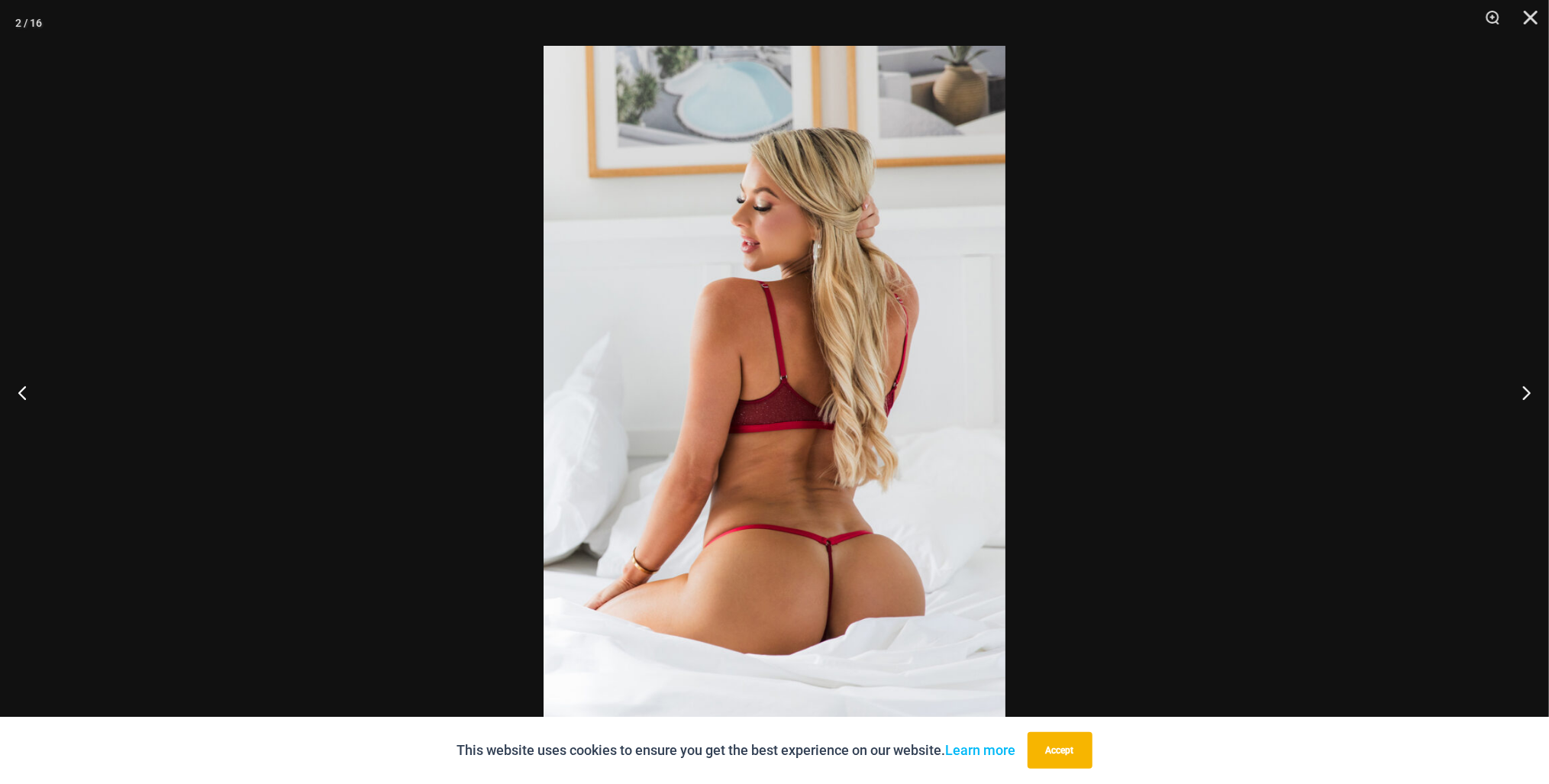
click at [858, 498] on img at bounding box center [774, 392] width 461 height 692
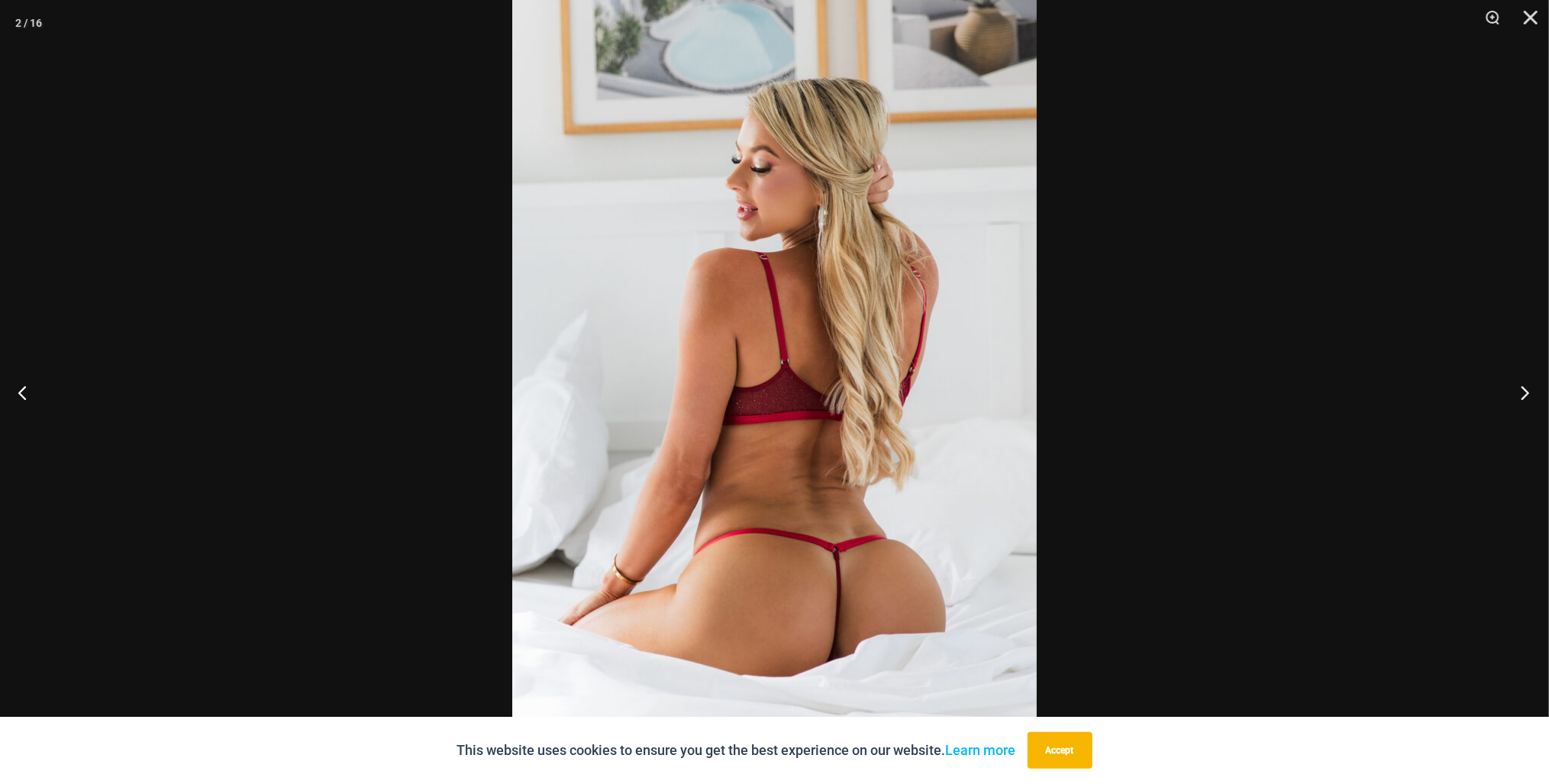
click at [1517, 388] on button "Next" at bounding box center [1520, 392] width 58 height 76
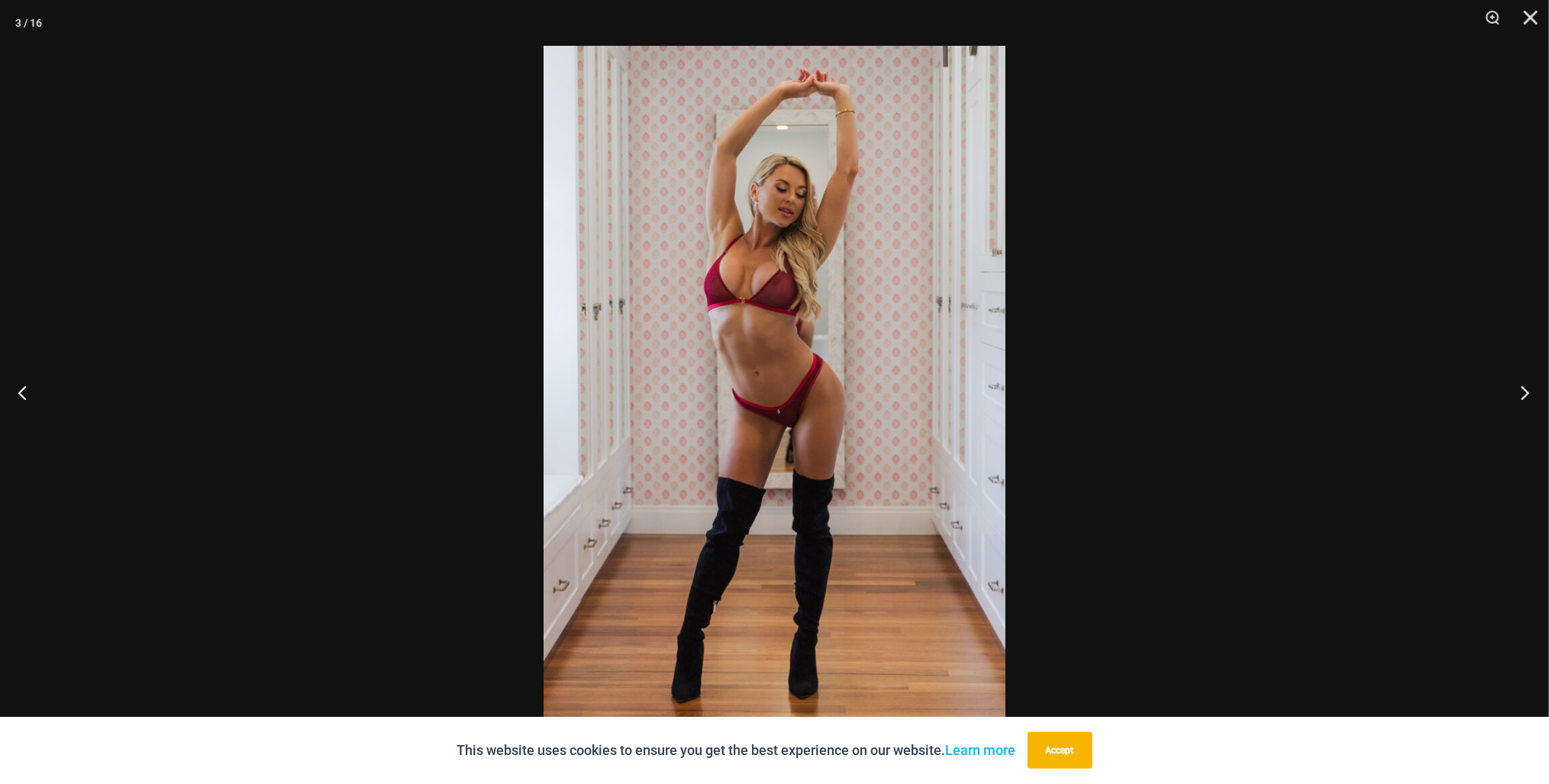
click at [1517, 388] on button "Next" at bounding box center [1520, 392] width 58 height 76
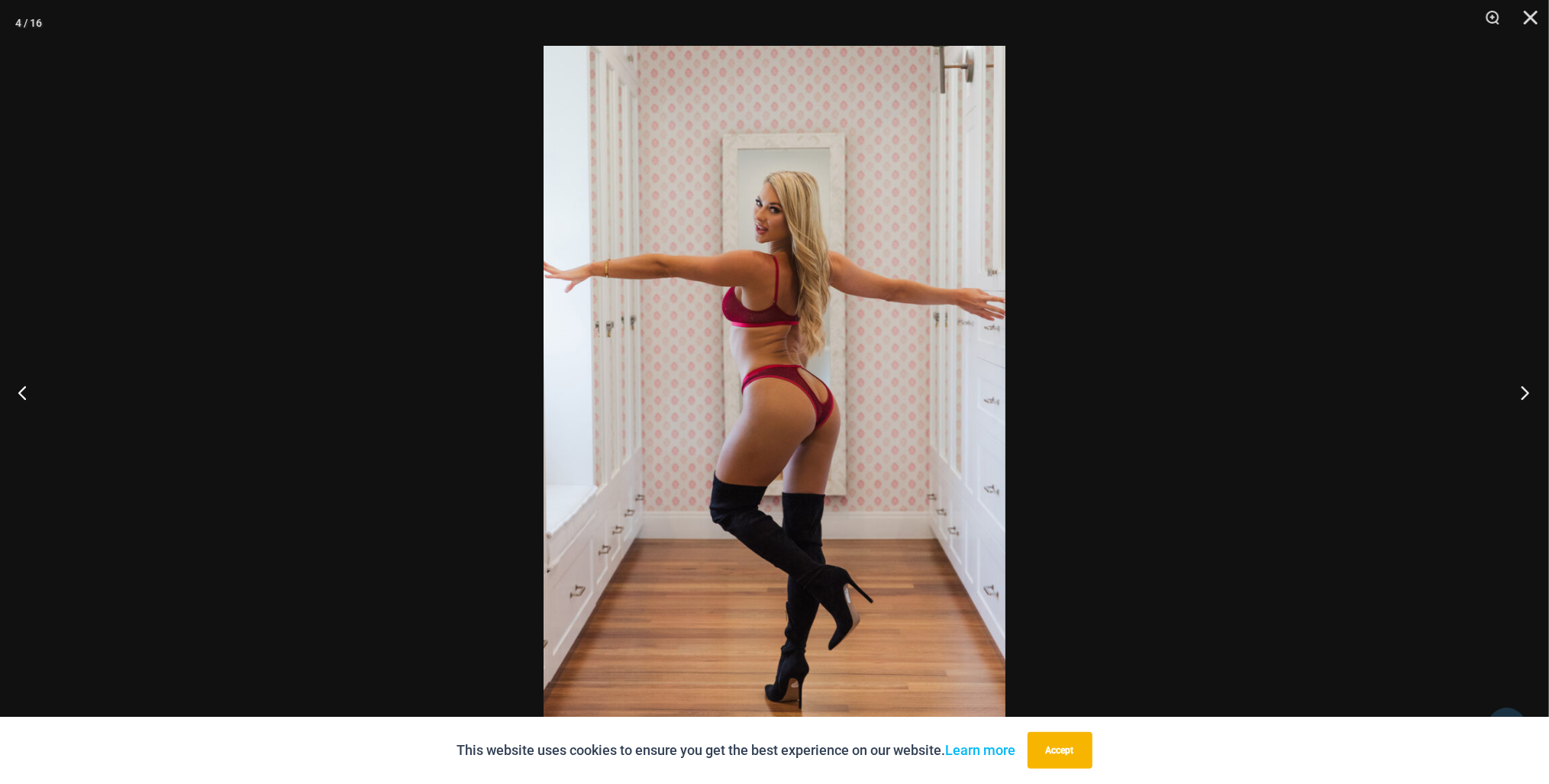
click at [1517, 388] on button "Next" at bounding box center [1520, 392] width 58 height 76
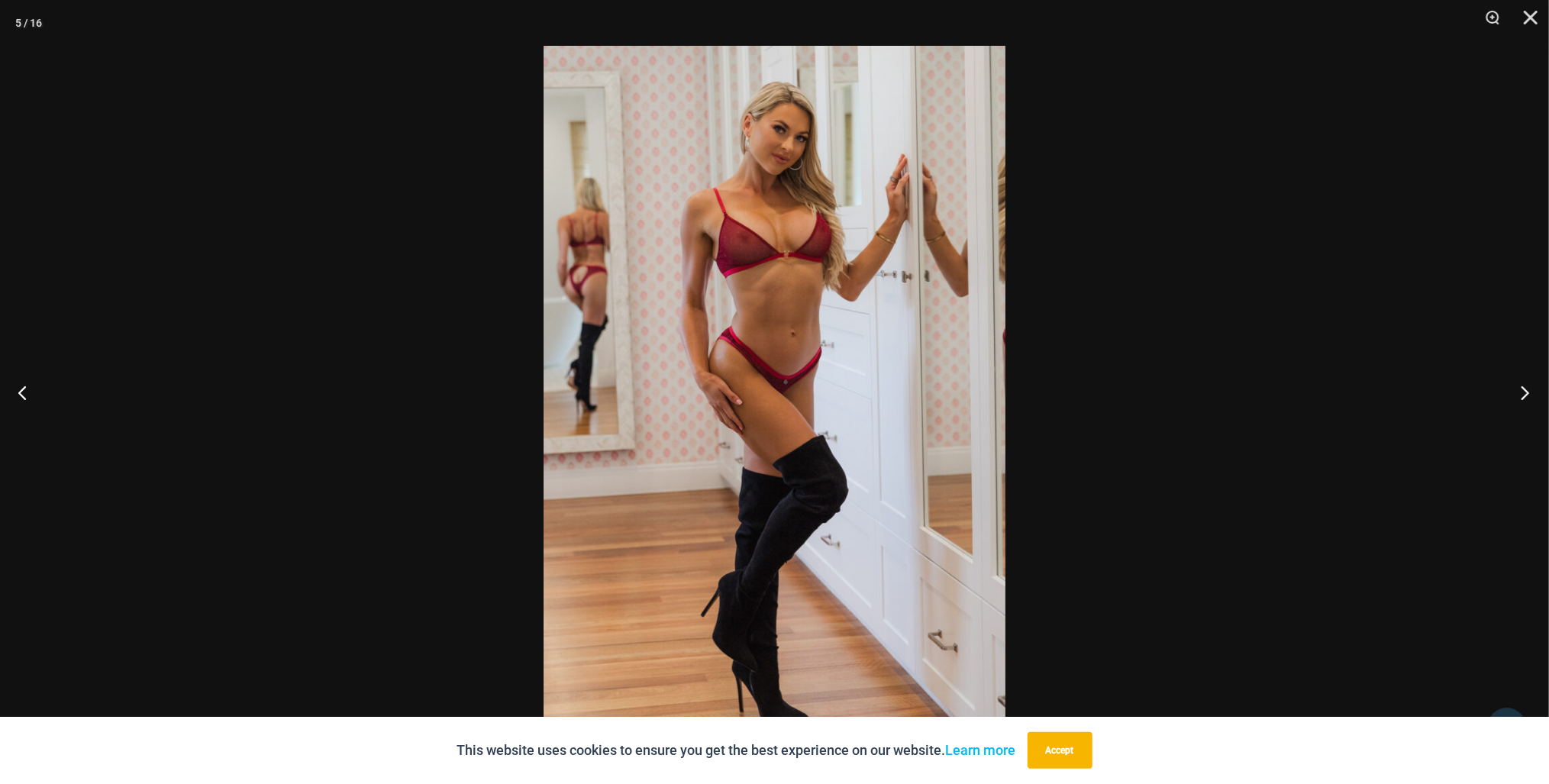
click at [1517, 388] on button "Next" at bounding box center [1520, 392] width 58 height 76
